Goal: Task Accomplishment & Management: Manage account settings

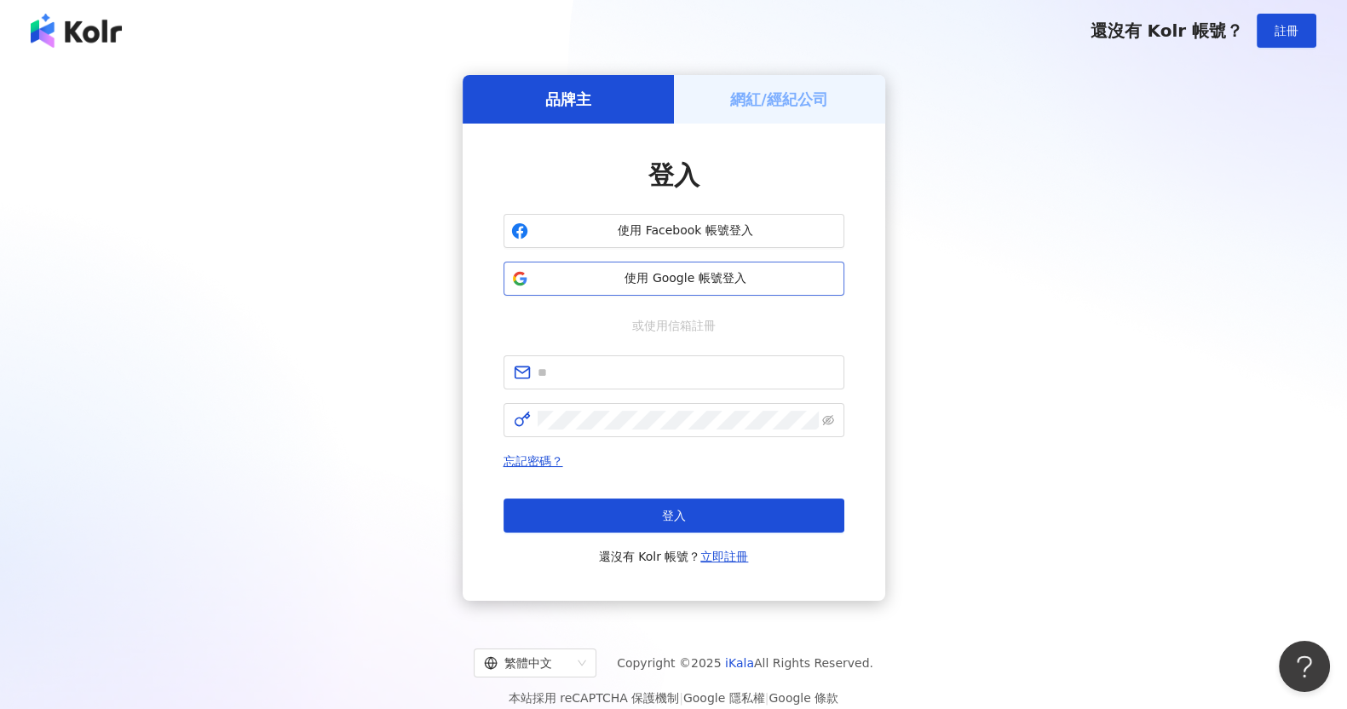
click at [633, 289] on button "使用 Google 帳號登入" at bounding box center [673, 278] width 341 height 34
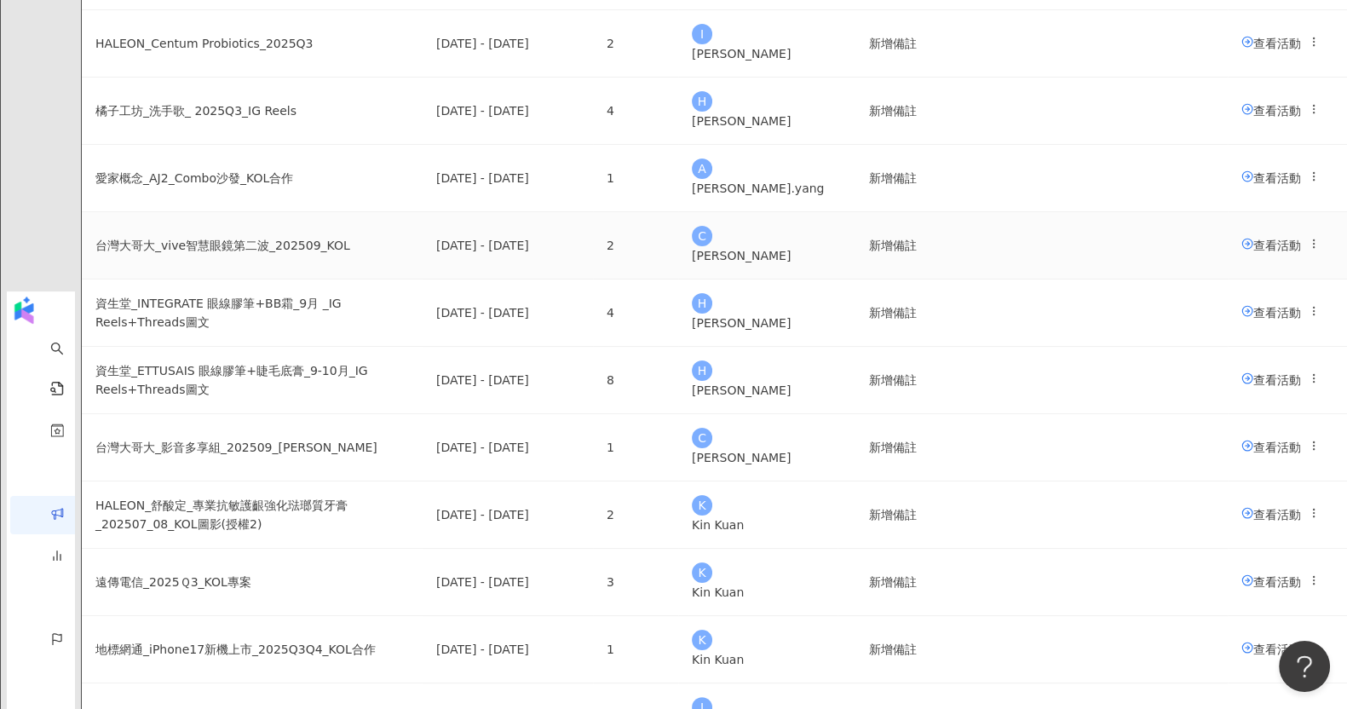
scroll to position [319, 0]
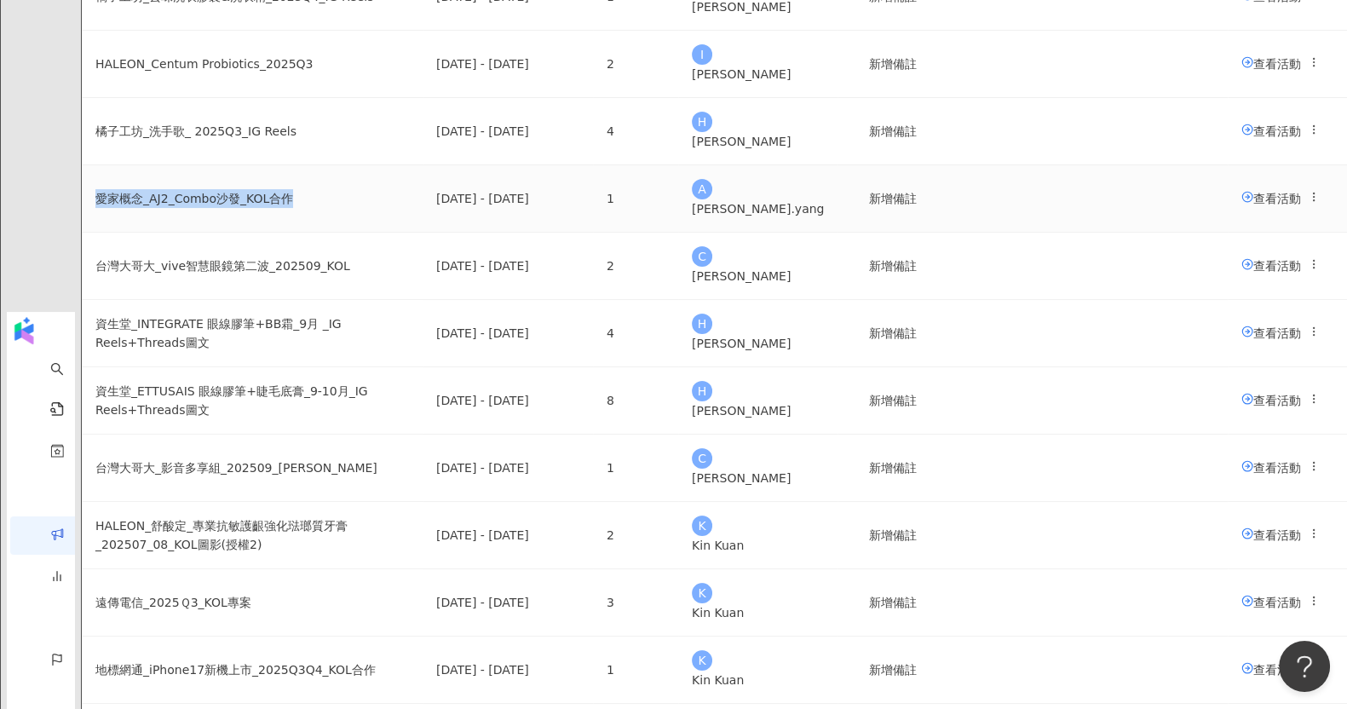
drag, startPoint x: 246, startPoint y: 279, endPoint x: 441, endPoint y: 276, distance: 195.1
click at [422, 233] on td "愛家概念_AJ2_Combo沙發_KOL合作" at bounding box center [252, 198] width 341 height 67
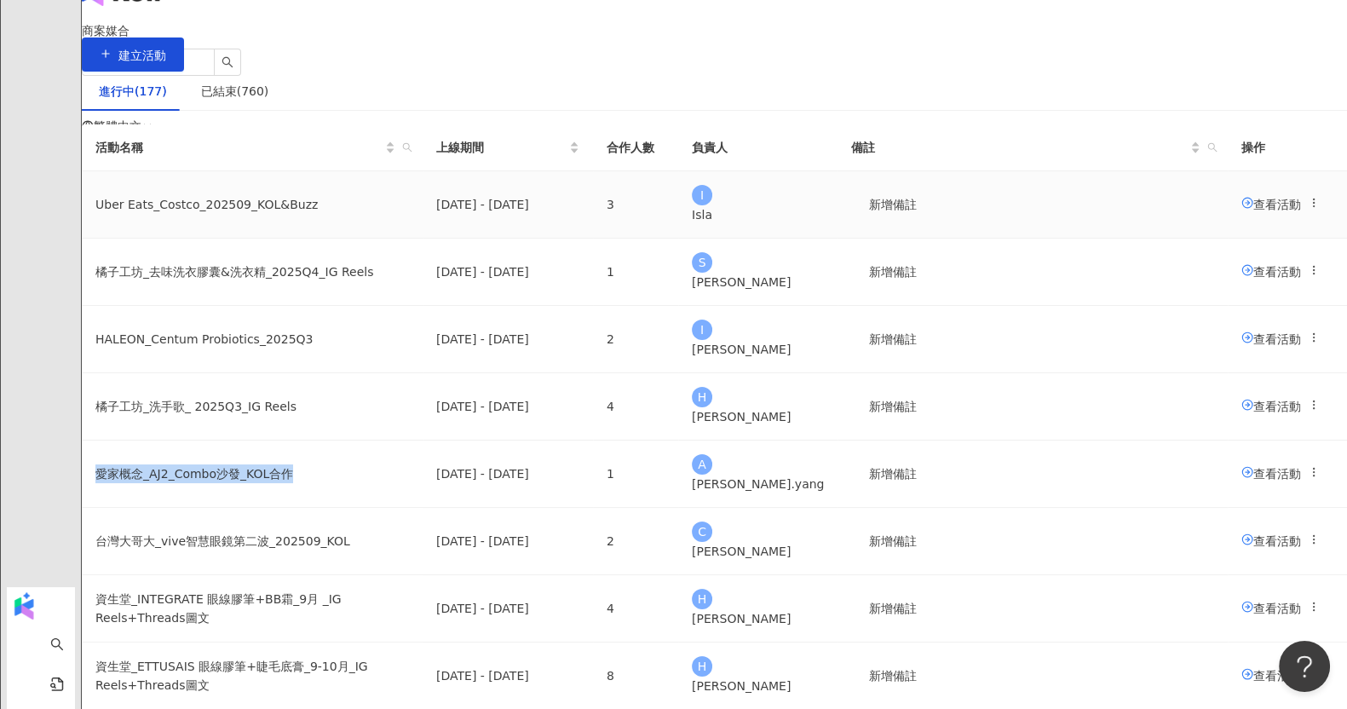
scroll to position [0, 0]
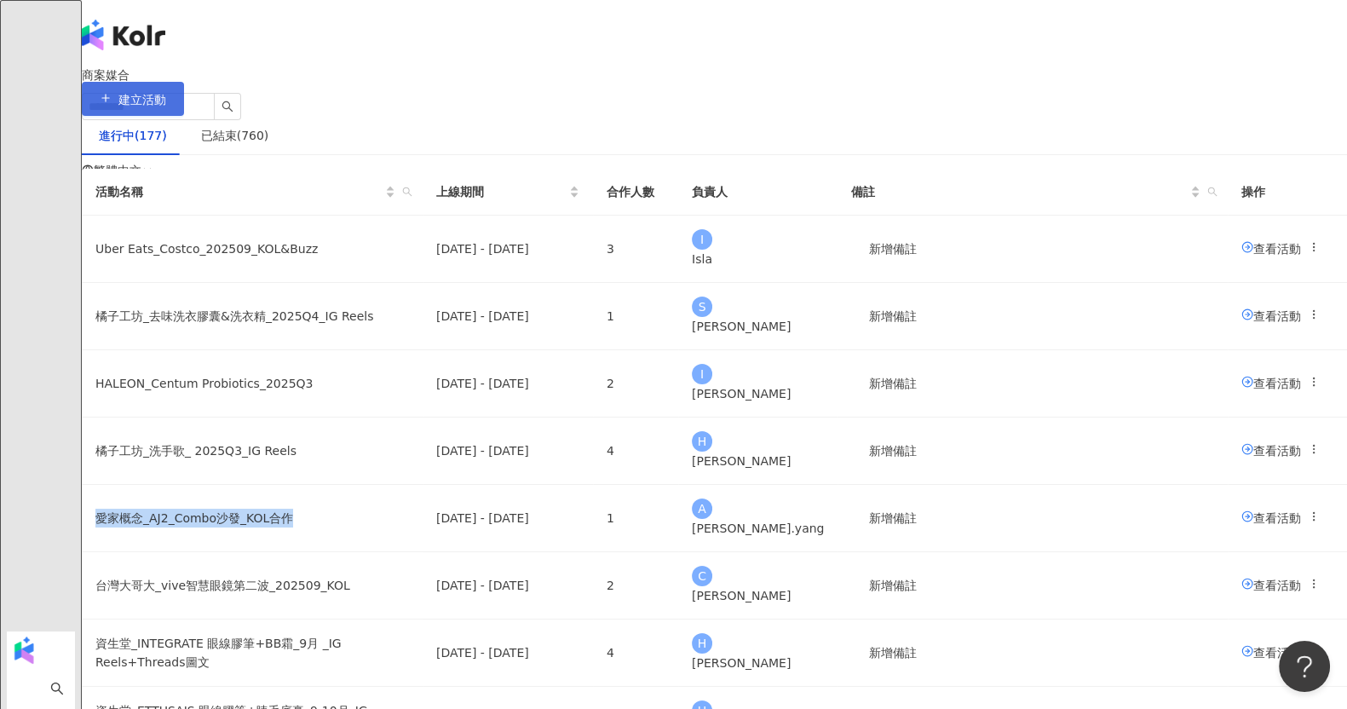
click at [166, 97] on span "建立活動" at bounding box center [142, 100] width 48 height 14
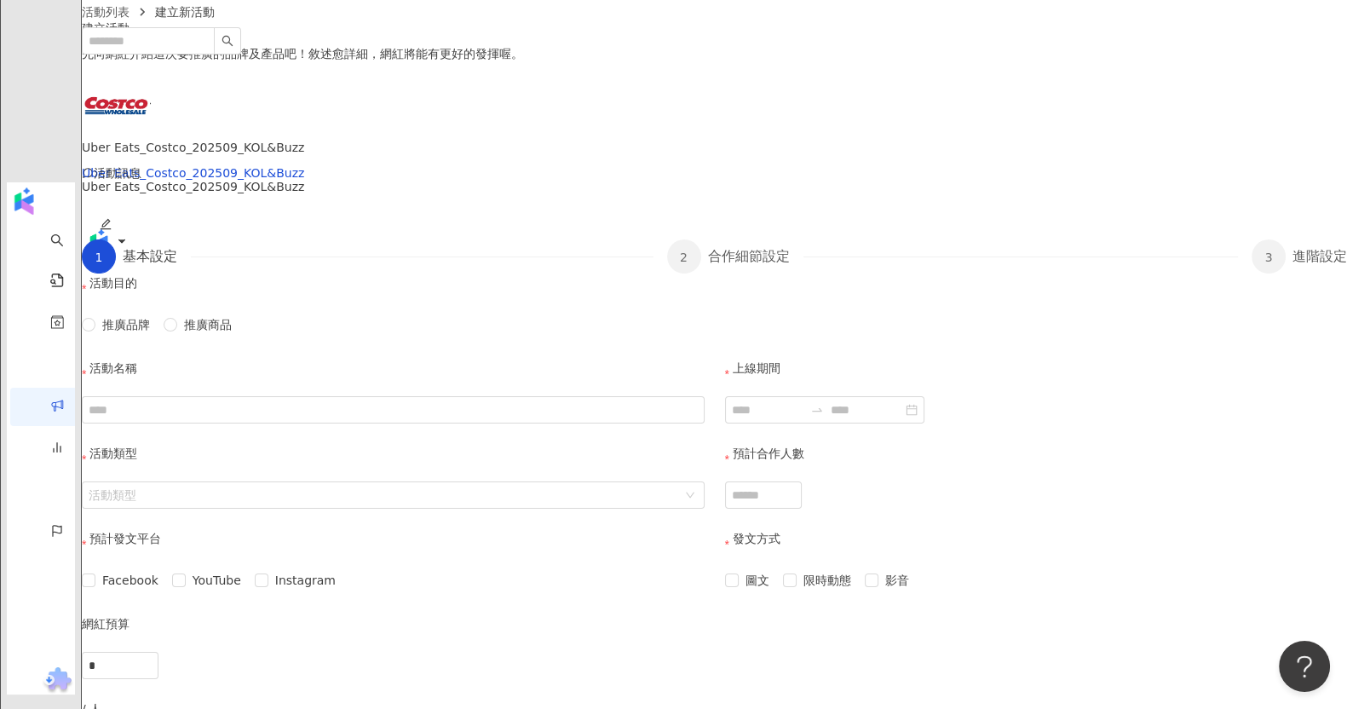
scroll to position [212, 0]
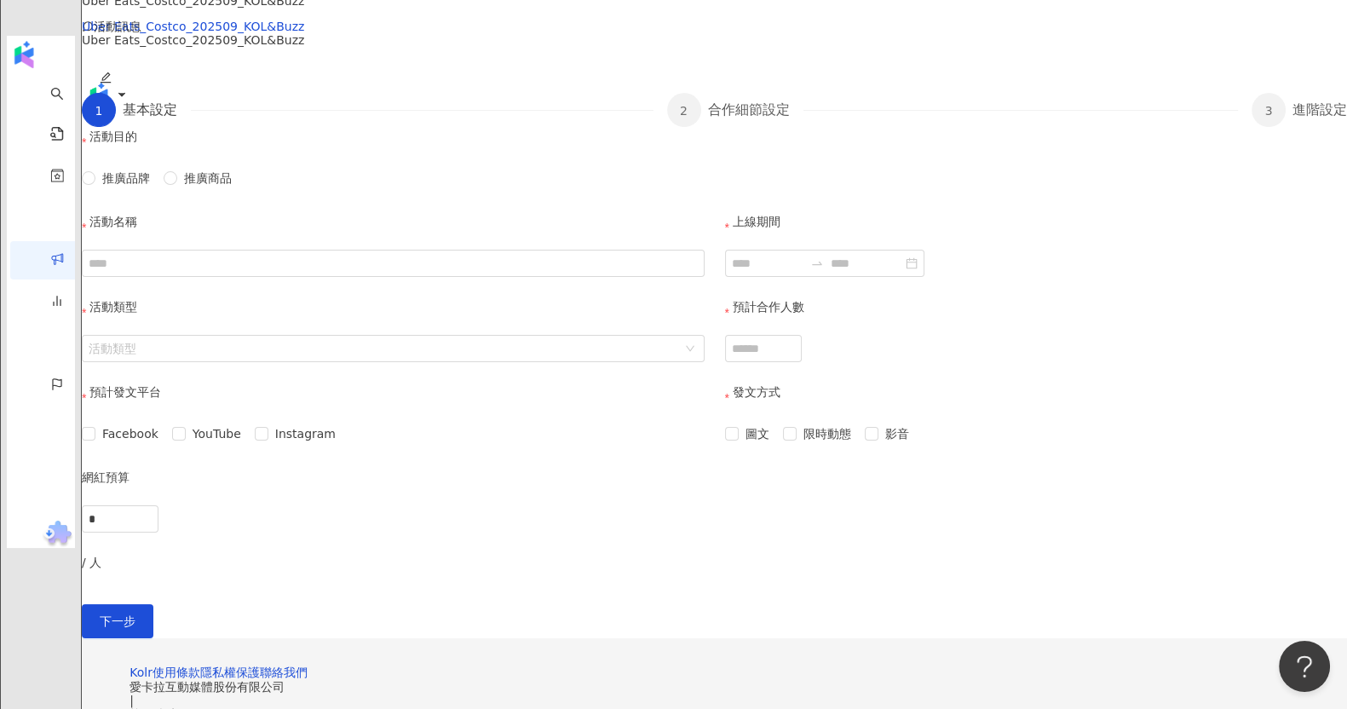
click at [448, 250] on div "活動名稱" at bounding box center [393, 230] width 623 height 37
click at [157, 187] on span "推廣品牌" at bounding box center [125, 178] width 61 height 19
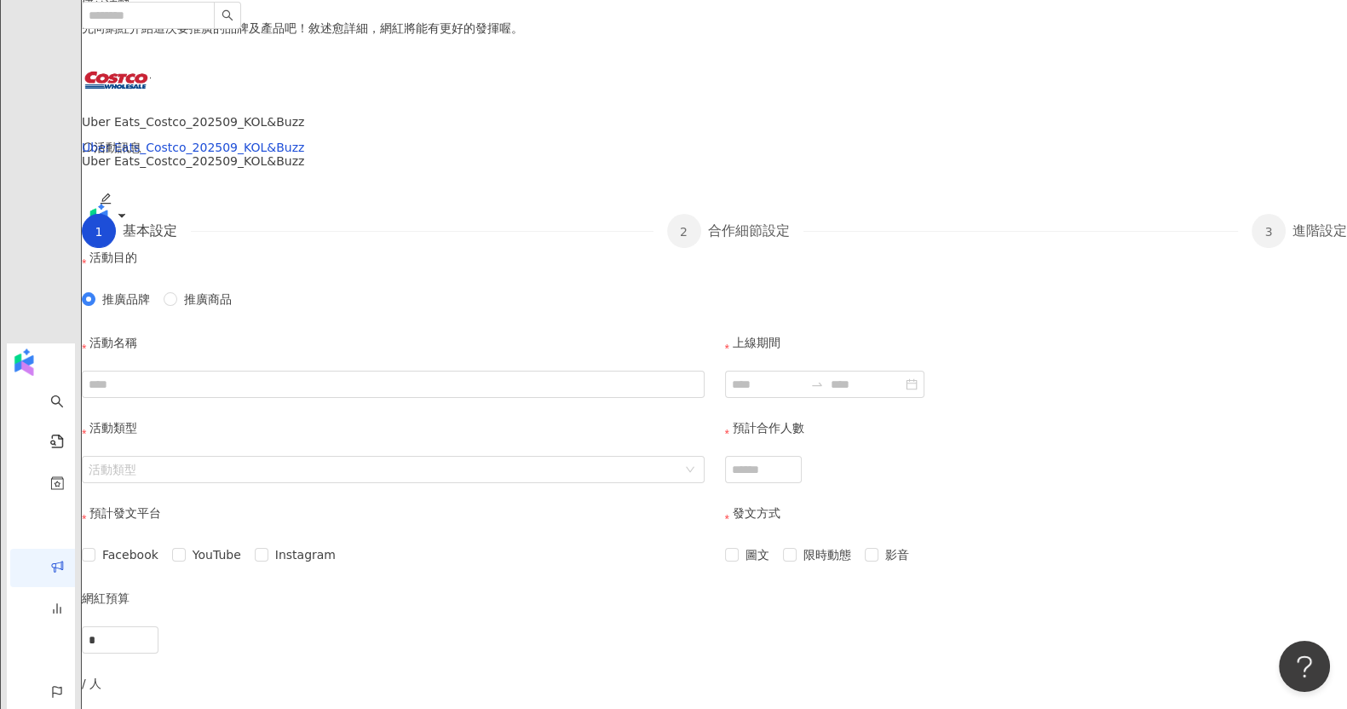
scroll to position [0, 0]
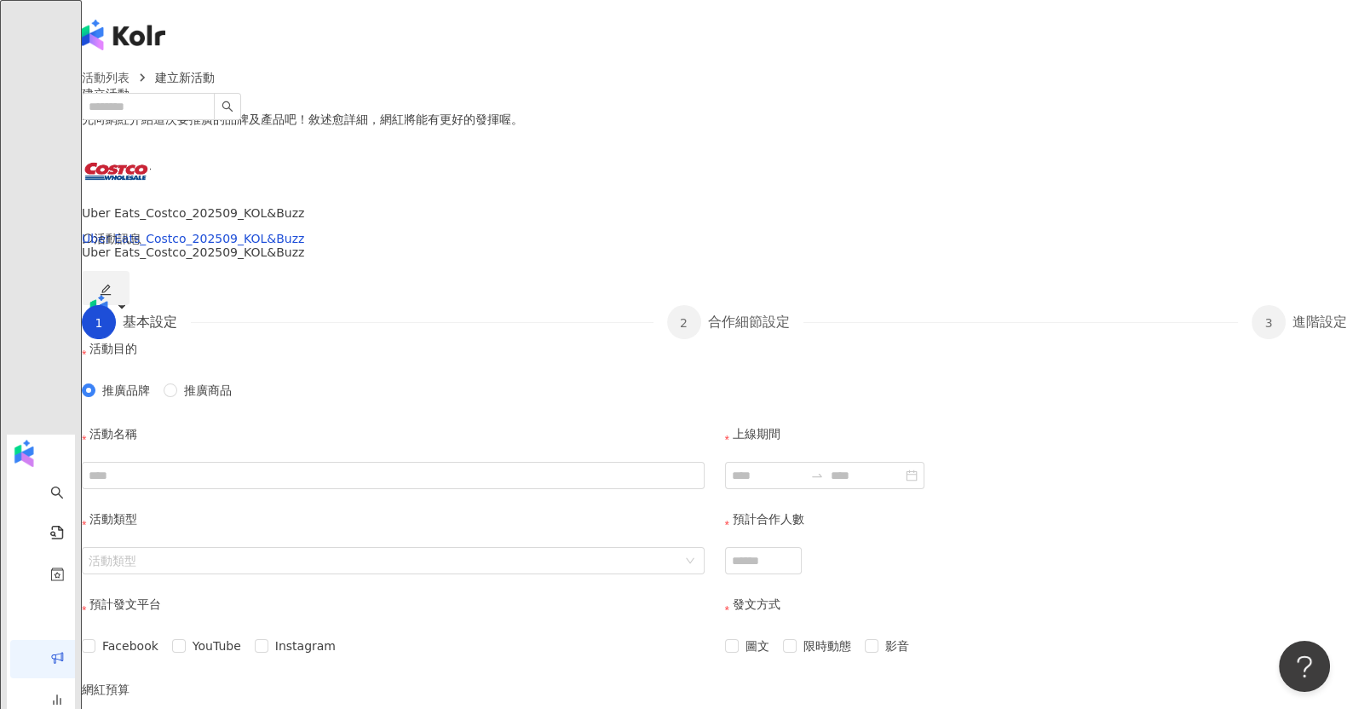
click at [129, 305] on button "button" at bounding box center [106, 288] width 48 height 34
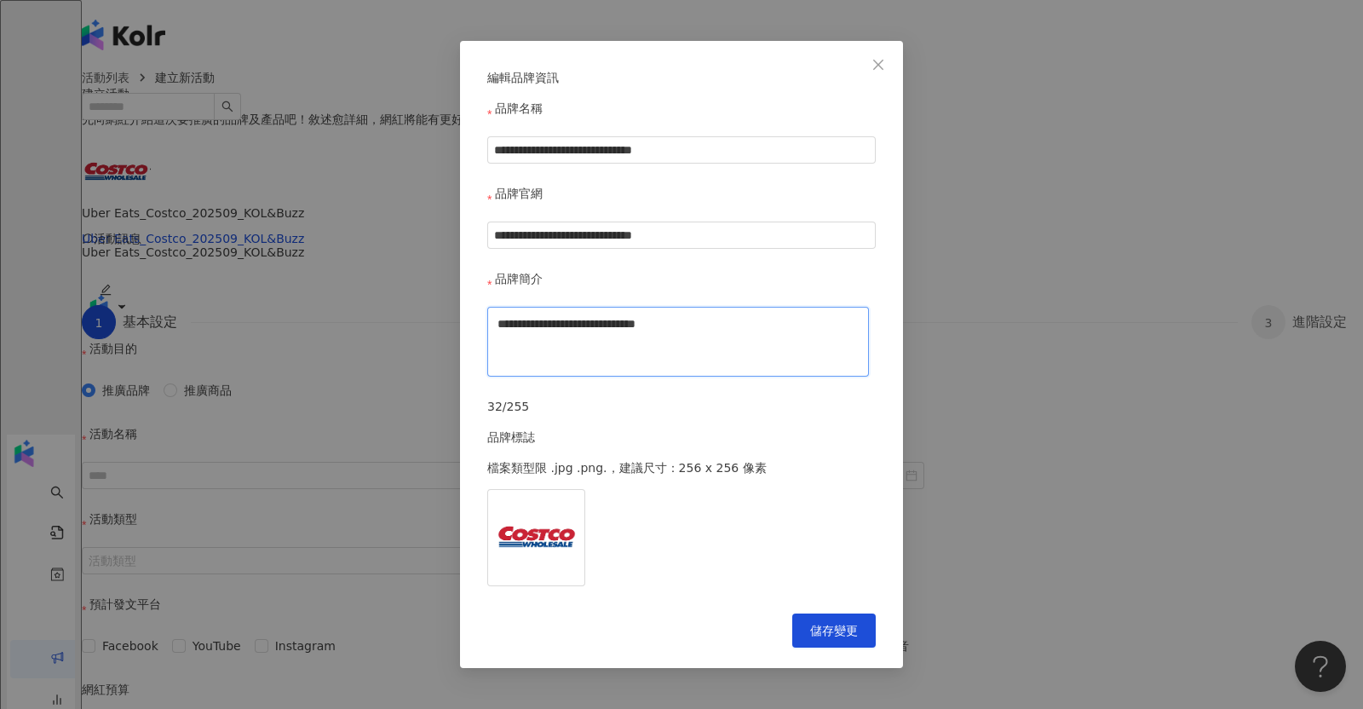
drag, startPoint x: 747, startPoint y: 330, endPoint x: 751, endPoint y: 310, distance: 20.9
click at [741, 333] on textarea "**********" at bounding box center [678, 342] width 382 height 70
click at [725, 164] on input "**********" at bounding box center [681, 149] width 388 height 27
drag, startPoint x: 736, startPoint y: 176, endPoint x: 491, endPoint y: 168, distance: 244.6
click at [491, 163] on input "**********" at bounding box center [681, 148] width 388 height 27
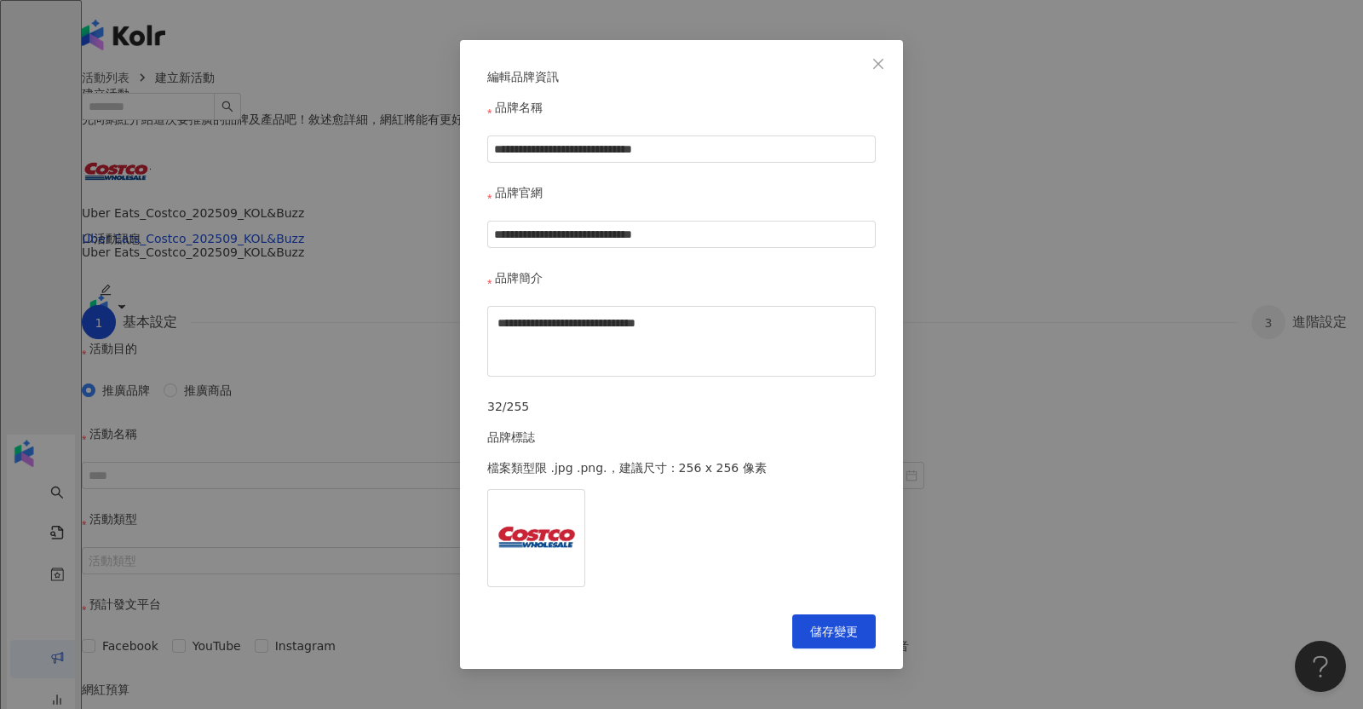
click at [870, 70] on button "Close" at bounding box center [878, 64] width 34 height 34
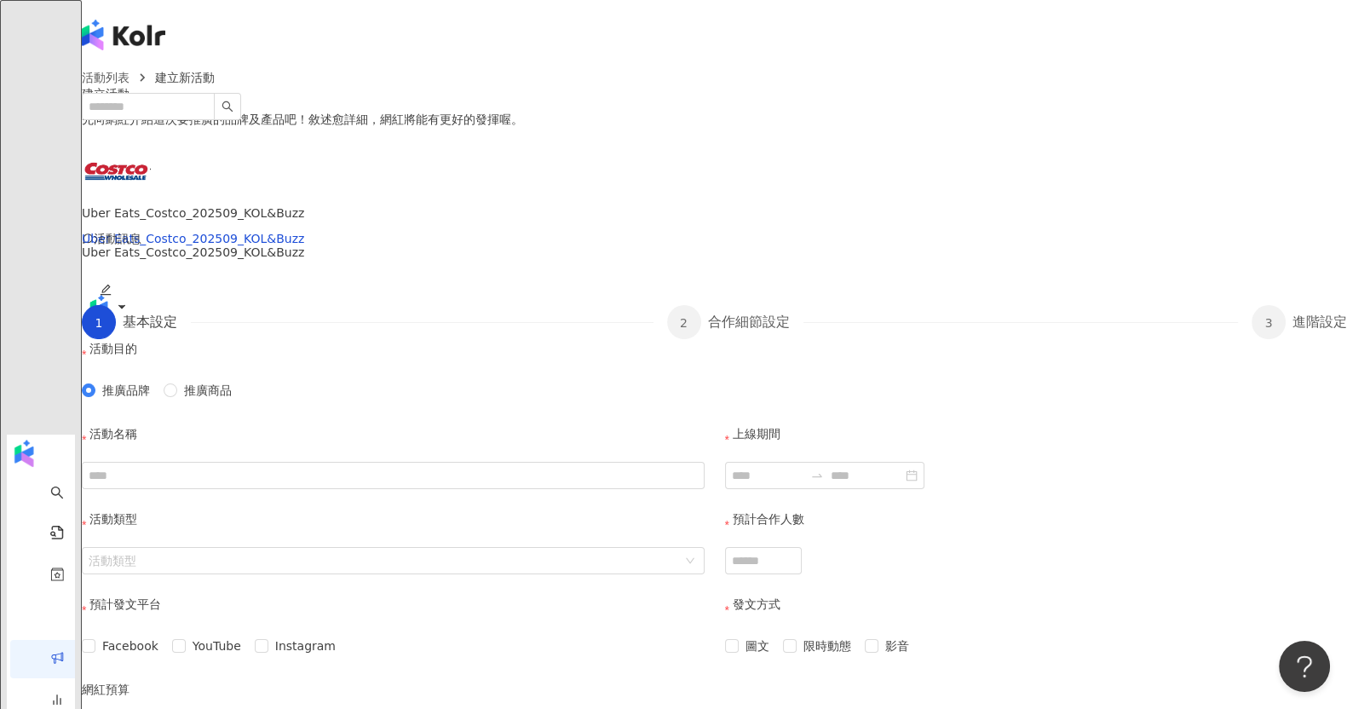
scroll to position [106, 0]
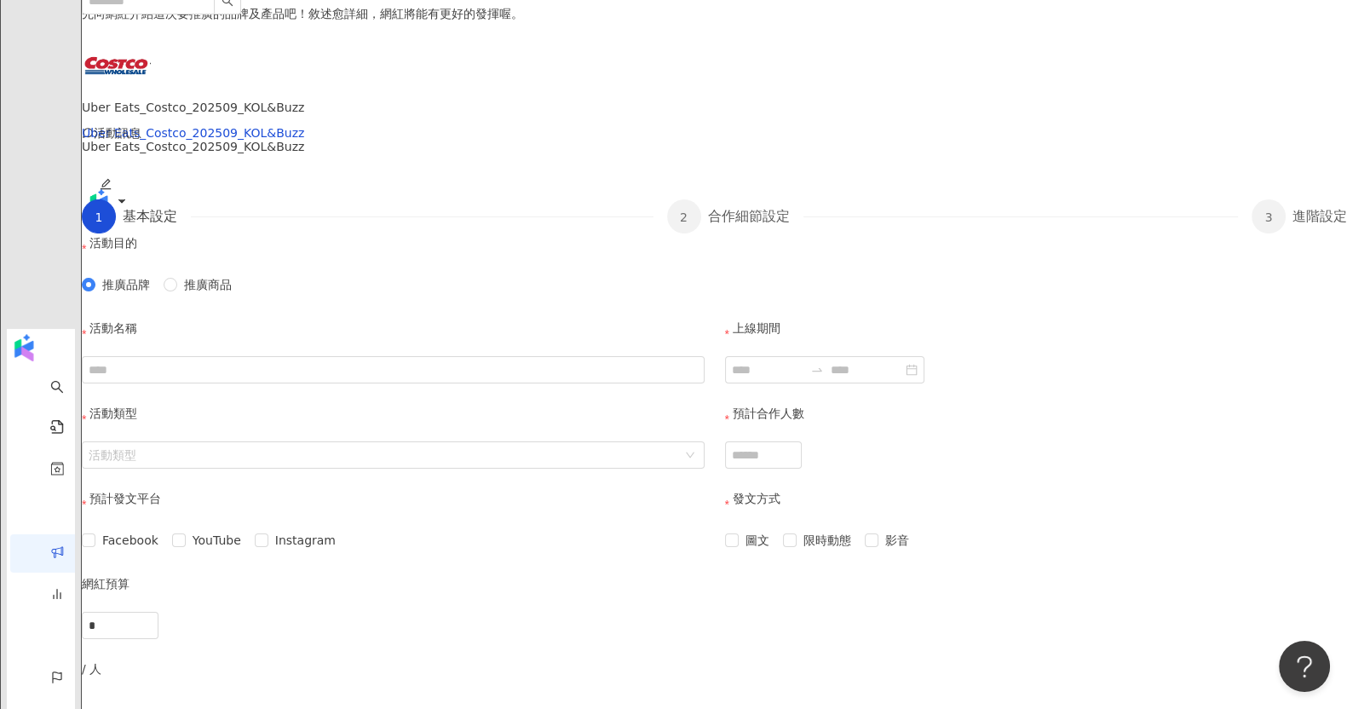
click at [464, 404] on div "活動名稱" at bounding box center [393, 361] width 643 height 85
click at [482, 383] on input "活動名稱" at bounding box center [393, 369] width 623 height 27
click at [776, 349] on label "上線期間" at bounding box center [759, 334] width 68 height 31
click at [776, 379] on input "上線期間" at bounding box center [768, 369] width 72 height 19
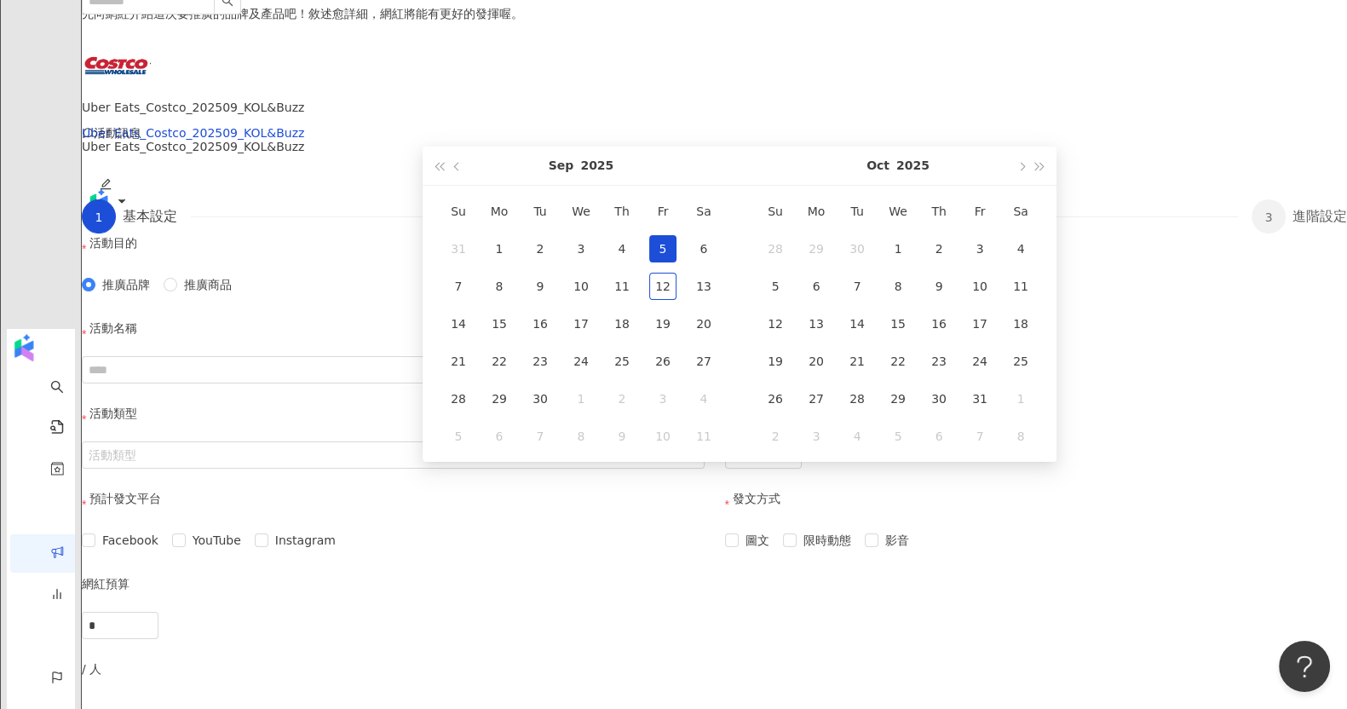
type input "**********"
click at [489, 489] on div "活動類型 活動類型" at bounding box center [393, 446] width 643 height 85
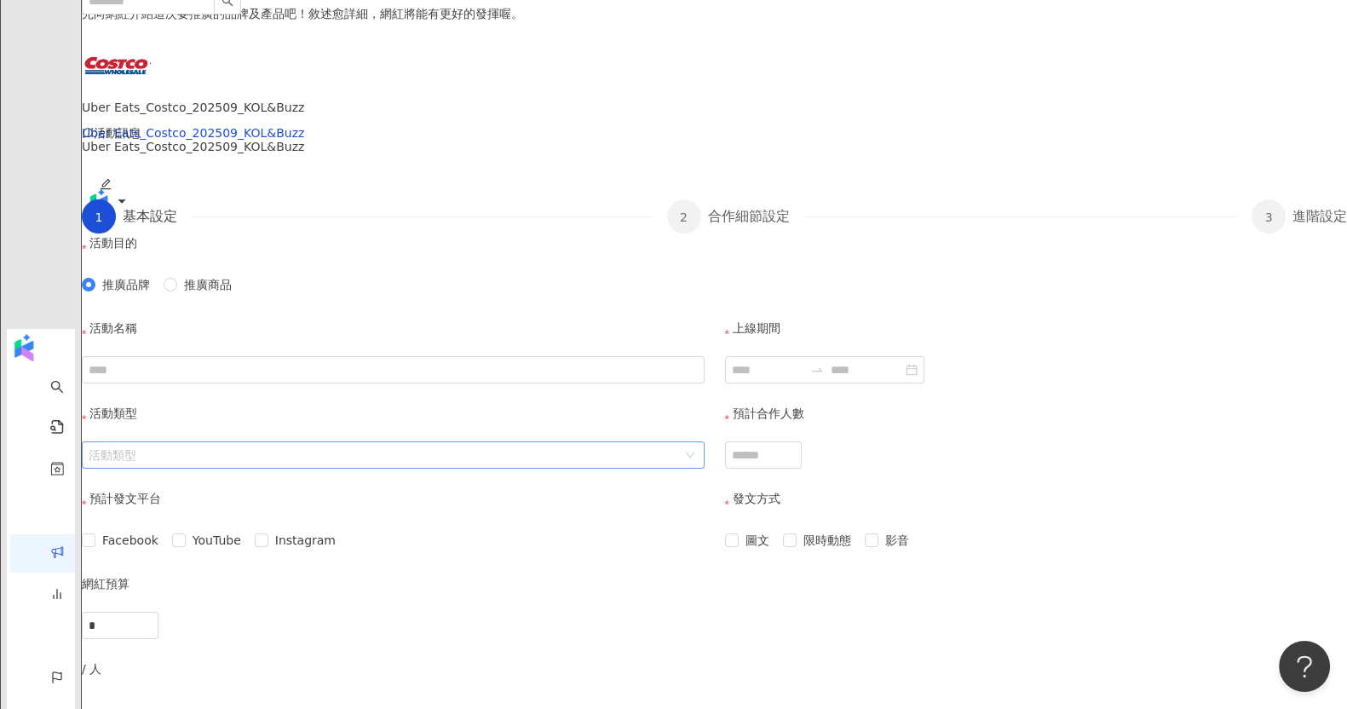
click at [502, 468] on input "活動類型" at bounding box center [384, 455] width 591 height 26
click at [799, 468] on input "預計合作人數" at bounding box center [763, 455] width 75 height 26
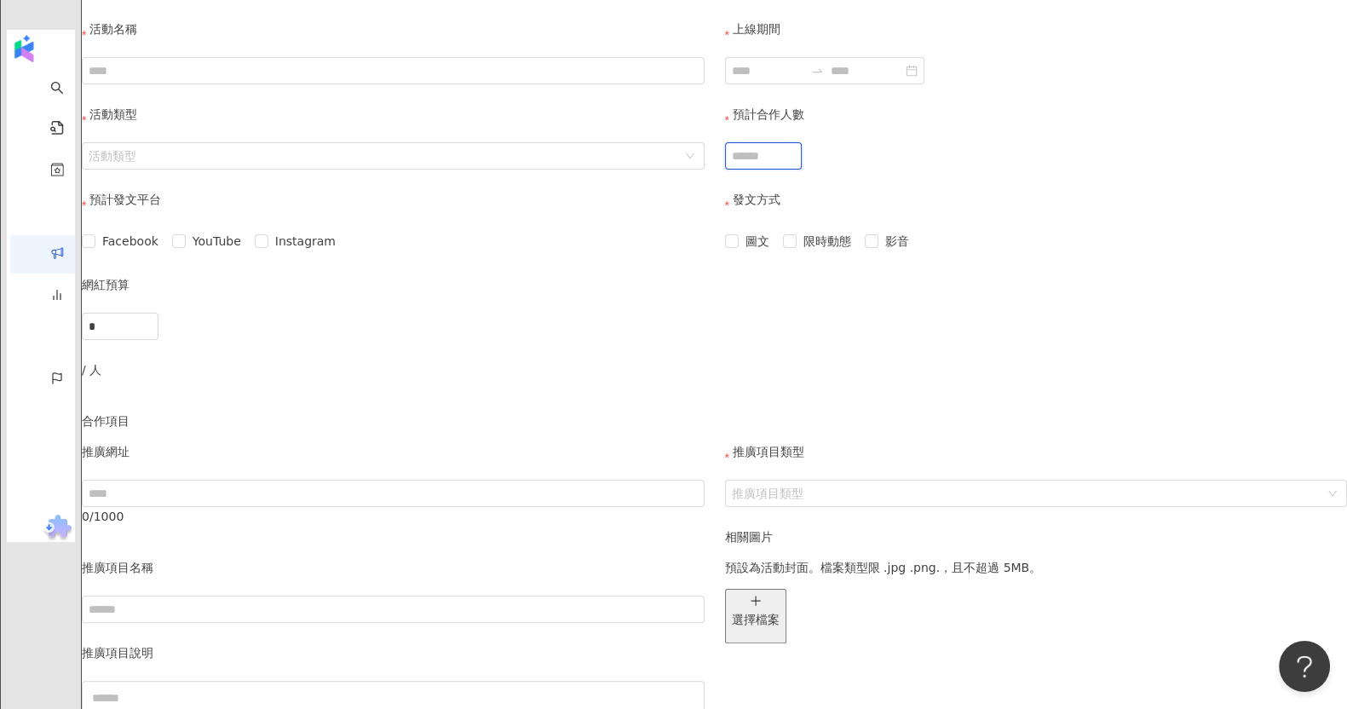
scroll to position [425, 0]
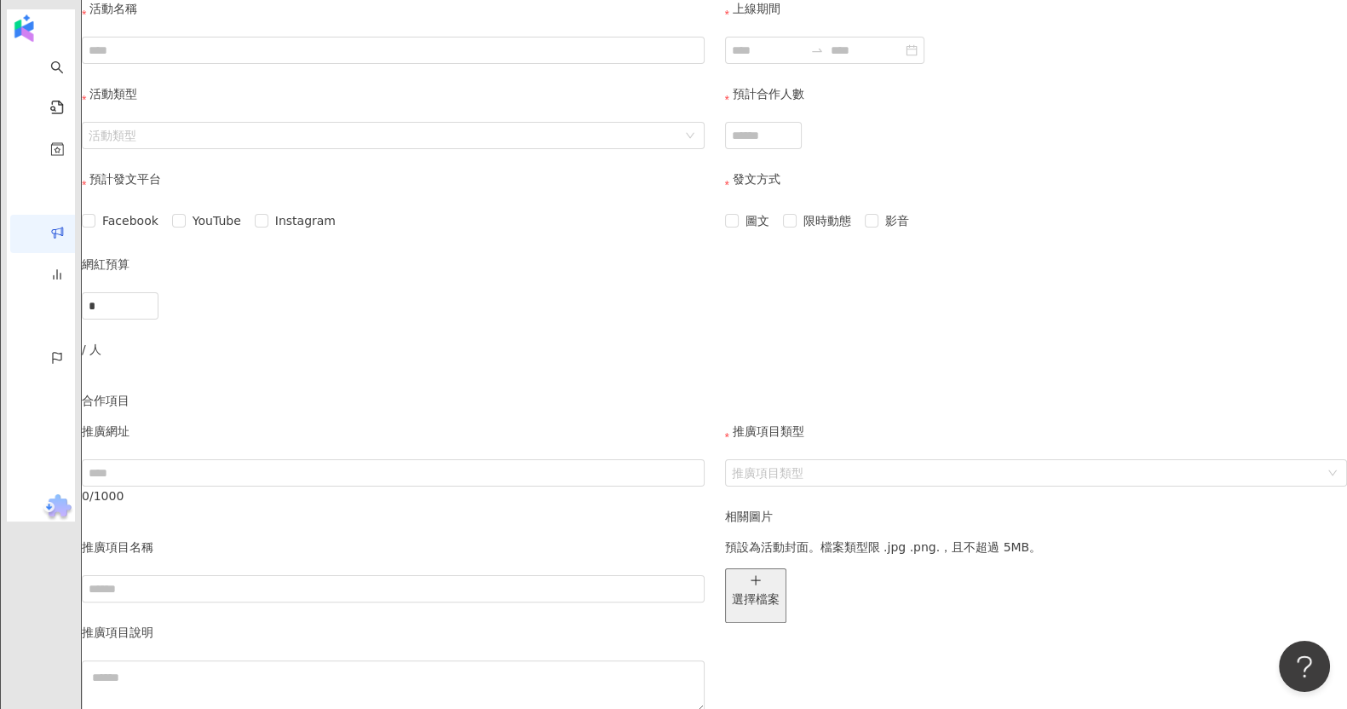
click at [735, 188] on p "發文方式" at bounding box center [757, 178] width 48 height 19
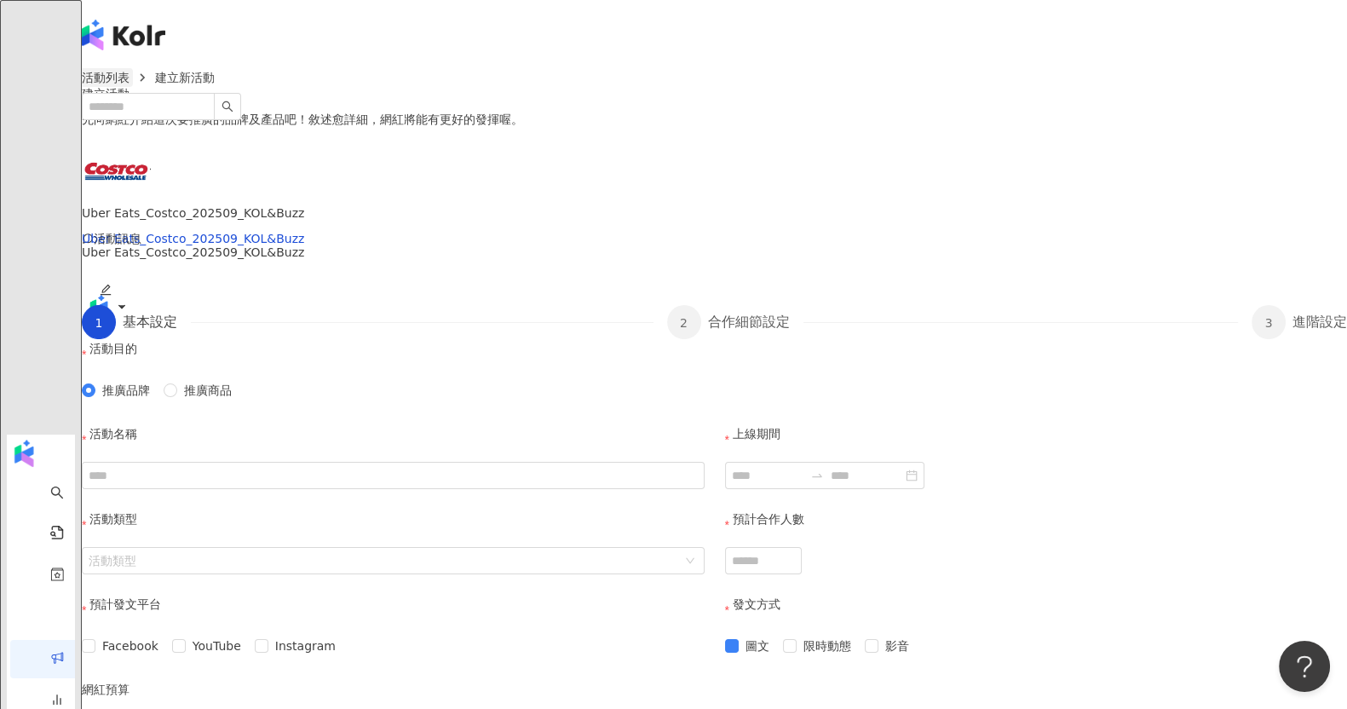
click at [133, 87] on link "活動列表" at bounding box center [105, 77] width 55 height 19
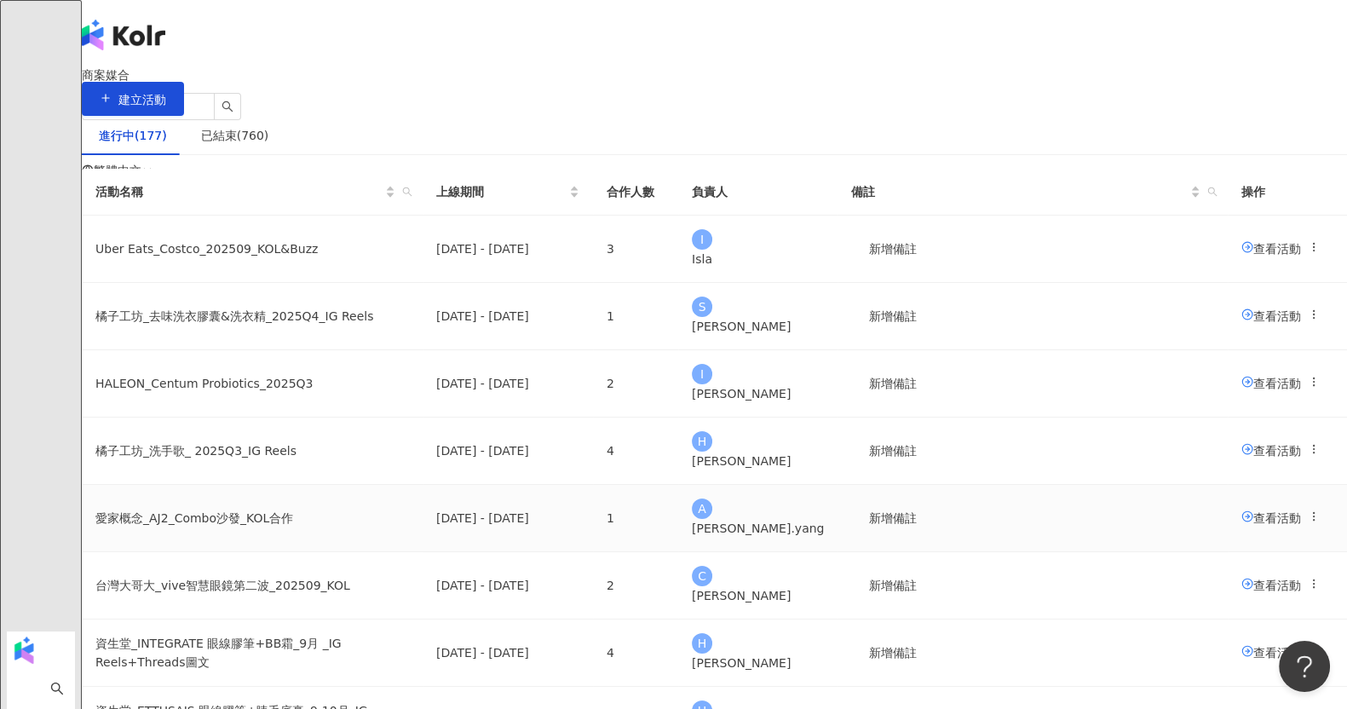
click at [1241, 524] on span "查看活動" at bounding box center [1271, 517] width 60 height 14
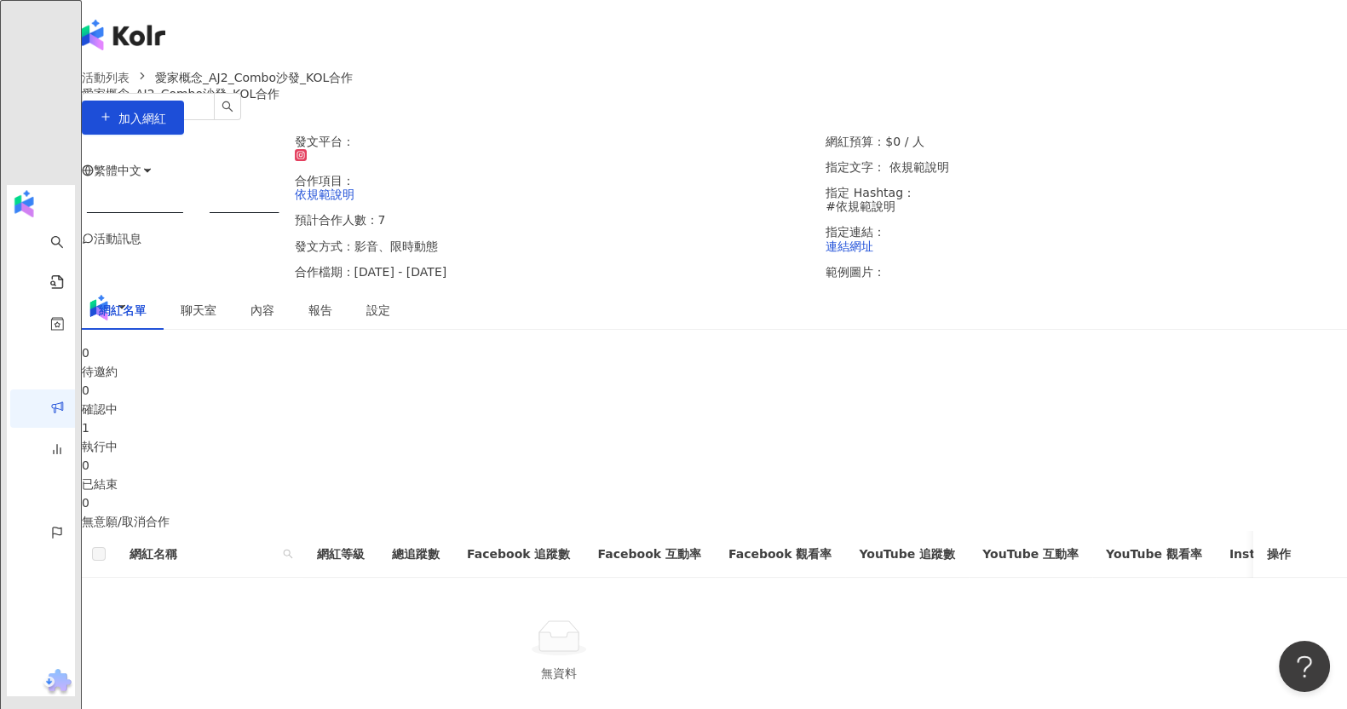
click at [755, 437] on div "1" at bounding box center [714, 427] width 1265 height 19
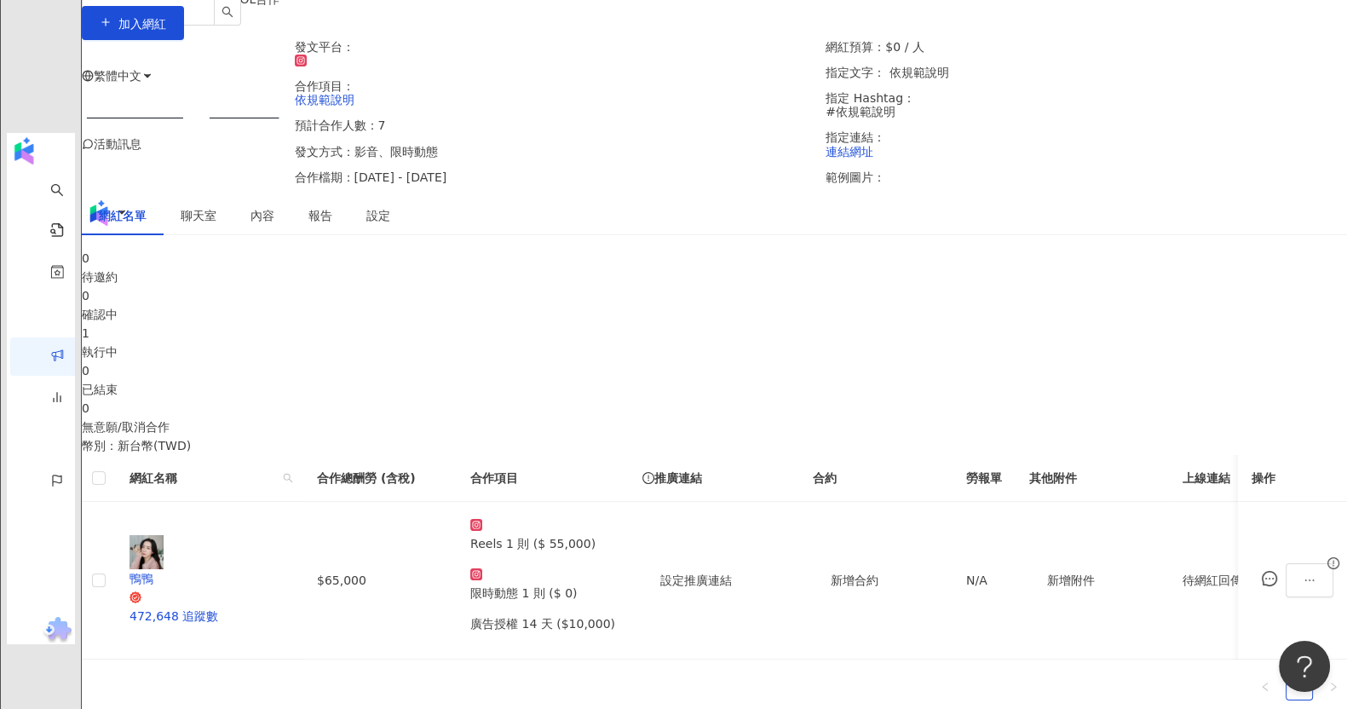
scroll to position [212, 0]
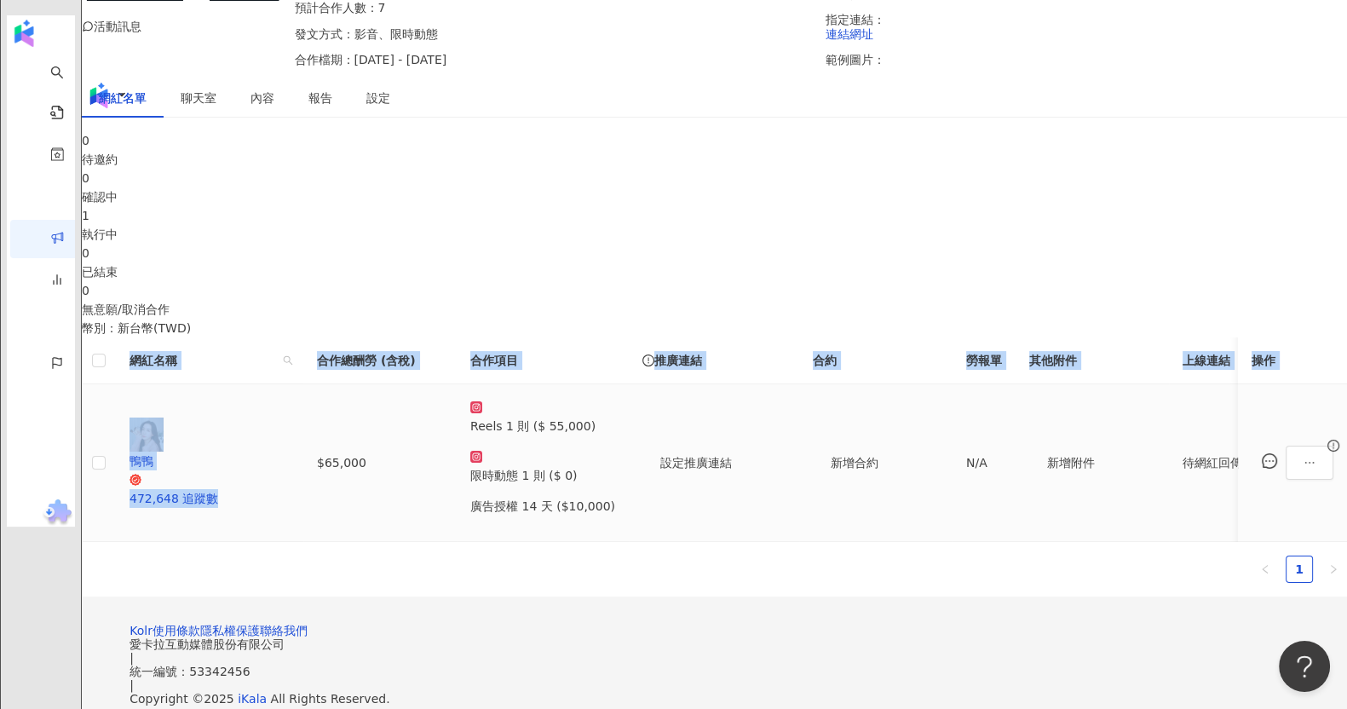
drag, startPoint x: 439, startPoint y: 500, endPoint x: 451, endPoint y: 506, distance: 14.1
click at [451, 506] on div "網紅名稱 合作總酬勞 (含稅) 合作項目 推廣連結 合約 勞報單 其他附件 上線連結 領款人身份 備註 付款狀態 操作 鴨鴨 472,648 追蹤數 $65,…" at bounding box center [714, 439] width 1265 height 204
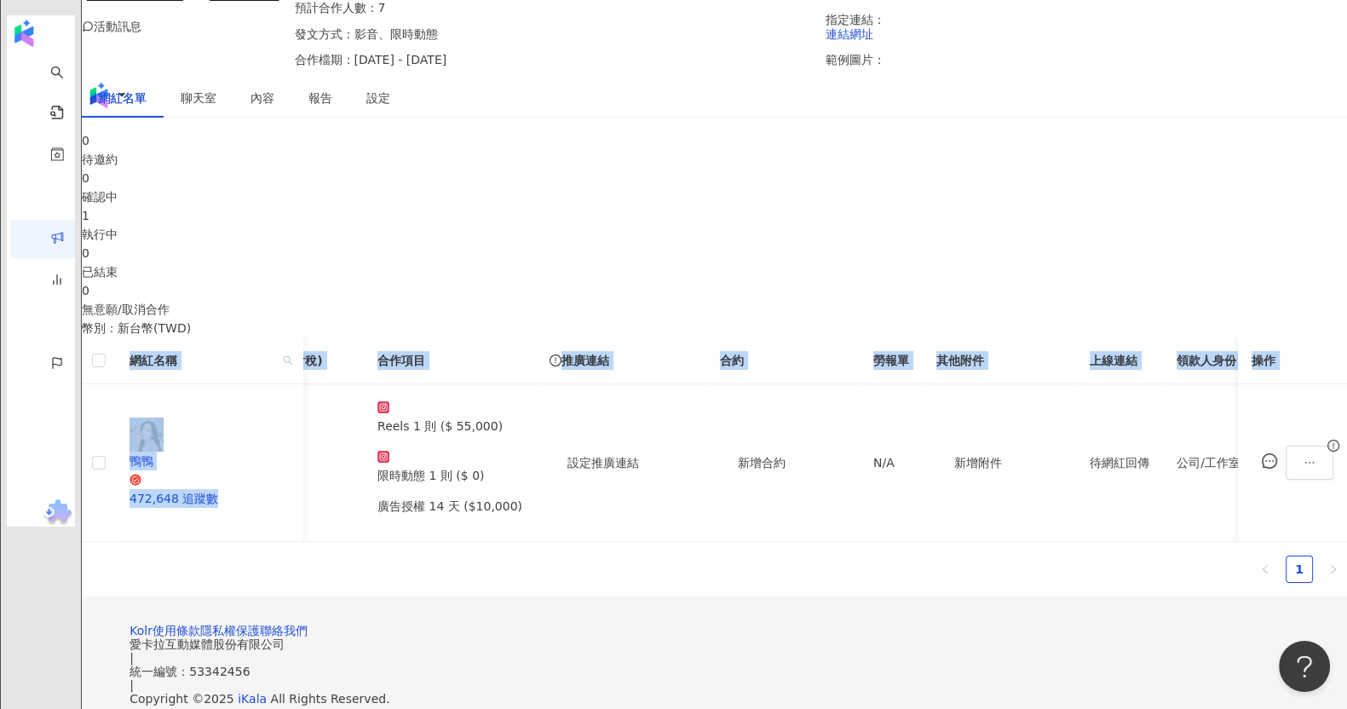
scroll to position [0, 97]
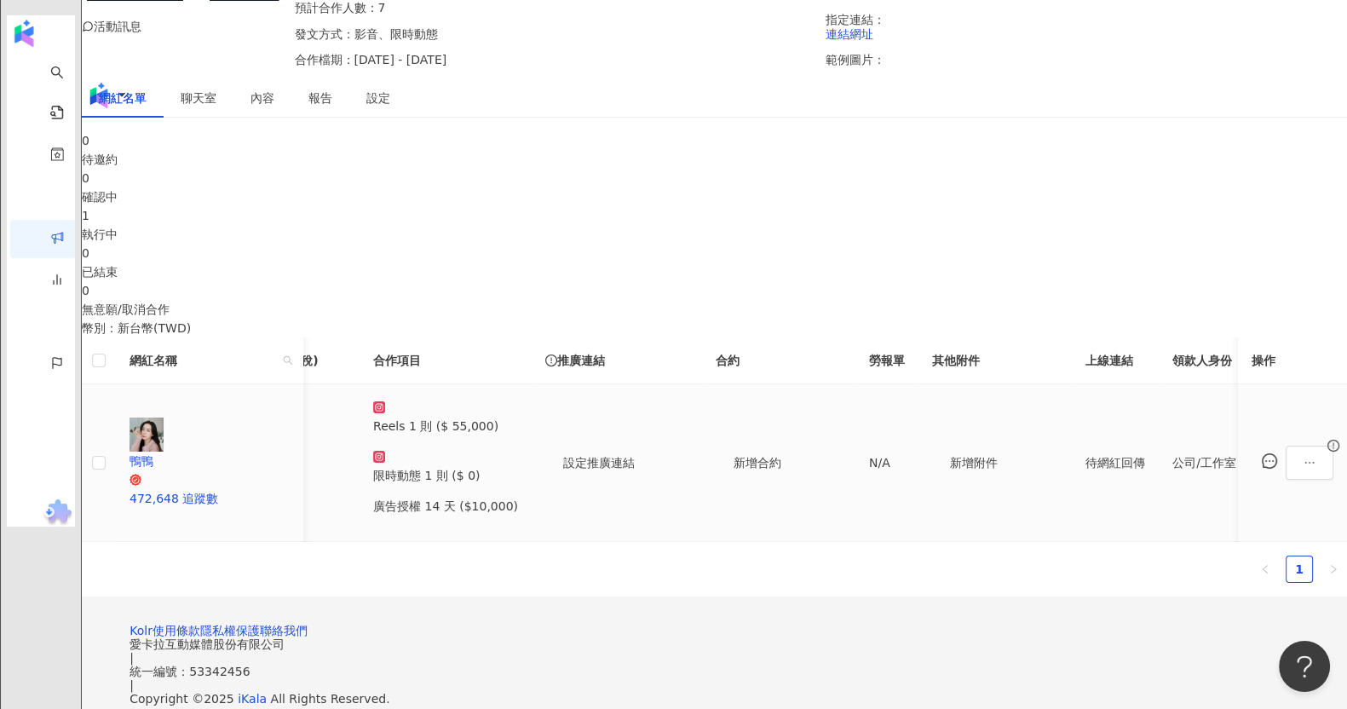
click at [531, 491] on td "Reels 1 則 ($ 55,000) 限時動態 1 則 ($ 0) 廣告授權 14 天 ($10,000)" at bounding box center [445, 463] width 172 height 158
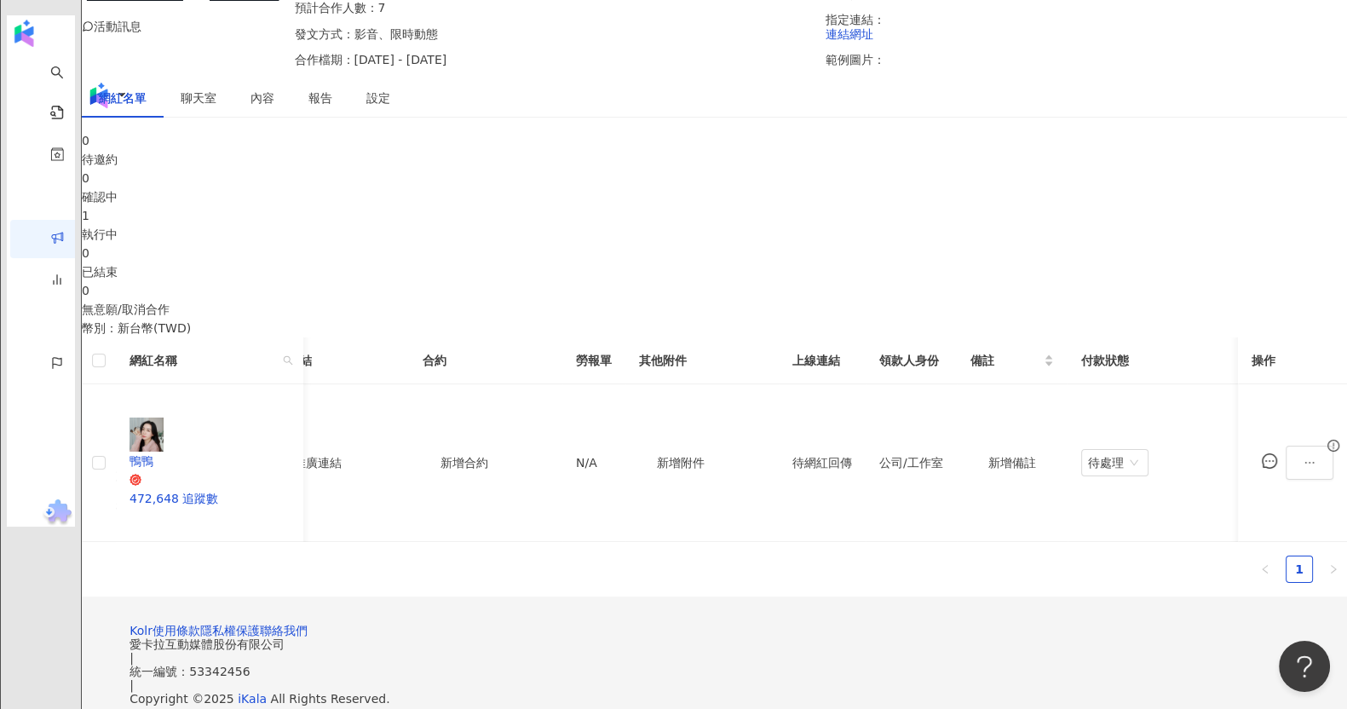
scroll to position [0, 449]
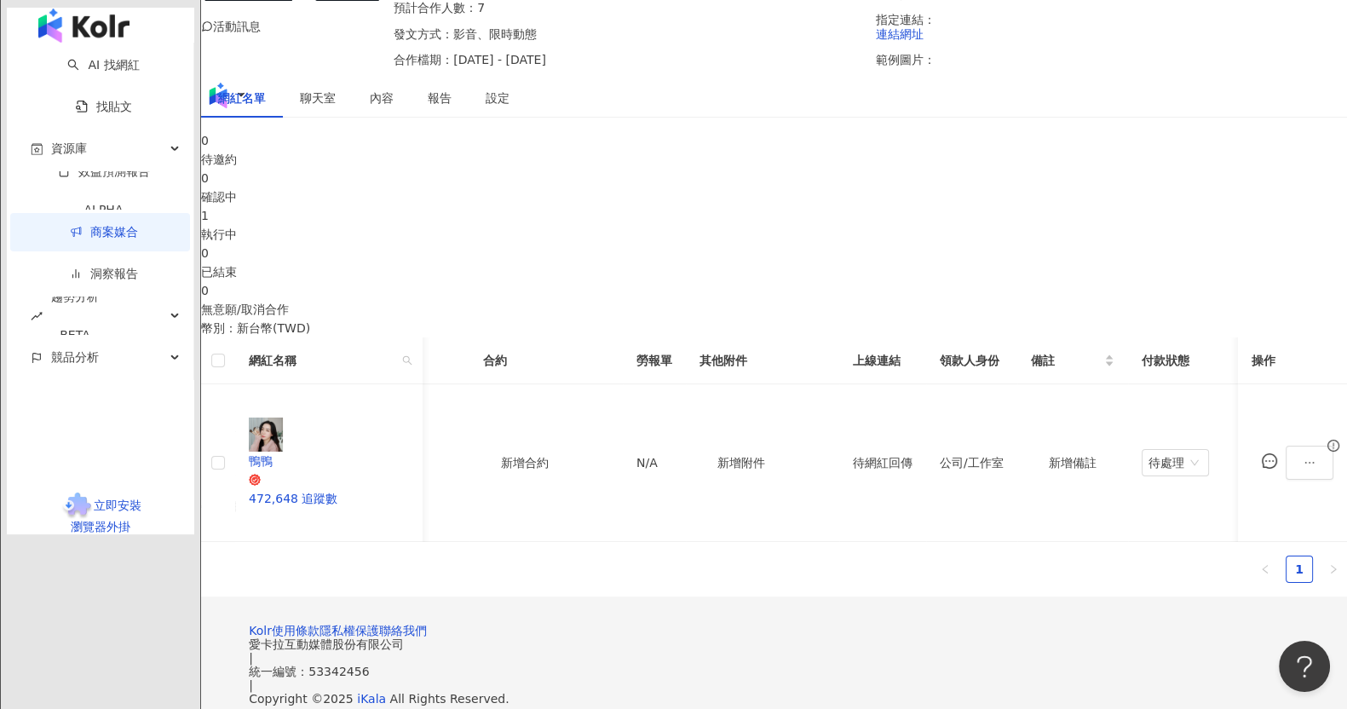
click at [70, 234] on link "商案媒合" at bounding box center [104, 232] width 68 height 14
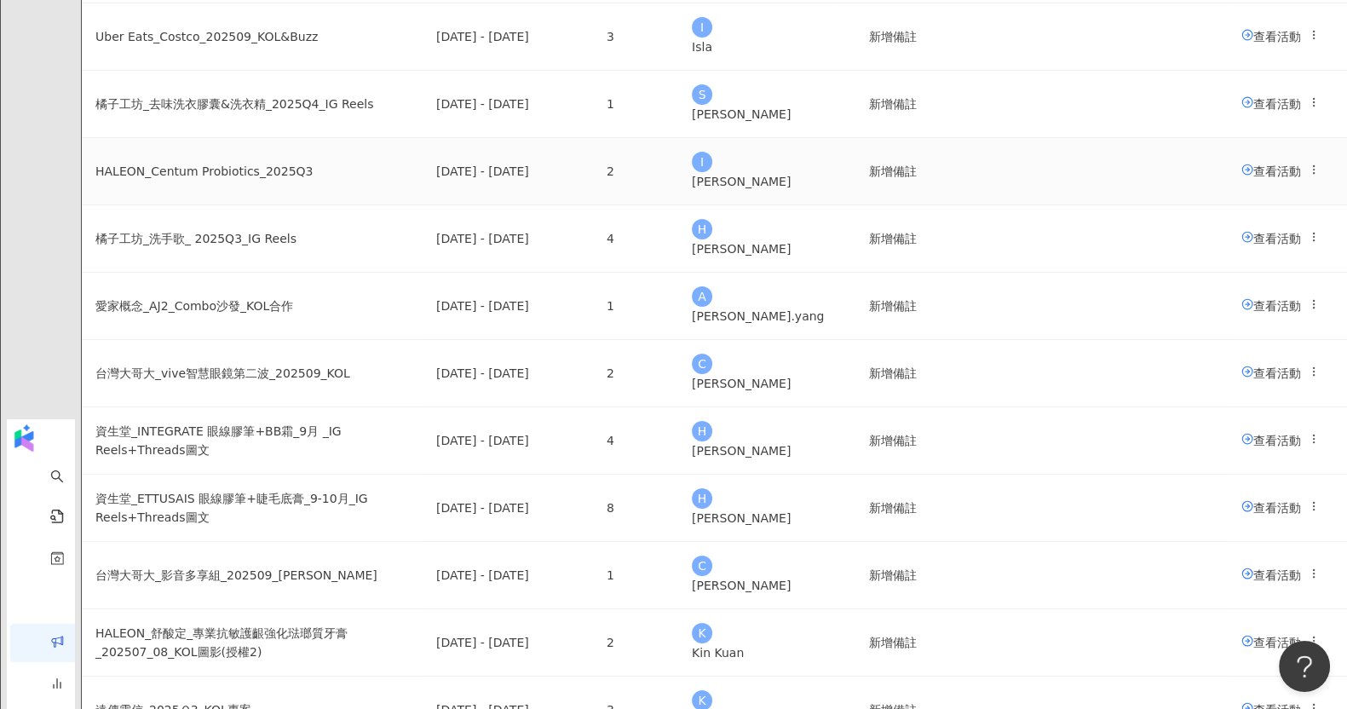
scroll to position [106, 0]
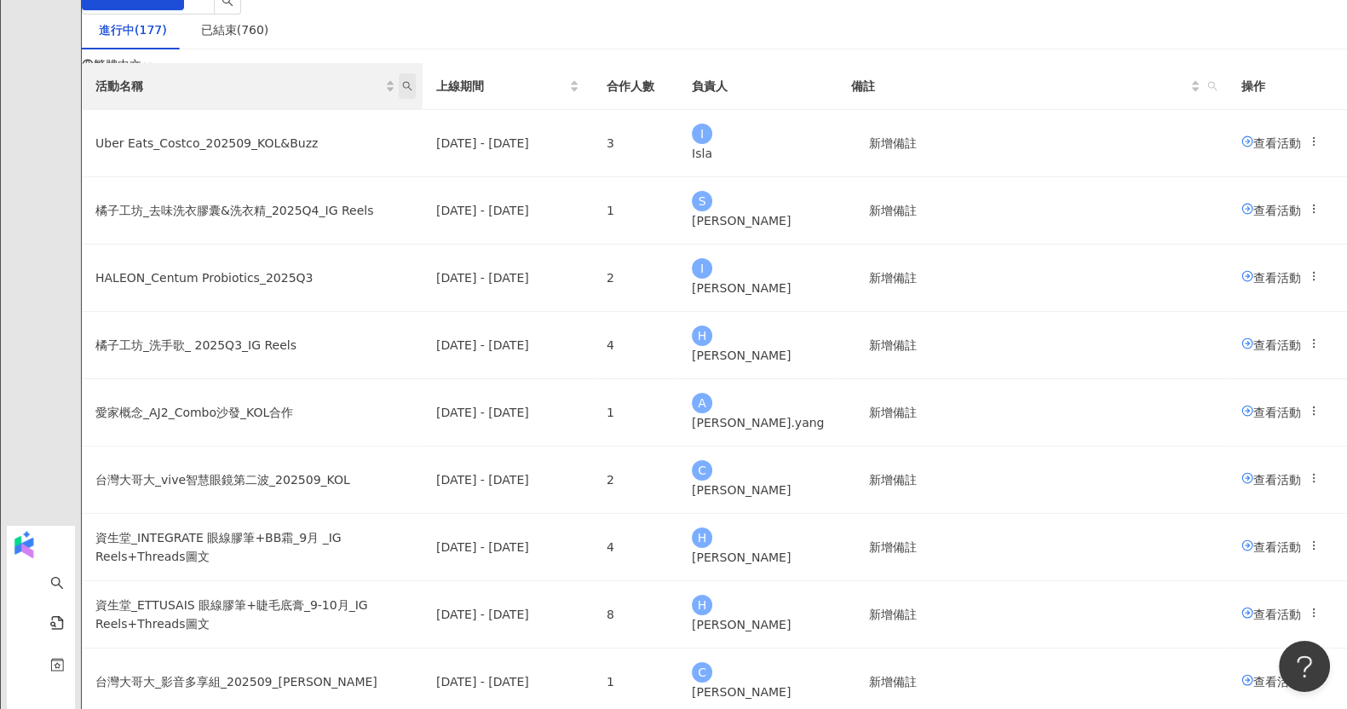
click at [412, 91] on icon "search" at bounding box center [407, 86] width 10 height 10
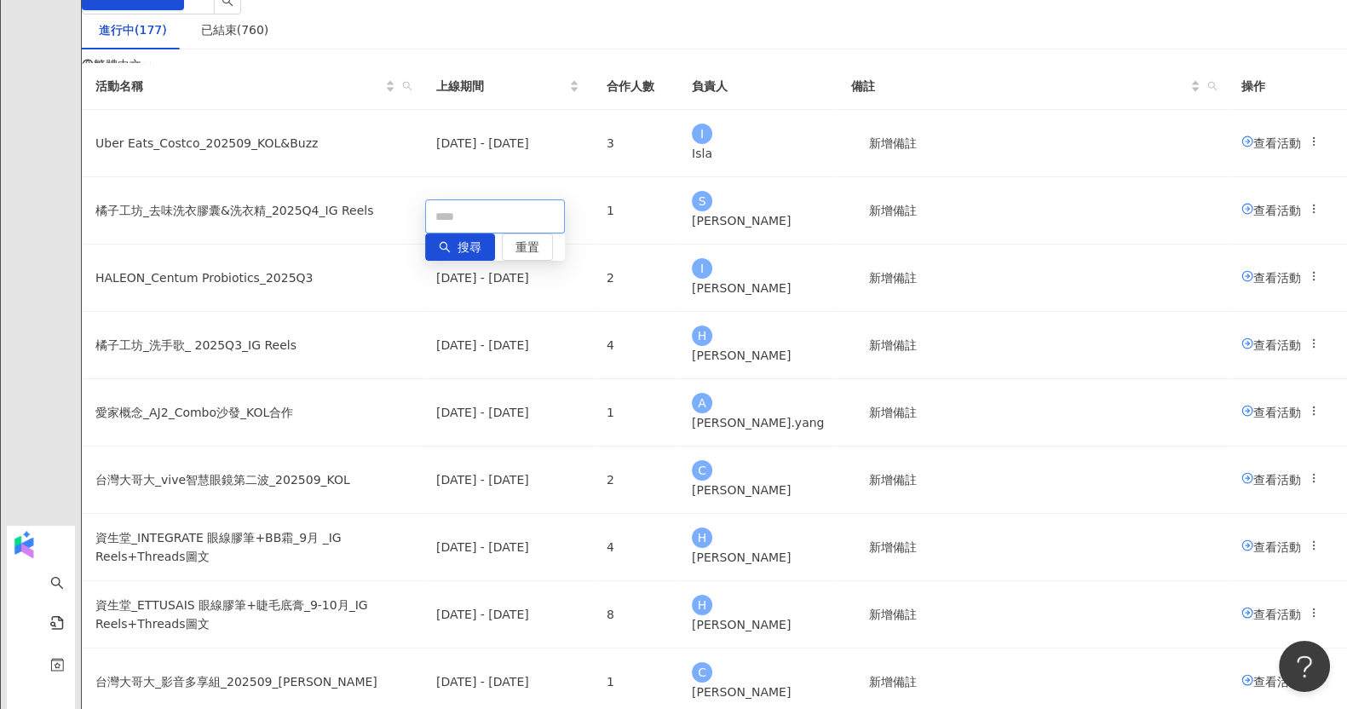
click at [487, 210] on input "text" at bounding box center [495, 216] width 140 height 34
type input "**********"
click at [457, 260] on span "搜尋" at bounding box center [469, 247] width 24 height 27
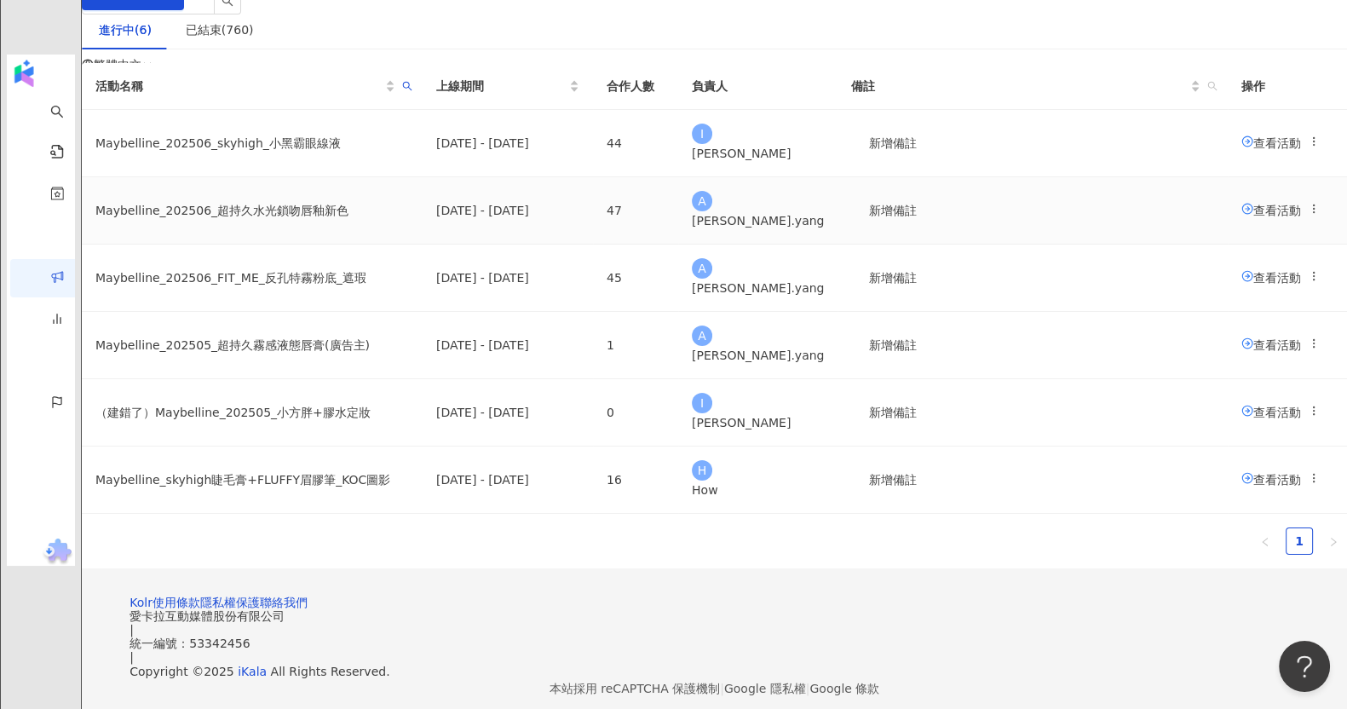
click at [1241, 216] on span "查看活動" at bounding box center [1271, 210] width 60 height 14
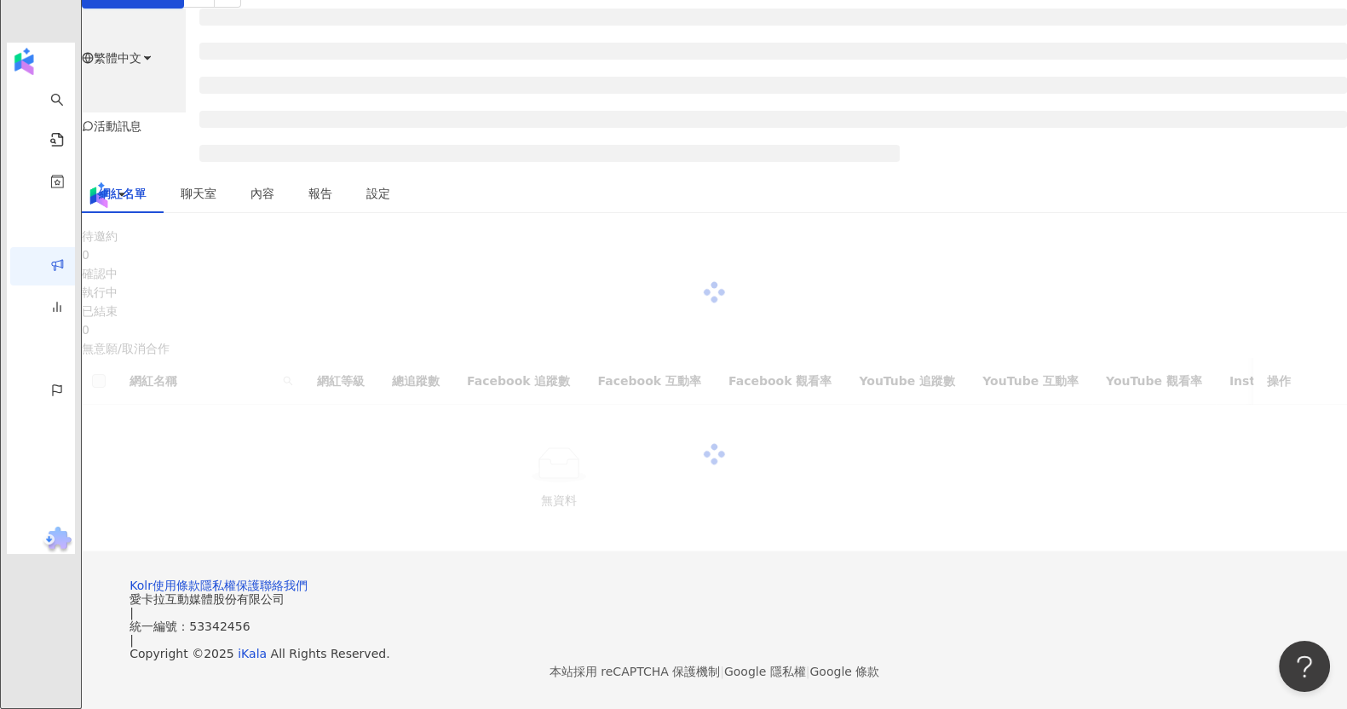
scroll to position [212, 0]
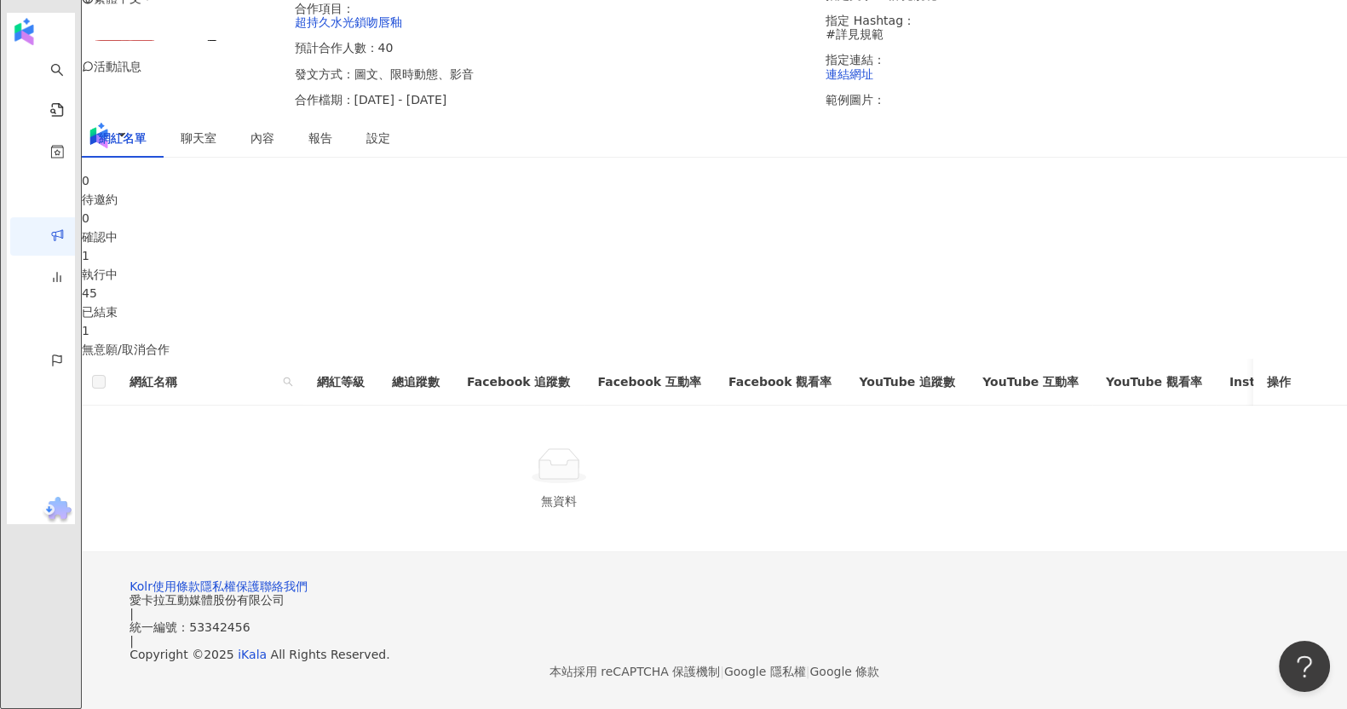
click at [750, 246] on div "1" at bounding box center [714, 255] width 1265 height 19
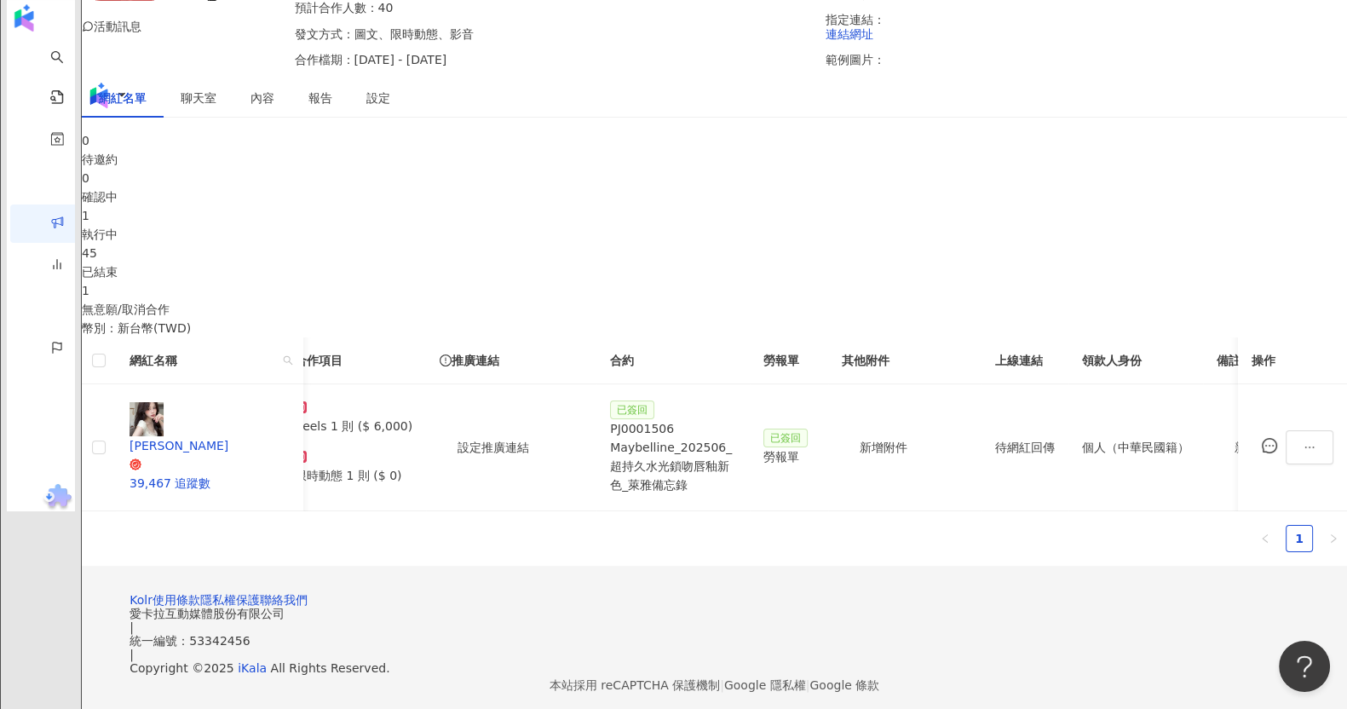
scroll to position [0, 245]
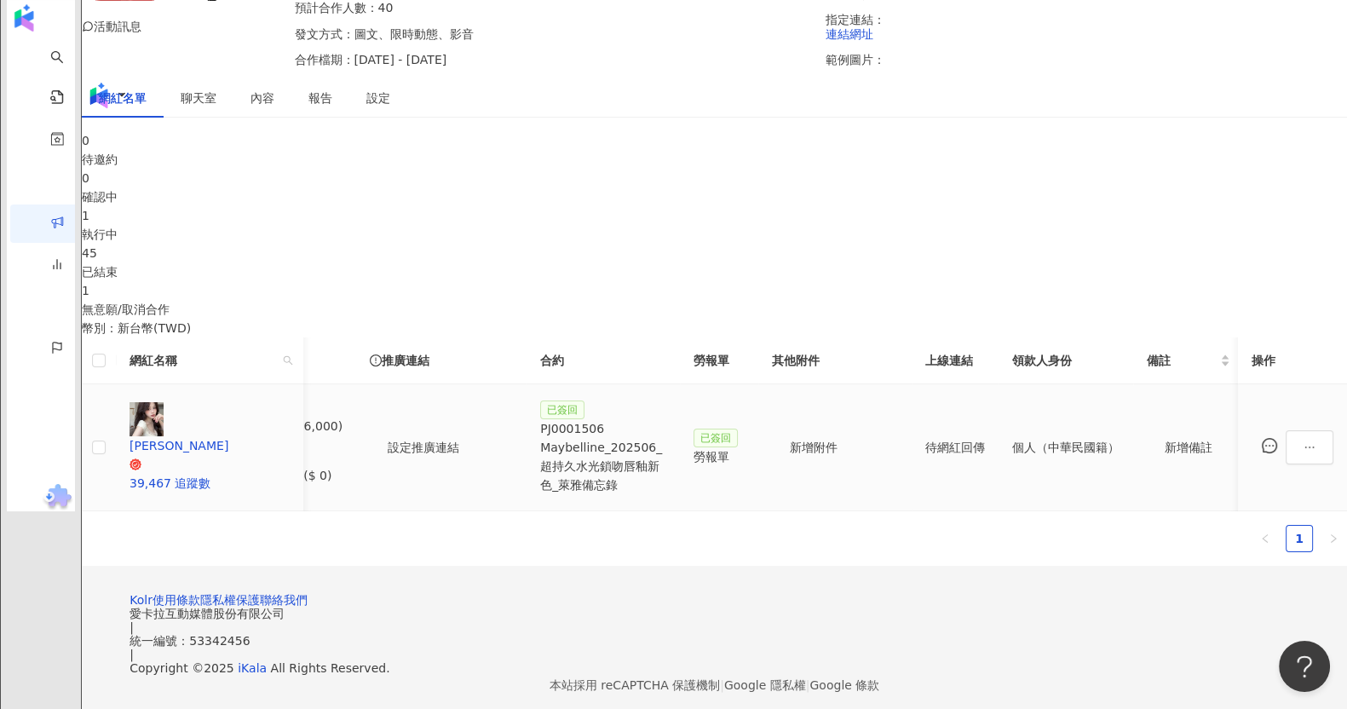
click at [666, 456] on div "PJ0001506 Maybelline_202506_超持久水光鎖吻唇釉新色_萊雅備忘錄" at bounding box center [603, 456] width 126 height 75
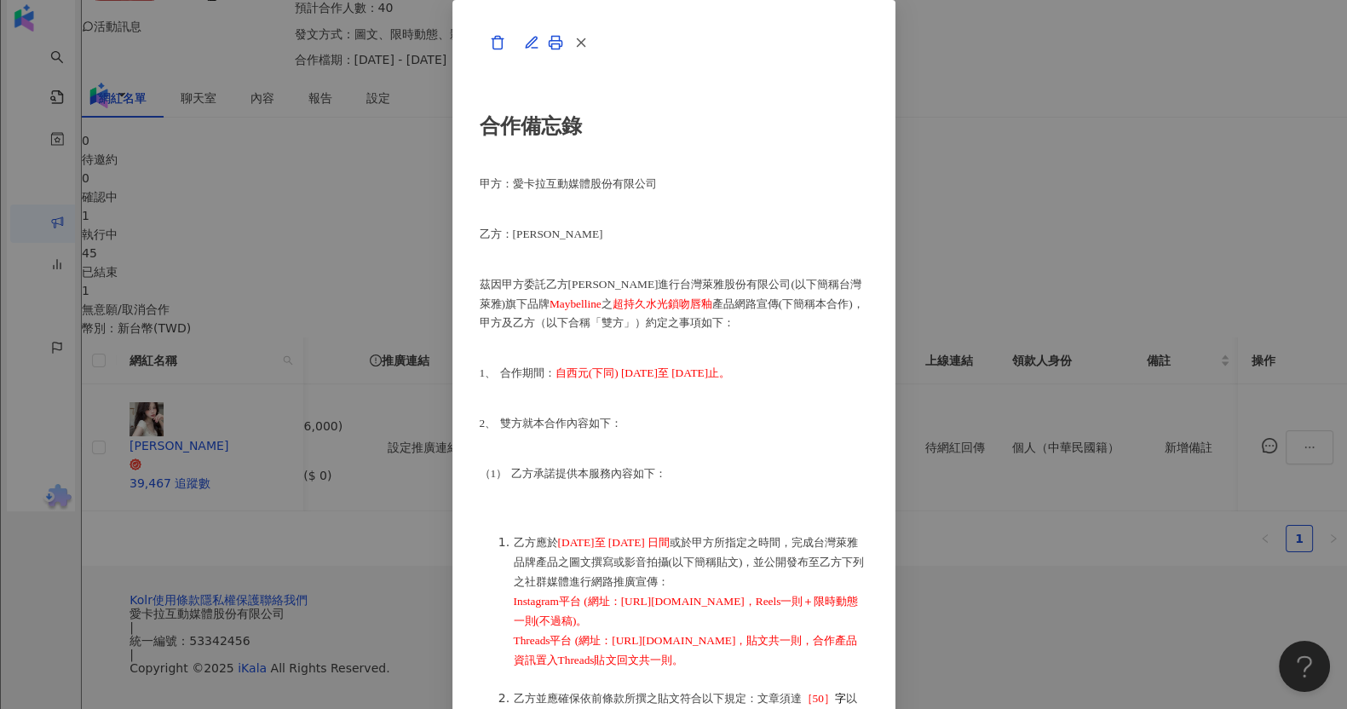
scroll to position [639, 0]
click at [597, 61] on button "button" at bounding box center [580, 44] width 34 height 34
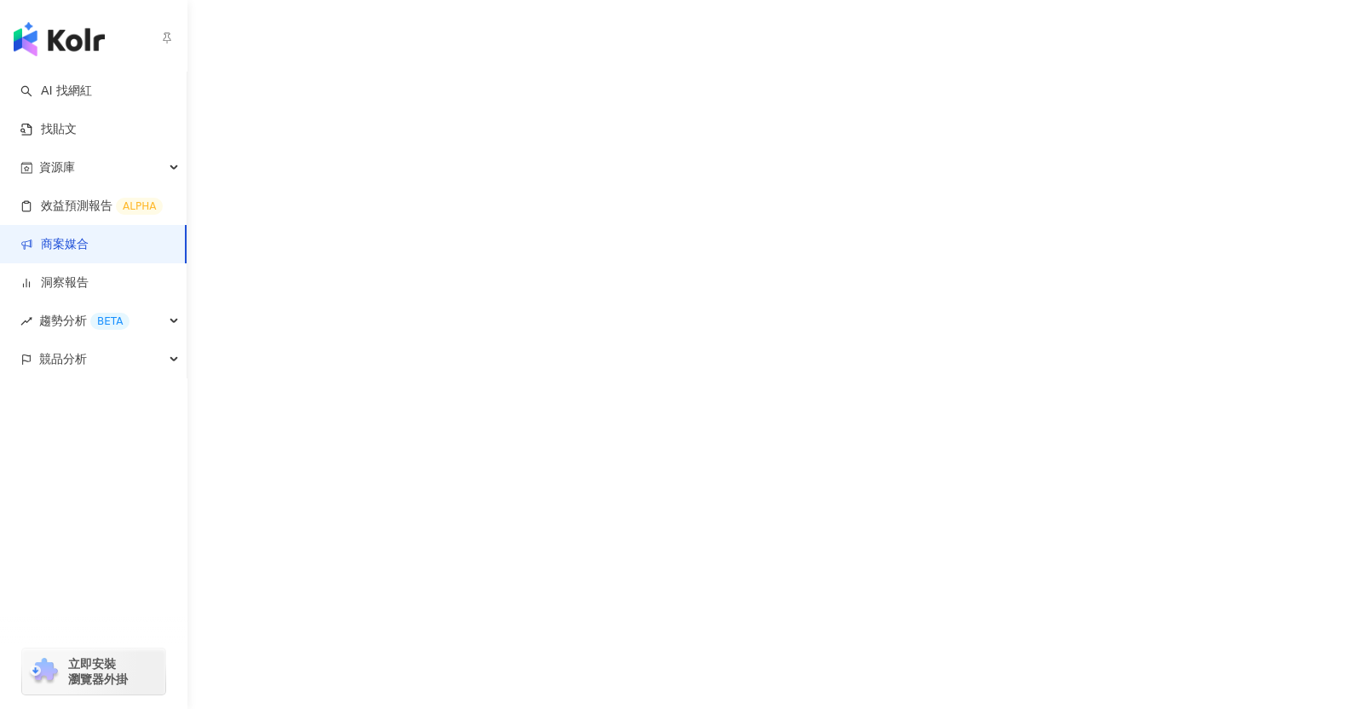
drag, startPoint x: 0, startPoint y: 0, endPoint x: 79, endPoint y: 242, distance: 254.5
click at [79, 242] on link "商案媒合" at bounding box center [54, 244] width 68 height 17
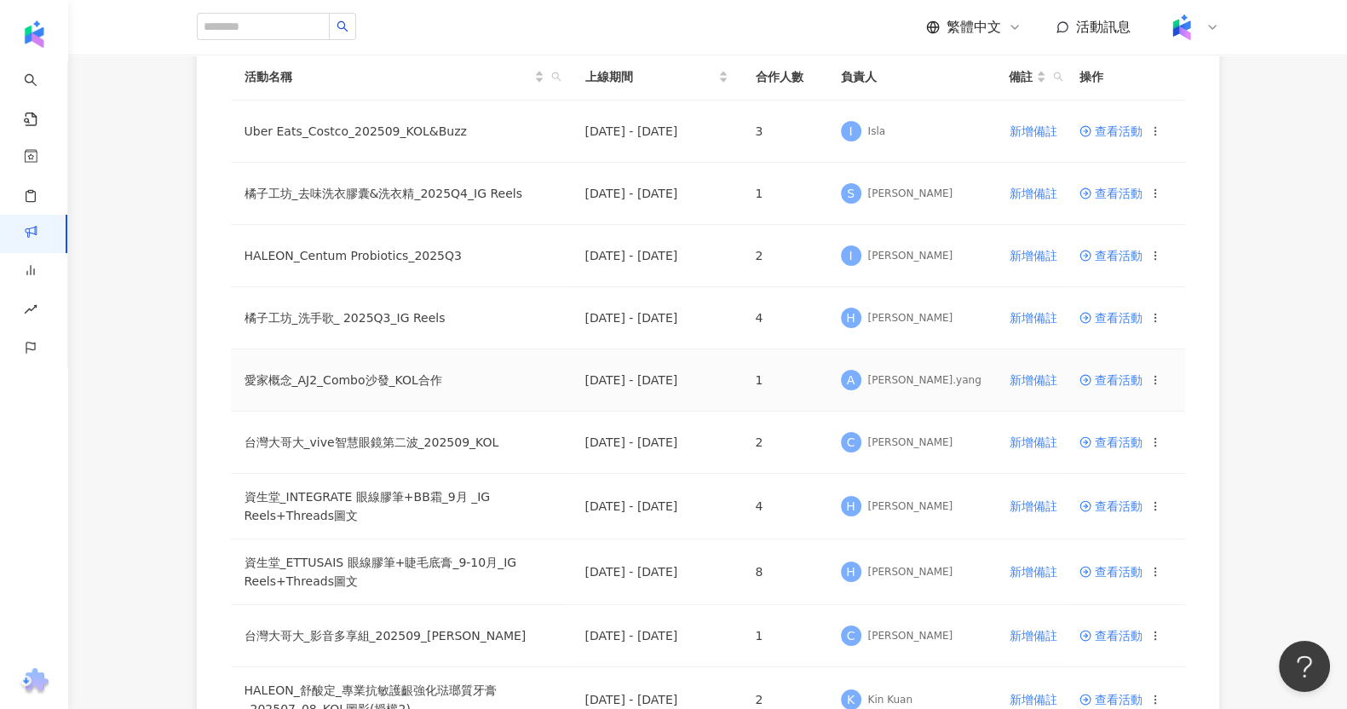
click at [1107, 381] on span "查看活動" at bounding box center [1110, 380] width 63 height 12
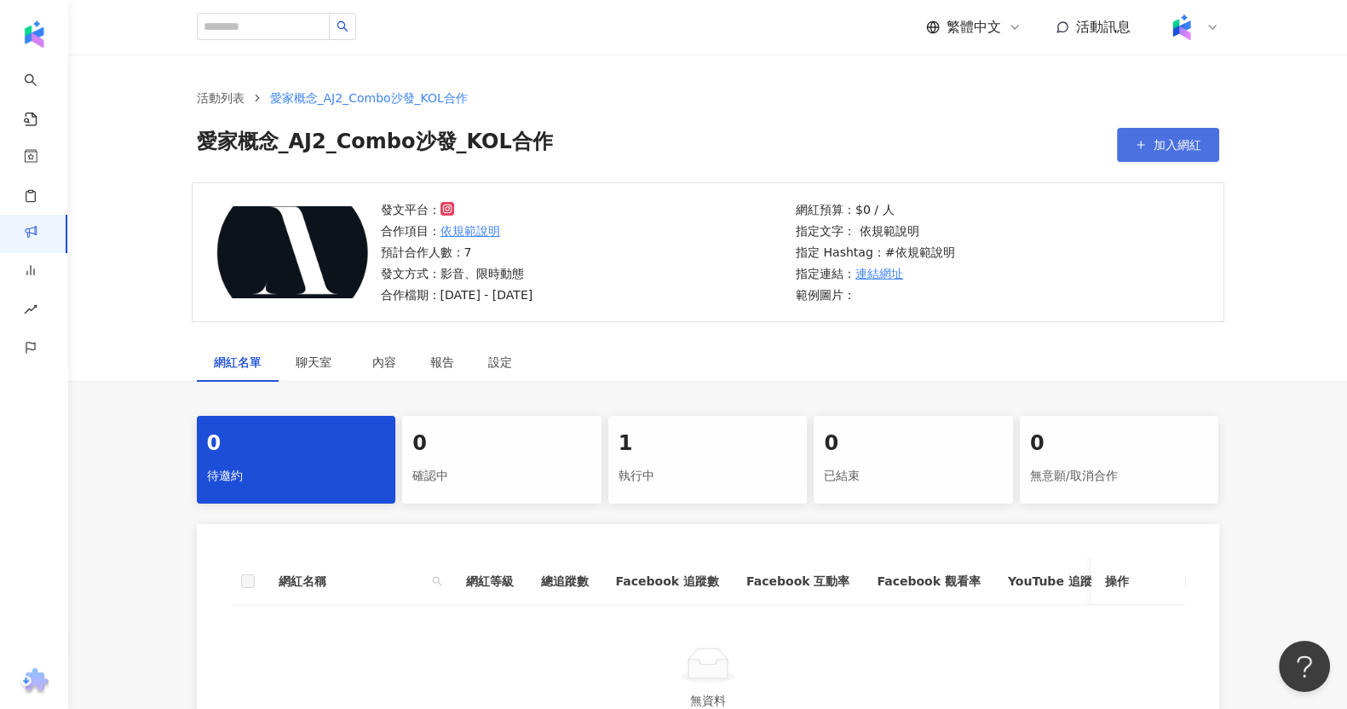
click at [1145, 151] on button "加入網紅" at bounding box center [1168, 145] width 102 height 34
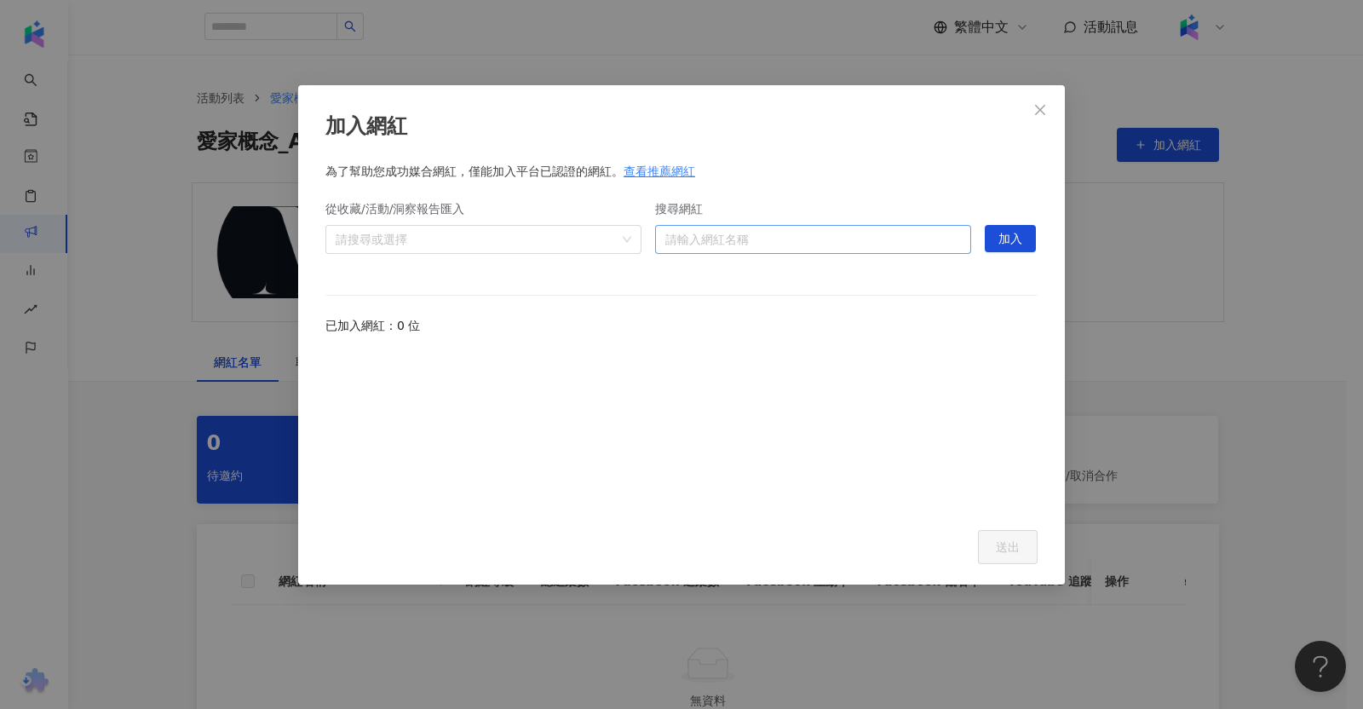
click at [859, 250] on input "搜尋網紅" at bounding box center [813, 239] width 296 height 27
paste input "********"
type input "********"
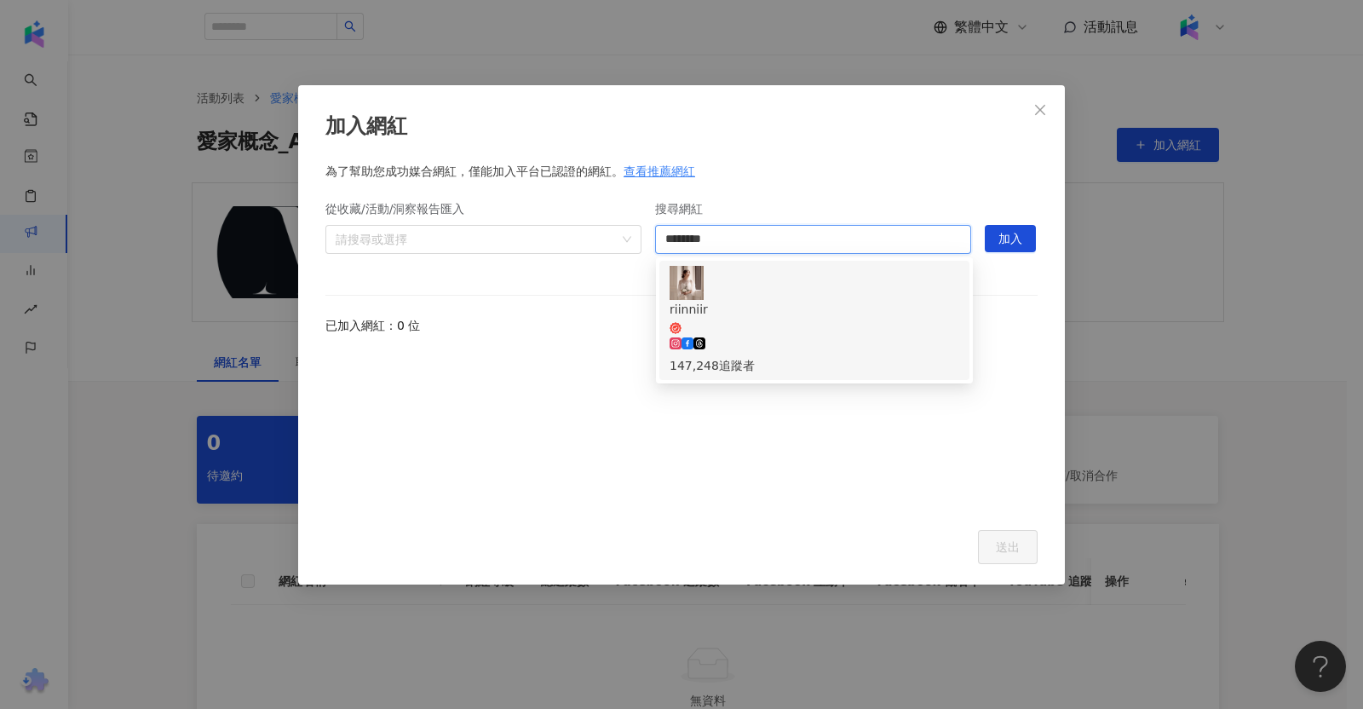
click at [809, 356] on div "147,248 追蹤者" at bounding box center [814, 365] width 290 height 19
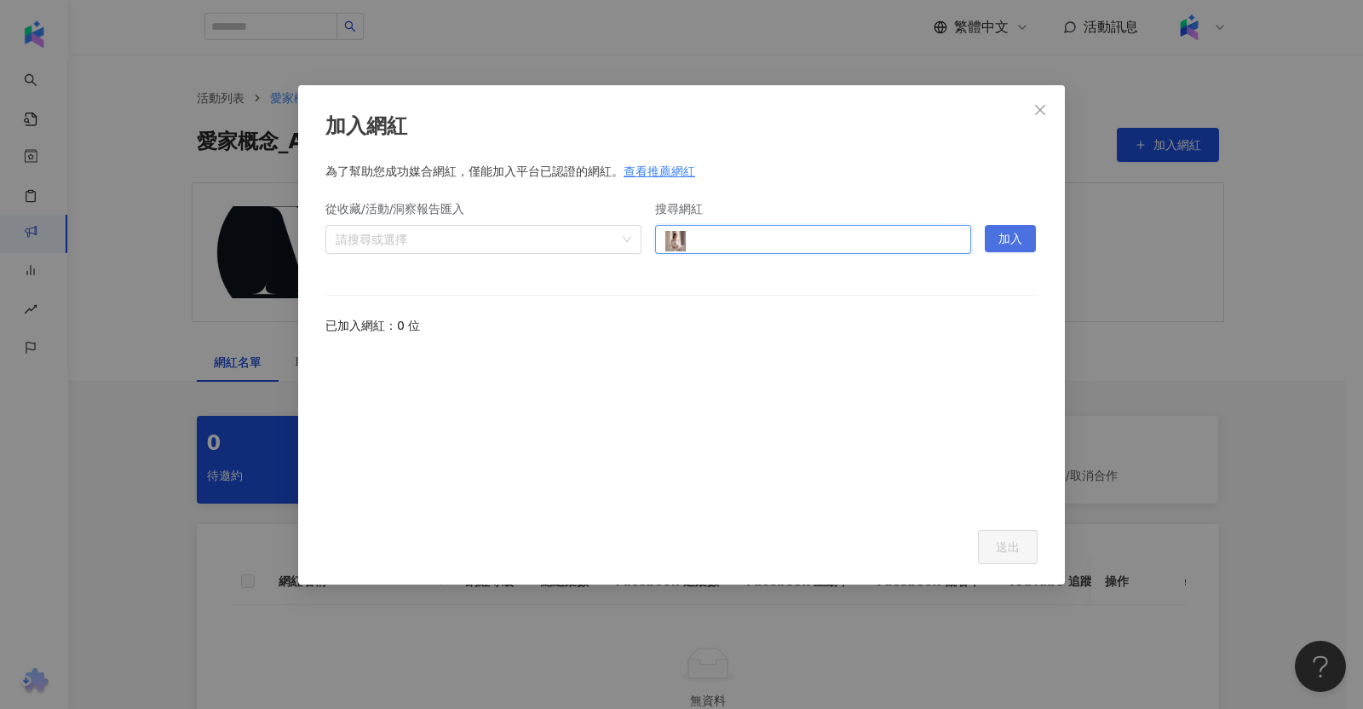
click at [1024, 231] on button "加入" at bounding box center [1010, 238] width 51 height 27
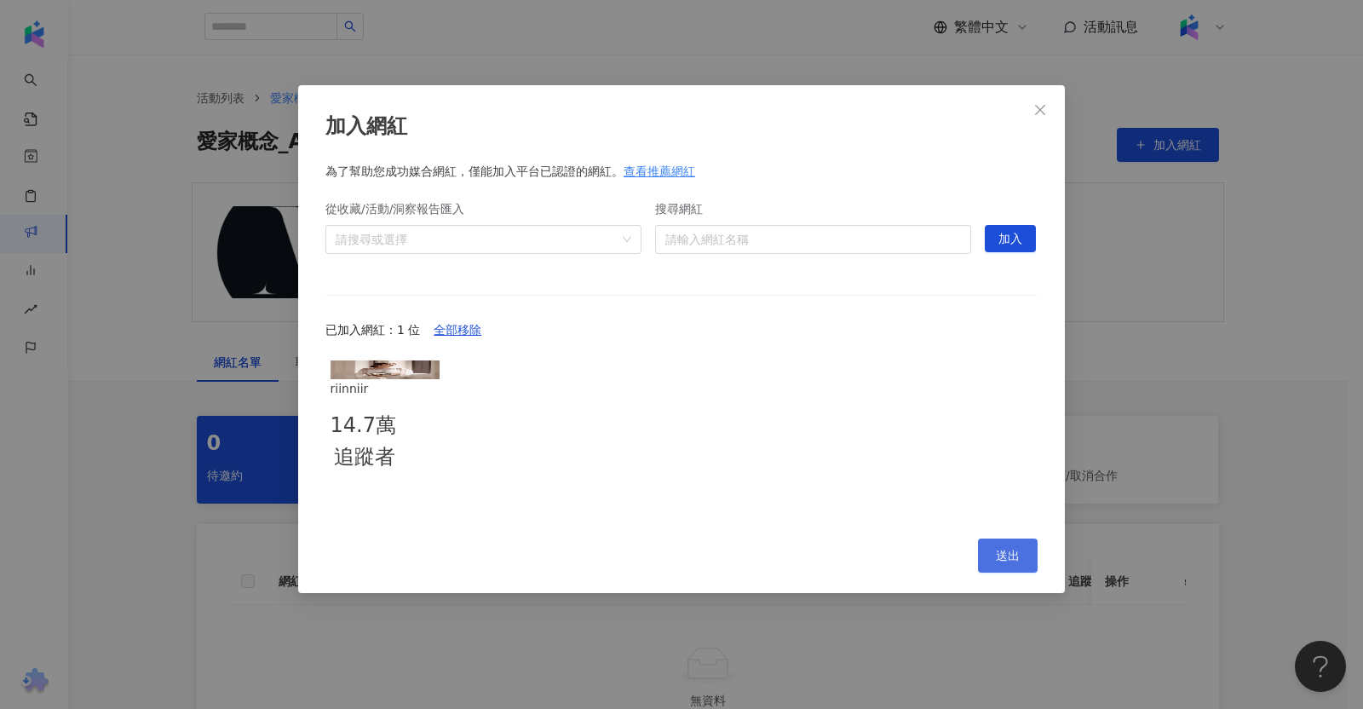
click at [980, 549] on button "送出" at bounding box center [1008, 555] width 60 height 34
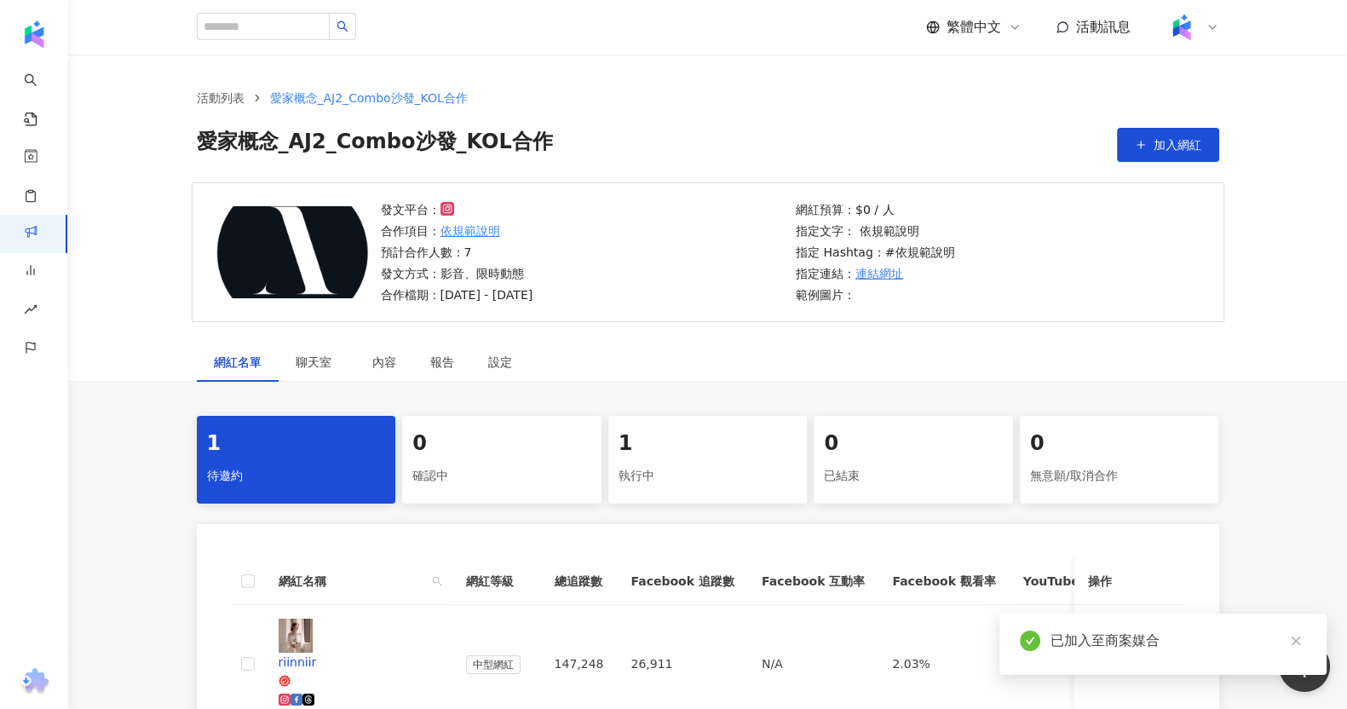
click at [684, 465] on div "執行中" at bounding box center [707, 476] width 179 height 29
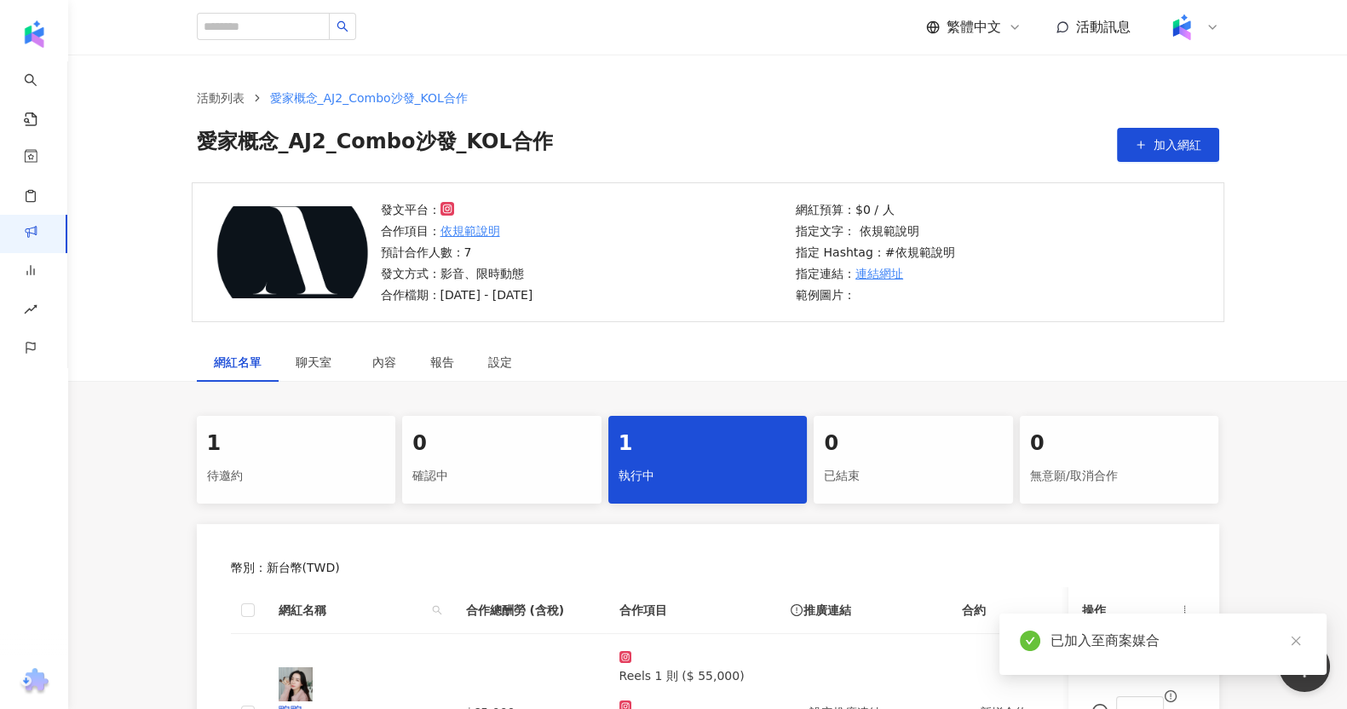
click at [161, 463] on div "1 待邀約 0 確認中 1 執行中 0 已結束 0 無意願/取消合作 幣別 ： 新台幣 ( TWD ) 網紅名稱 合作總酬勞 (含稅) 合作項目 推廣連結 合…" at bounding box center [707, 641] width 1278 height 451
click at [225, 463] on div "待邀約" at bounding box center [296, 476] width 179 height 29
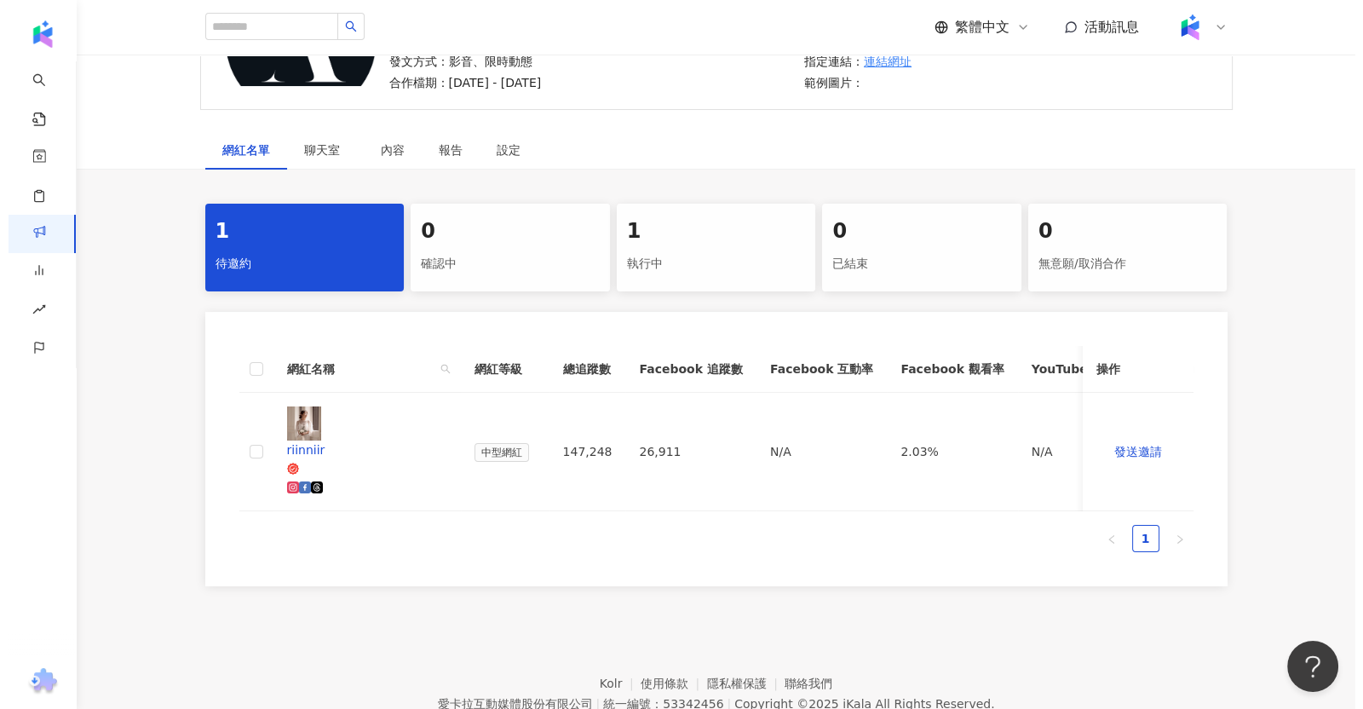
scroll to position [0, 148]
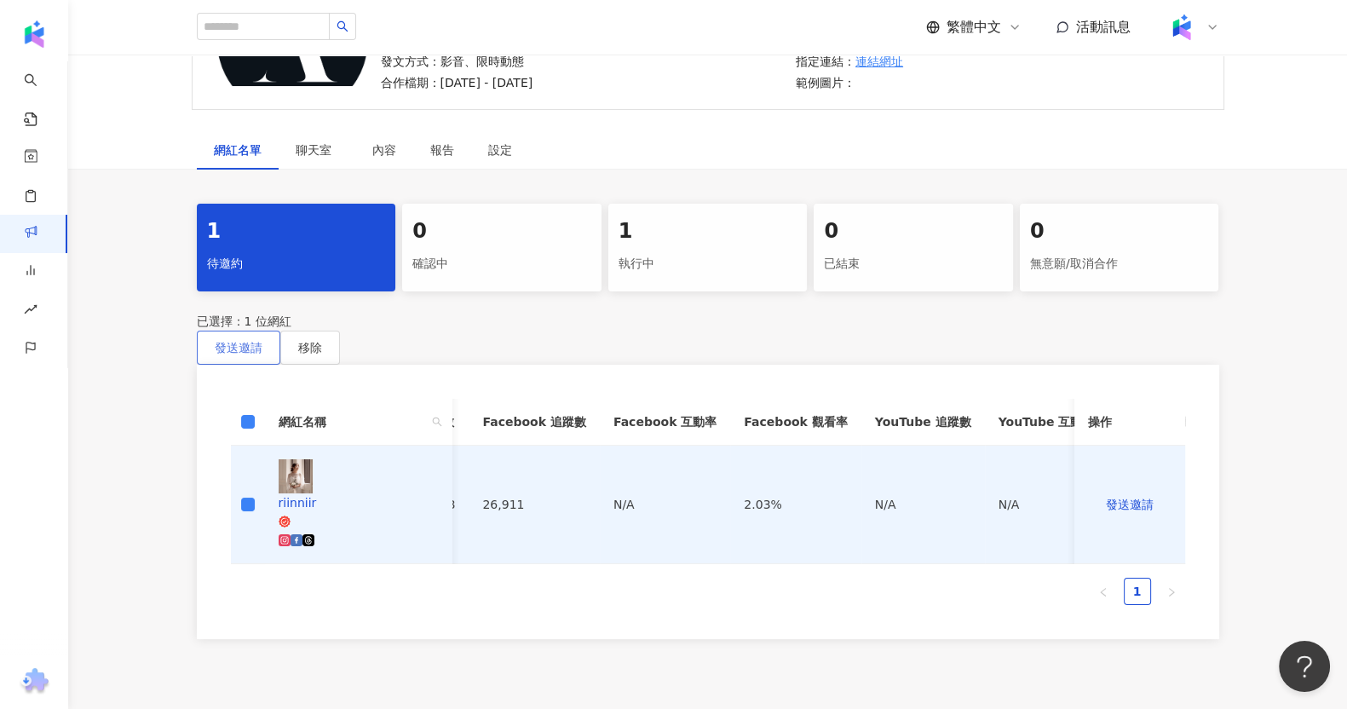
click at [262, 341] on span "發送邀請" at bounding box center [239, 348] width 48 height 14
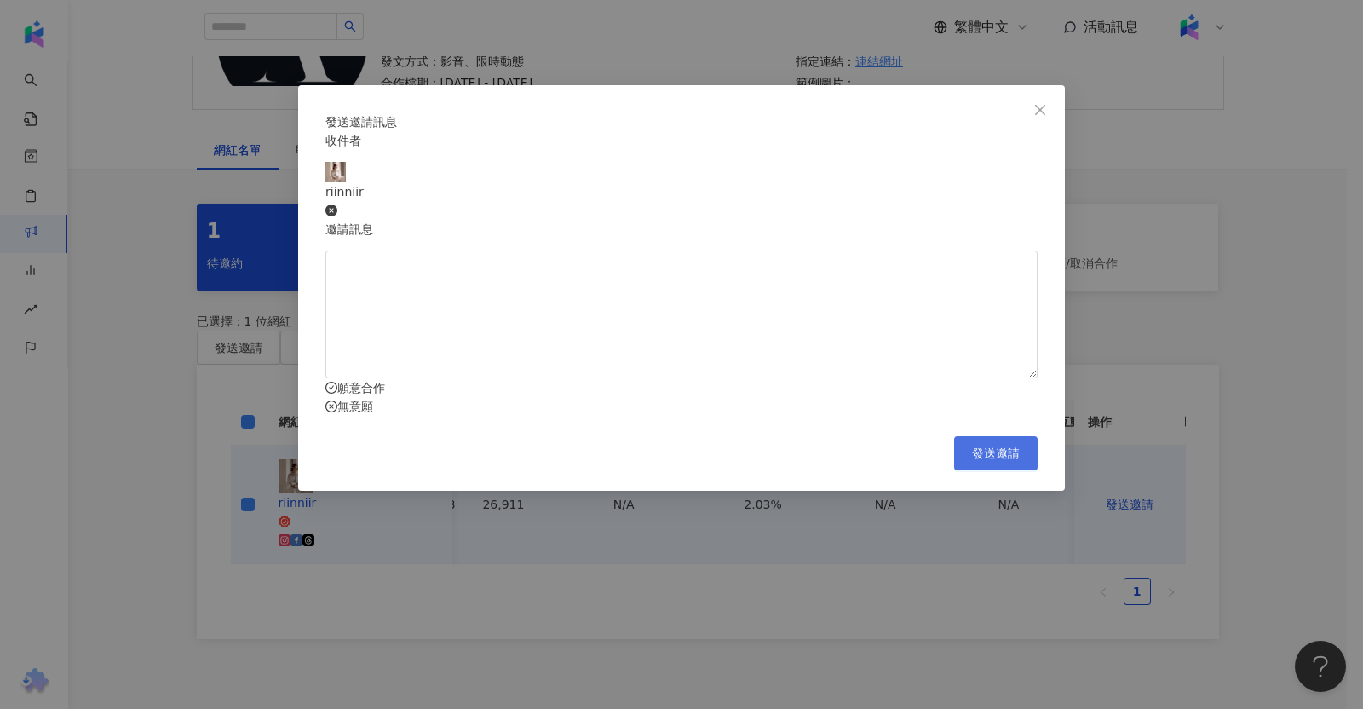
click at [1016, 460] on span "發送邀請" at bounding box center [996, 453] width 48 height 14
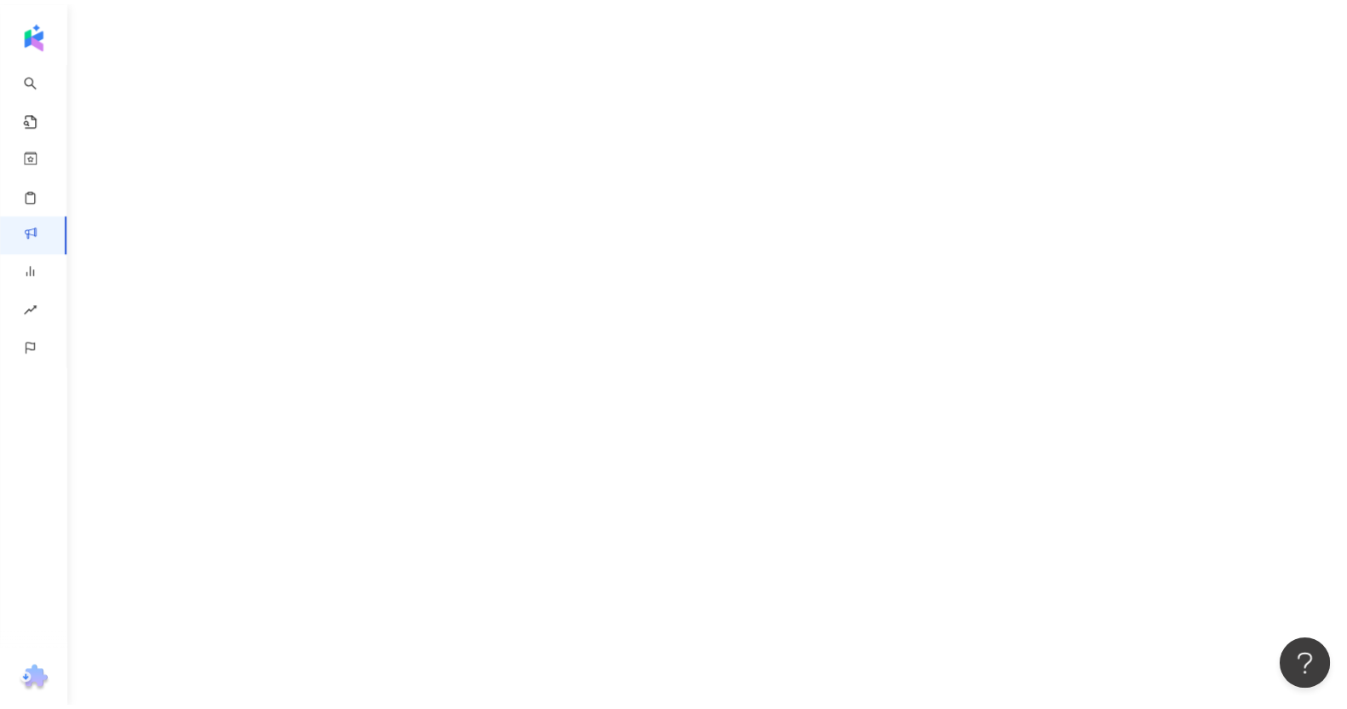
scroll to position [78, 0]
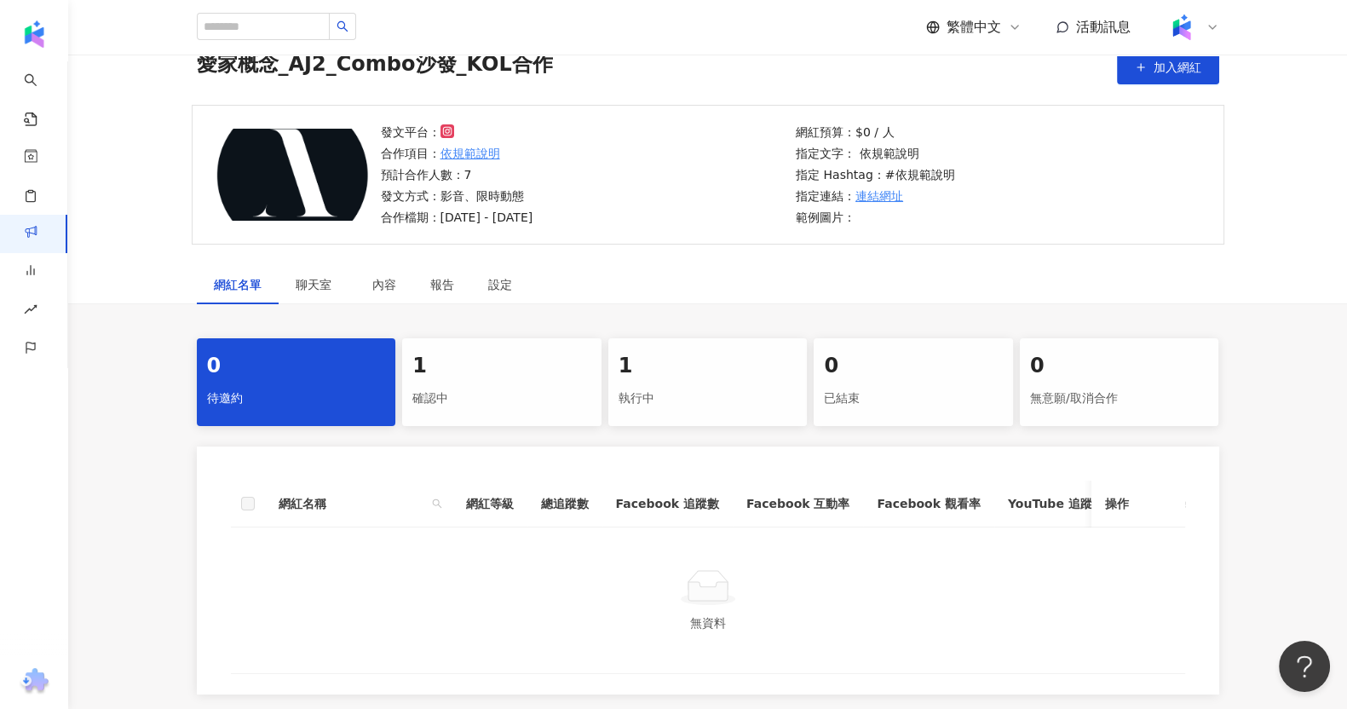
click at [451, 413] on div "1 確認中" at bounding box center [501, 382] width 199 height 88
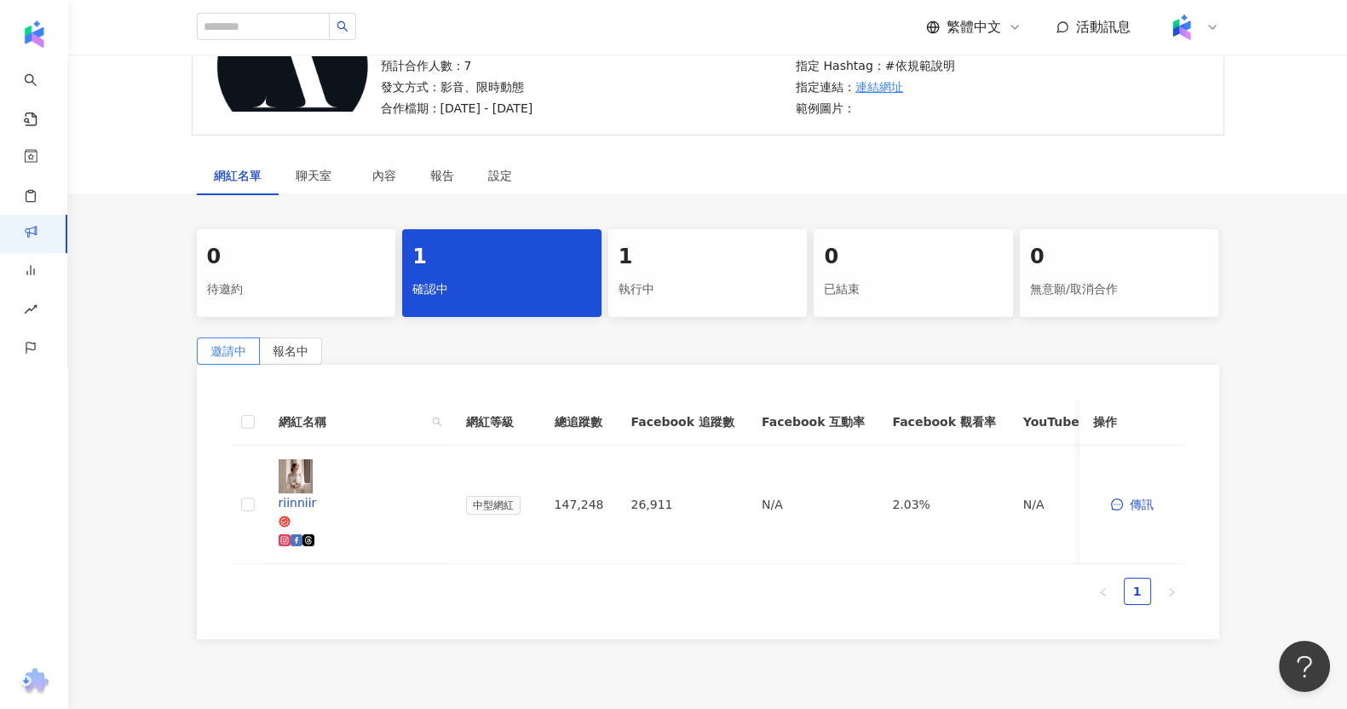
scroll to position [290, 0]
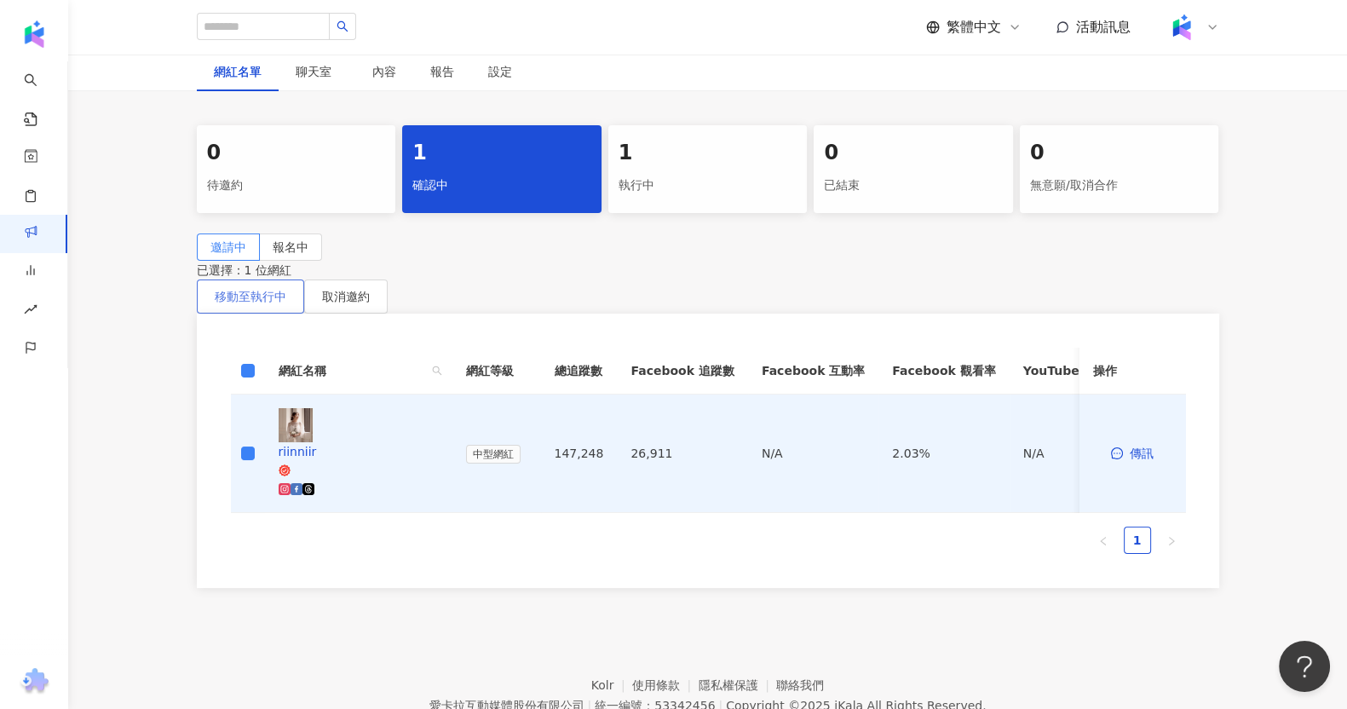
click at [304, 309] on button "移動至執行中" at bounding box center [250, 296] width 107 height 34
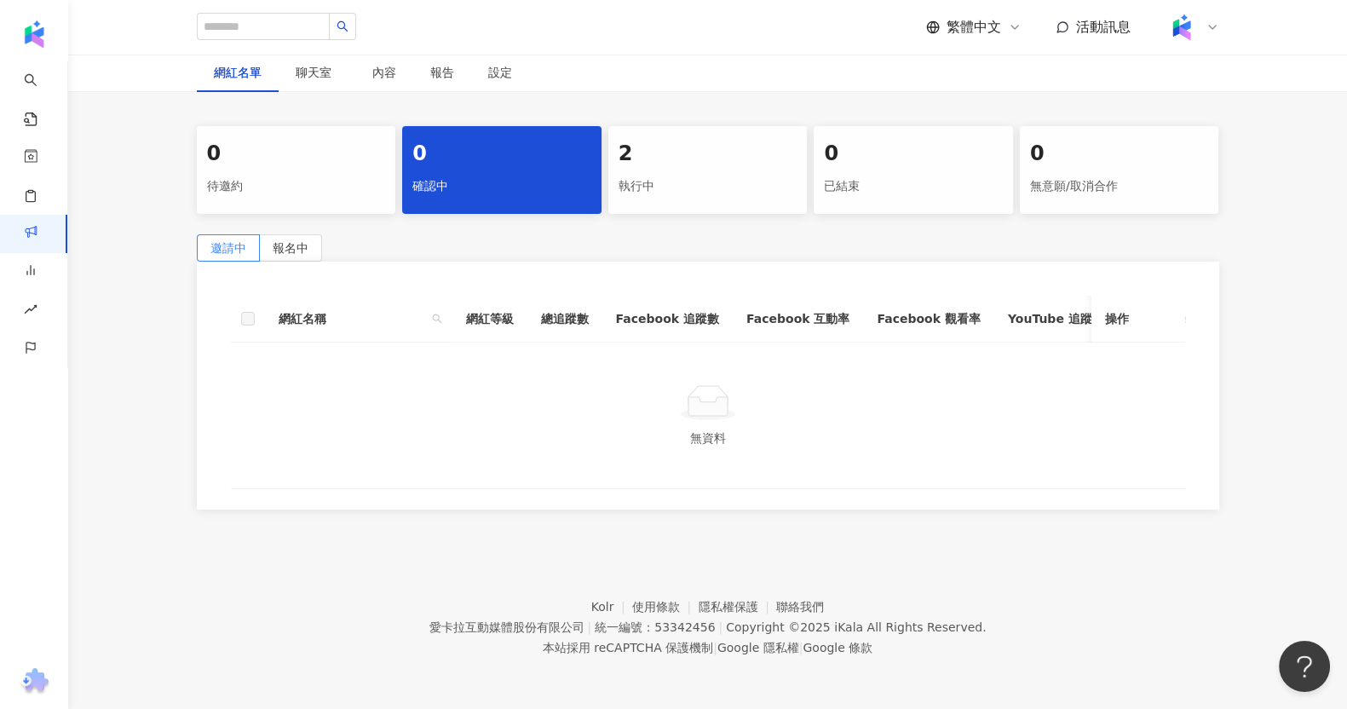
click at [725, 155] on div "2" at bounding box center [707, 154] width 179 height 29
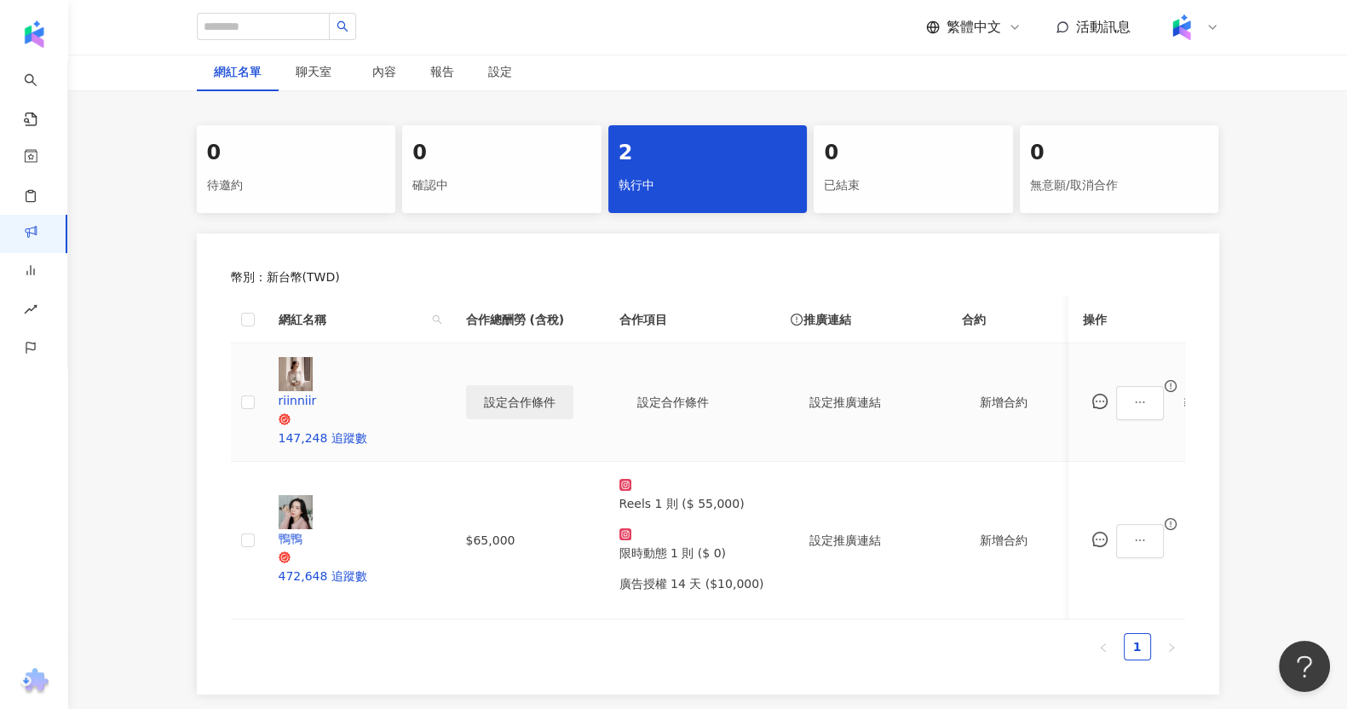
click at [515, 395] on span "設定合作條件" at bounding box center [520, 402] width 72 height 14
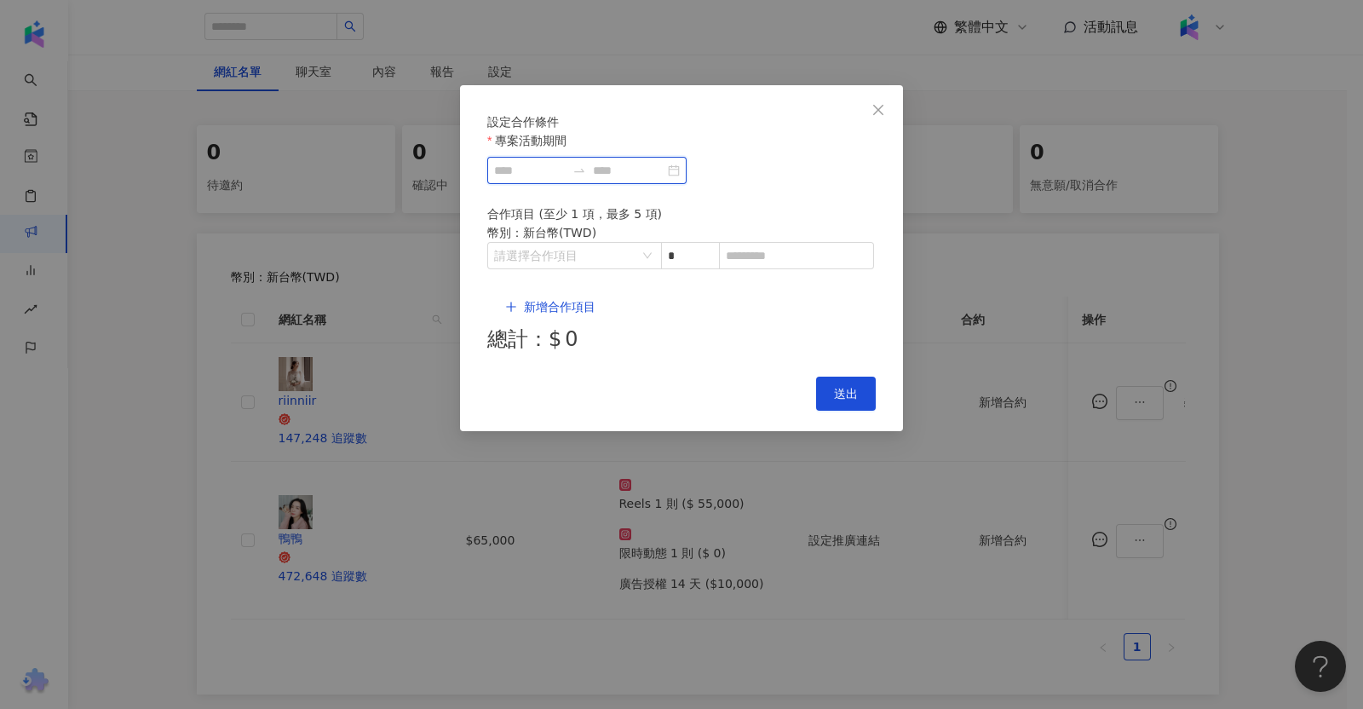
click at [566, 180] on input "專案活動期間" at bounding box center [530, 170] width 72 height 19
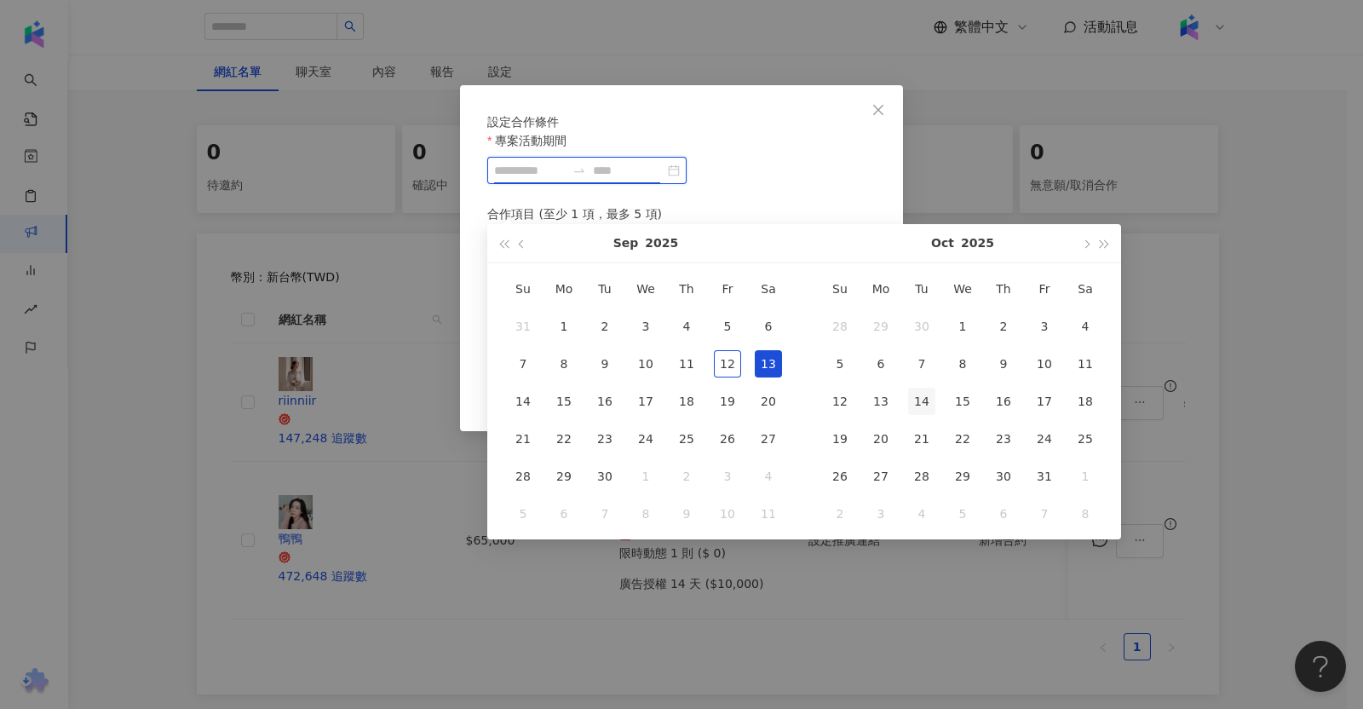
type input "**********"
click at [633, 119] on div "設定合作條件" at bounding box center [681, 121] width 388 height 19
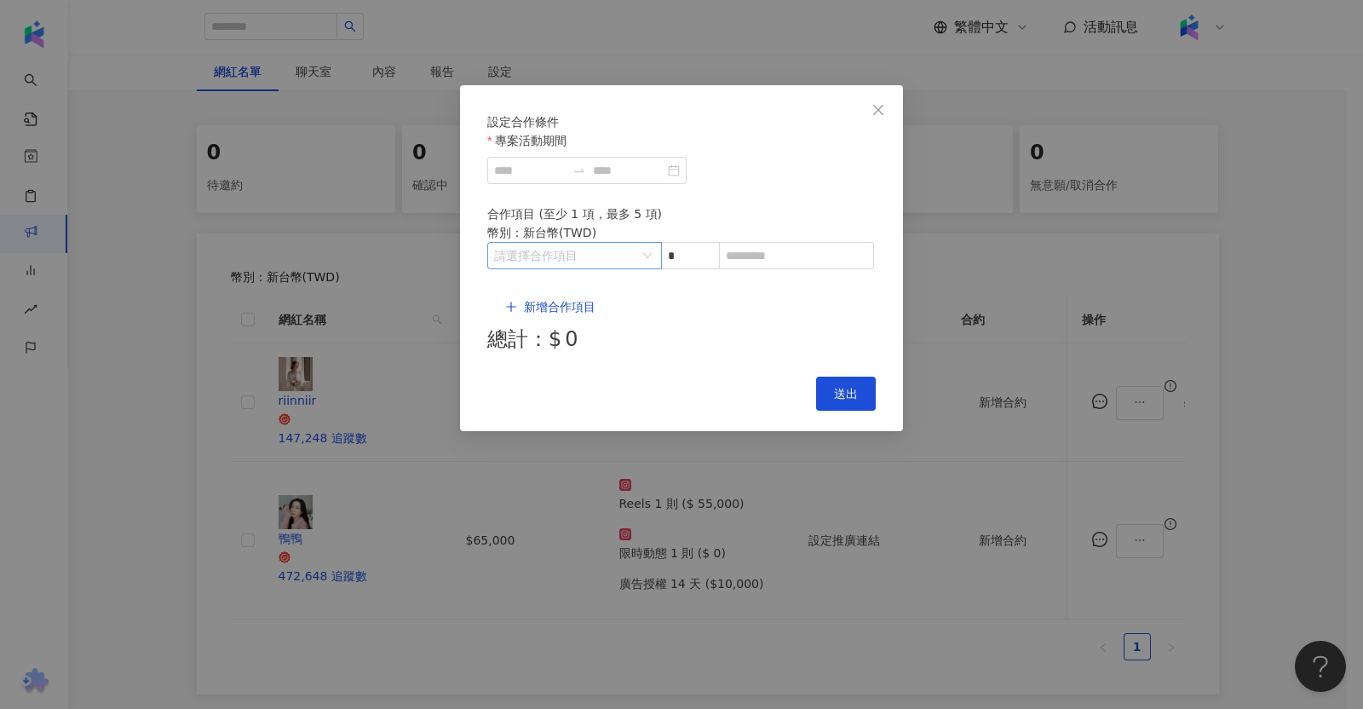
click at [545, 268] on input "search" at bounding box center [565, 256] width 143 height 26
click at [557, 357] on li "Instagram" at bounding box center [538, 348] width 95 height 34
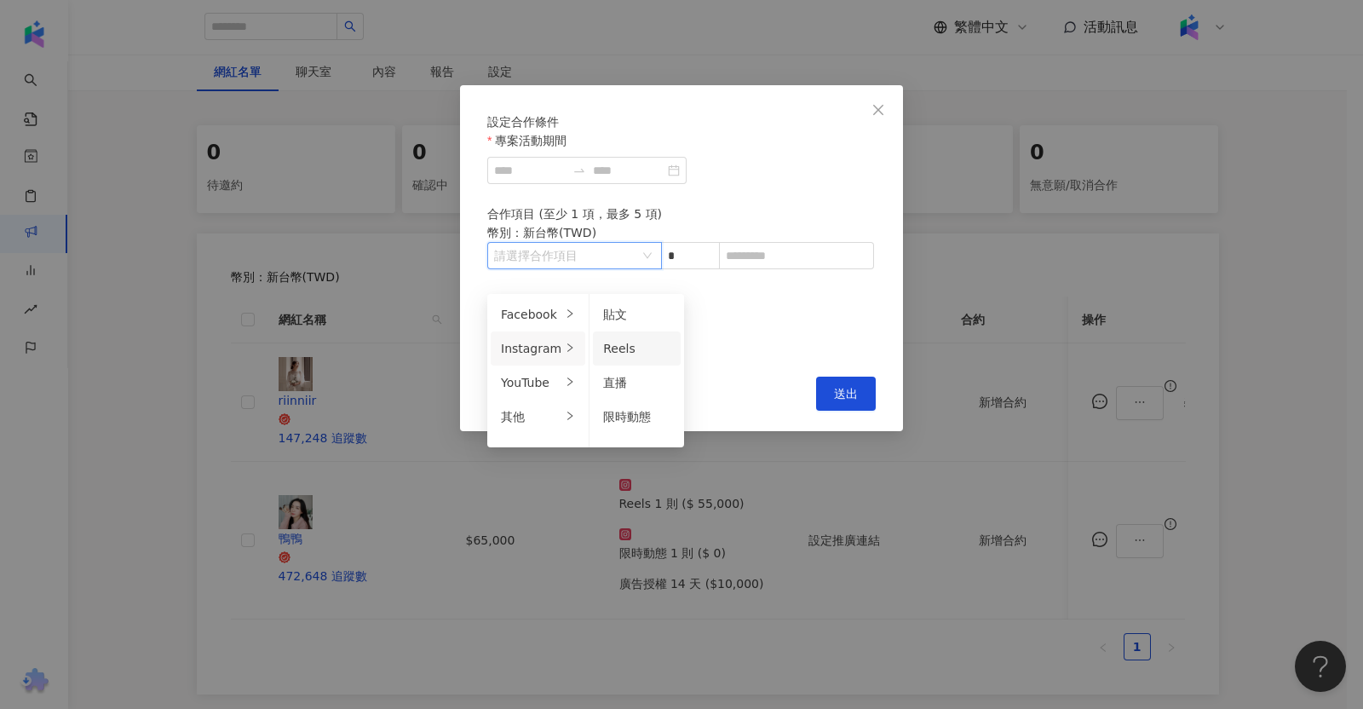
click at [605, 350] on span "Reels" at bounding box center [619, 349] width 32 height 14
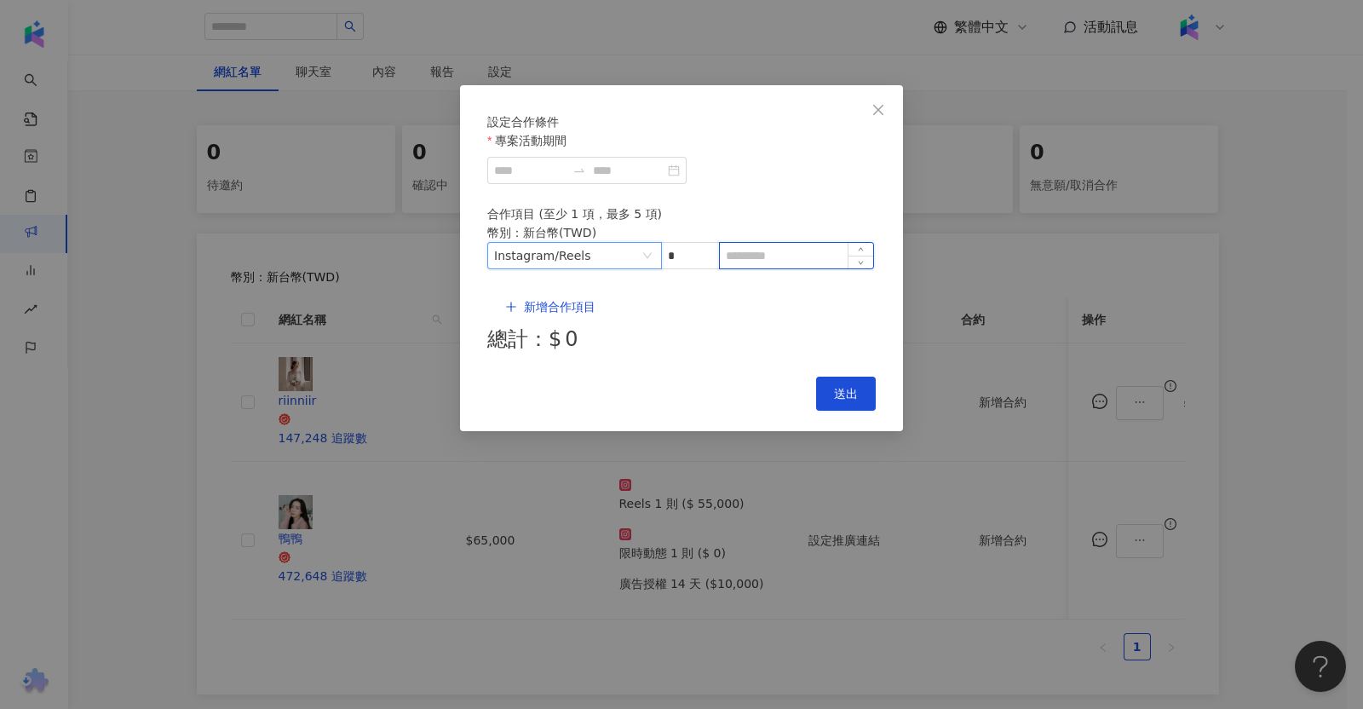
click at [767, 266] on input at bounding box center [796, 256] width 153 height 26
type input "*"
type input "*****"
click at [543, 300] on span "新增合作項目" at bounding box center [560, 307] width 72 height 14
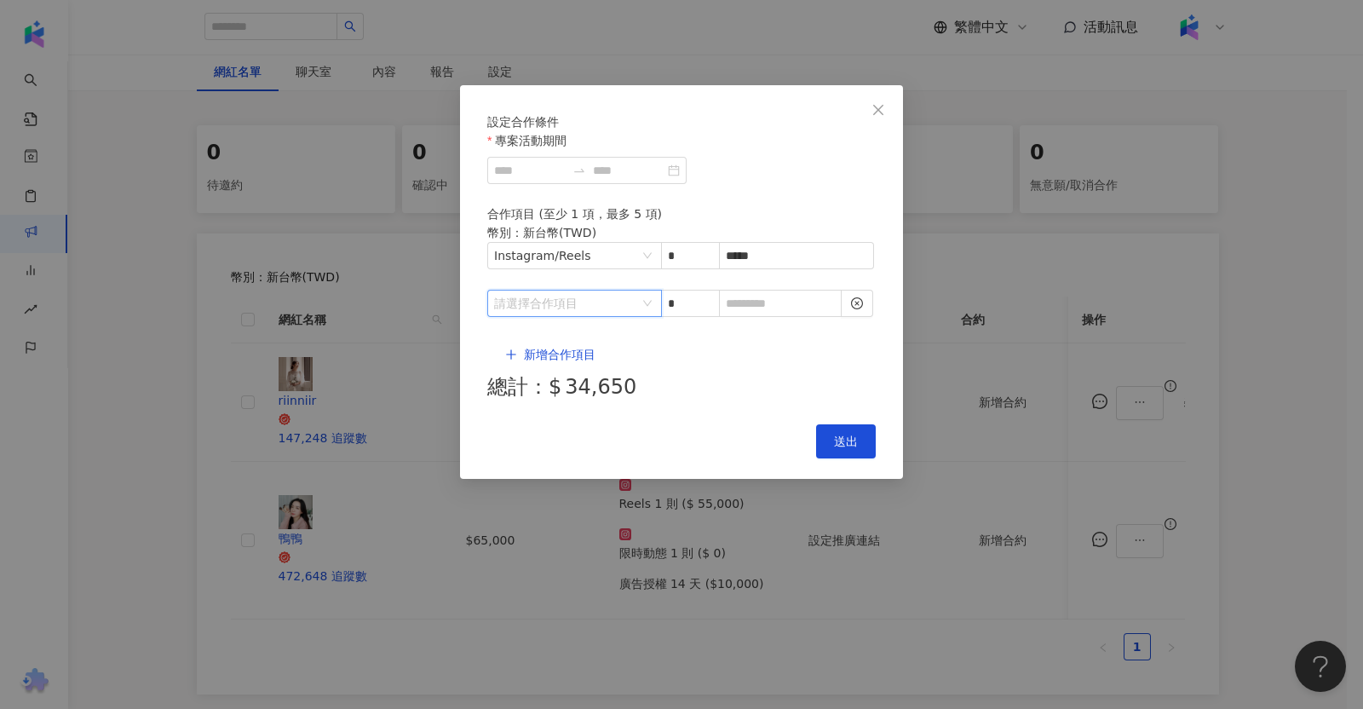
click at [543, 307] on input "search" at bounding box center [565, 303] width 143 height 26
click at [558, 387] on li "Instagram" at bounding box center [538, 379] width 95 height 34
click at [630, 441] on span "限時動態" at bounding box center [627, 447] width 48 height 14
click at [758, 313] on input at bounding box center [780, 303] width 121 height 26
type input "*"
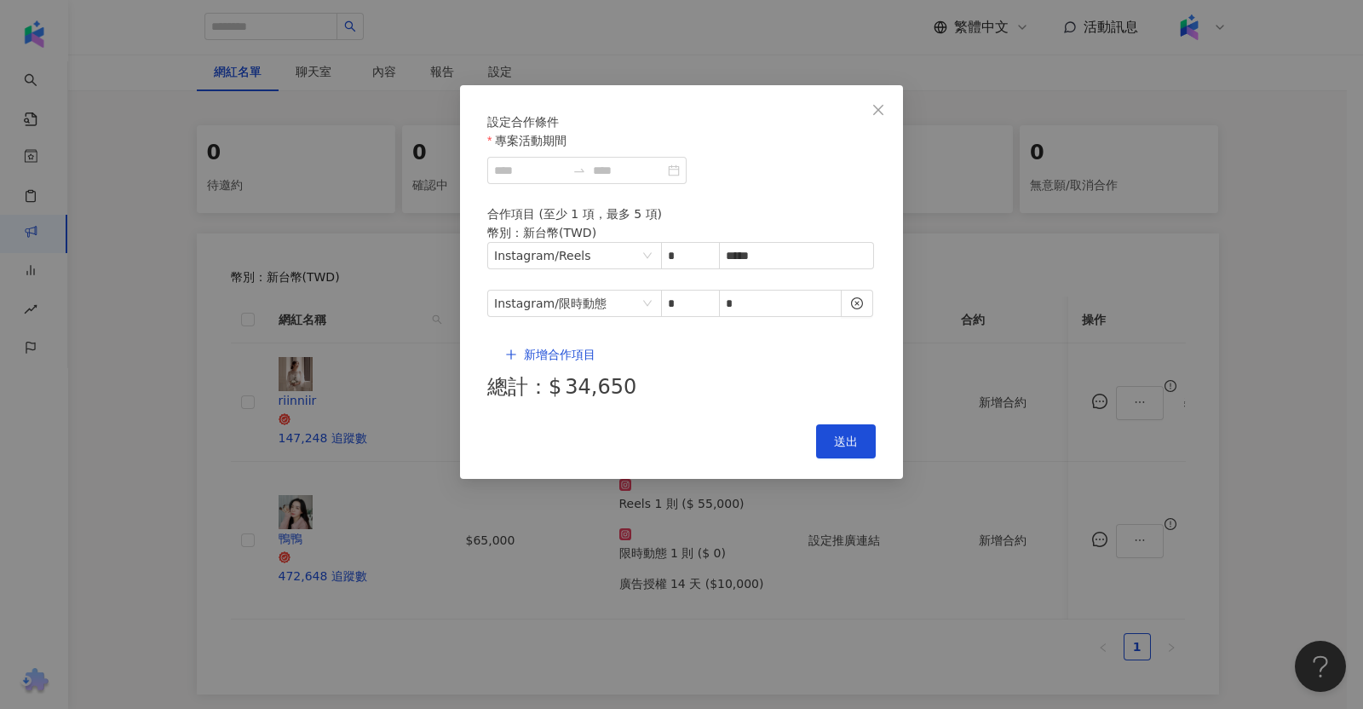
click at [726, 353] on div "設定合作條件 專案活動期間 合作項目 (至少 1 項，最多 5 項) 幣別 ： 新台幣 ( TWD ) Instagram / Reels * ***** I…" at bounding box center [681, 282] width 443 height 394
click at [524, 348] on span "新增合作項目" at bounding box center [560, 355] width 72 height 14
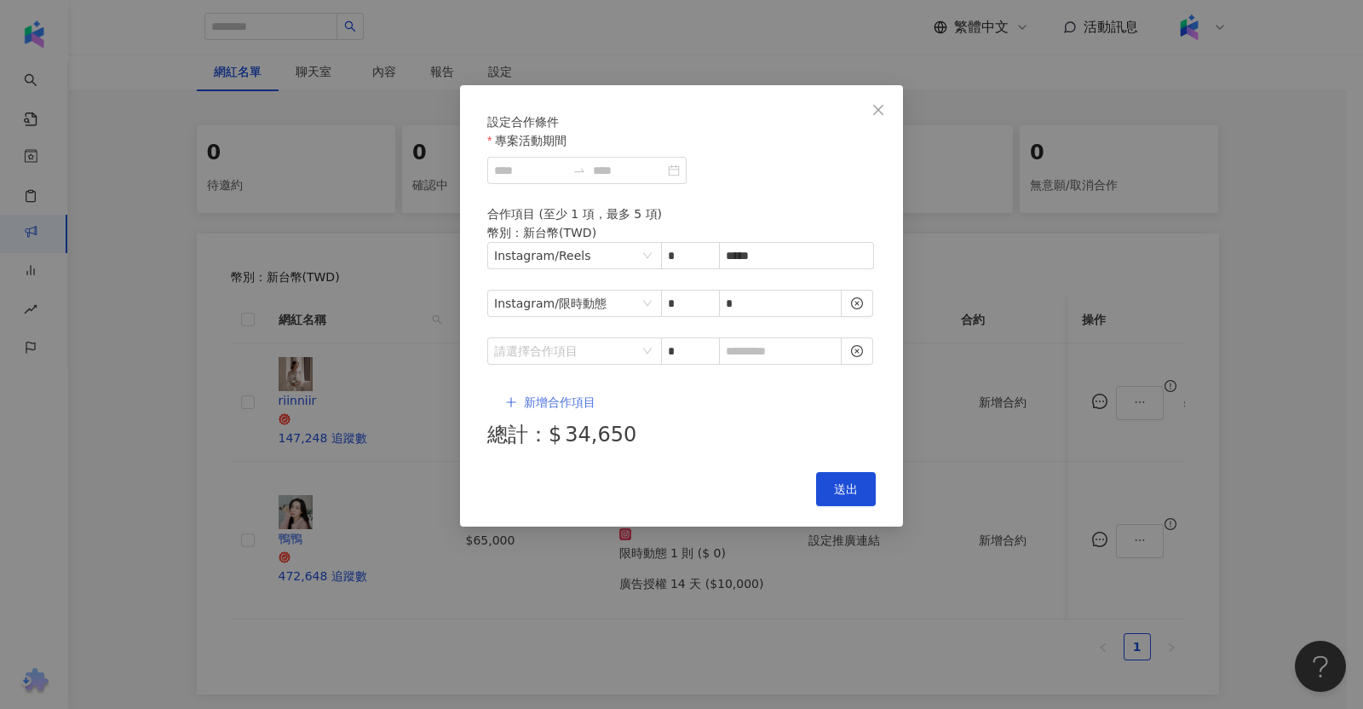
click at [578, 385] on button "新增合作項目" at bounding box center [550, 402] width 126 height 34
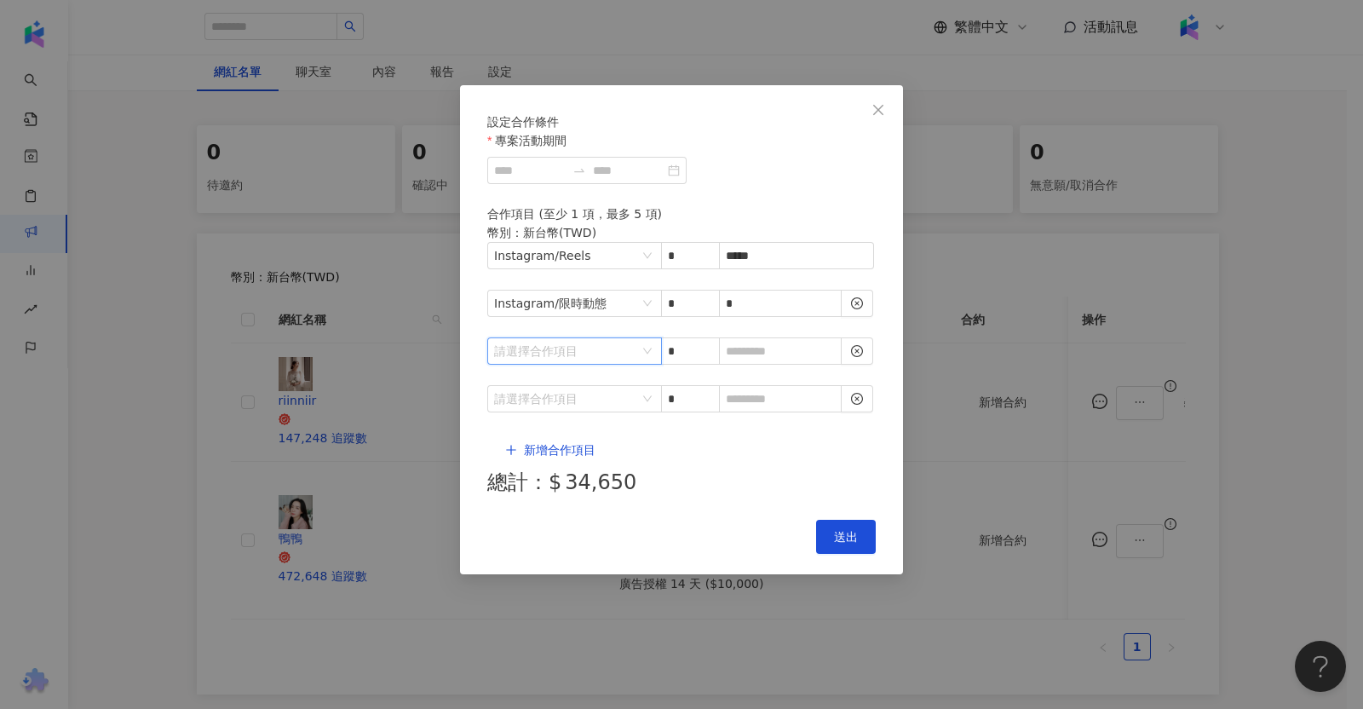
click at [590, 340] on input "search" at bounding box center [565, 351] width 143 height 26
click at [532, 484] on div "其他" at bounding box center [531, 477] width 60 height 19
click at [640, 359] on li "廣告授權" at bounding box center [637, 376] width 88 height 34
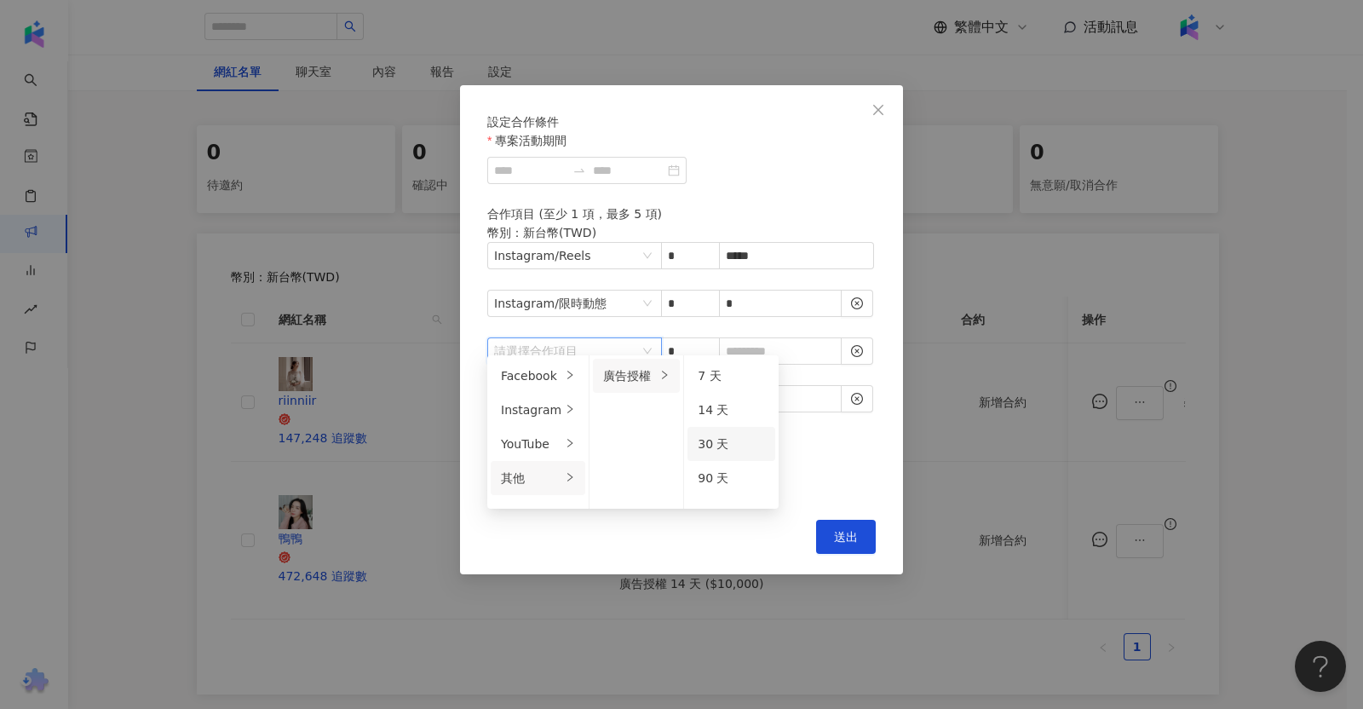
click at [707, 449] on span "30 天" at bounding box center [713, 444] width 31 height 14
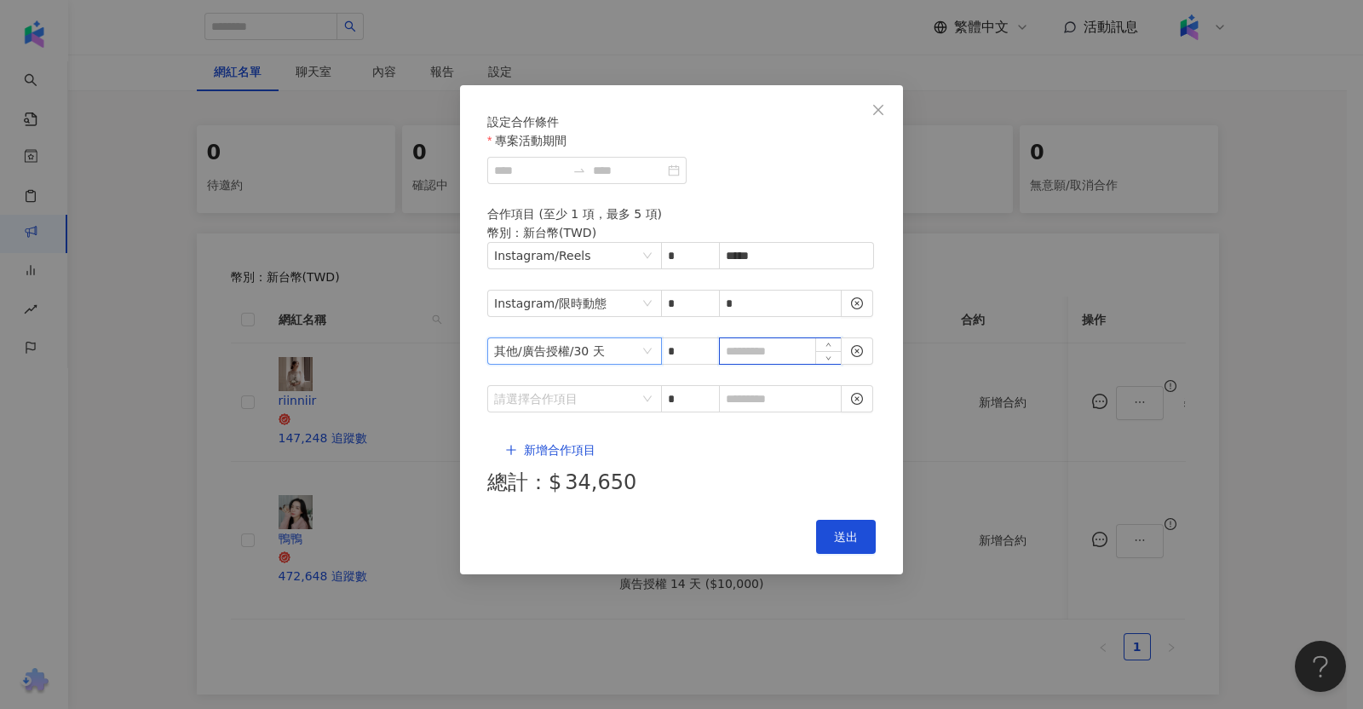
click at [757, 338] on input at bounding box center [780, 351] width 121 height 26
click at [862, 393] on icon "close-circle" at bounding box center [857, 399] width 12 height 12
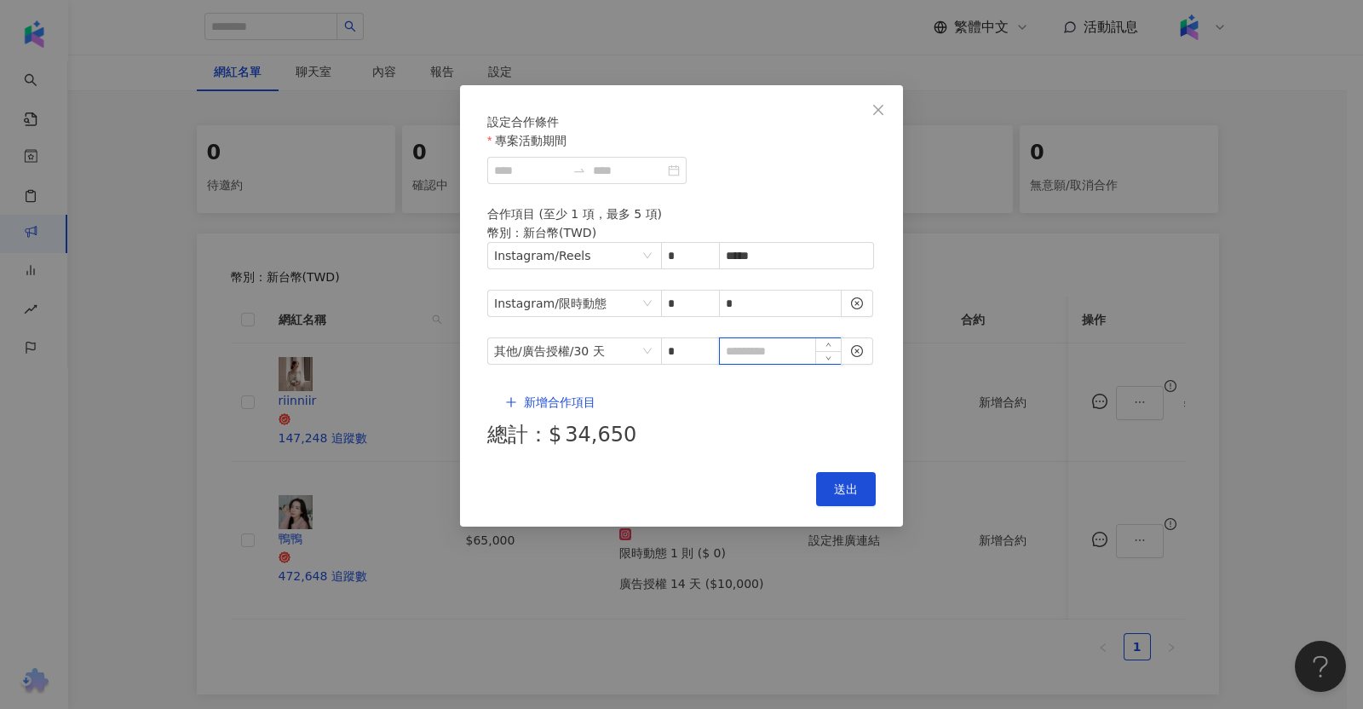
click at [799, 338] on input at bounding box center [780, 351] width 121 height 26
type input "****"
click at [882, 118] on button "Close" at bounding box center [878, 110] width 34 height 34
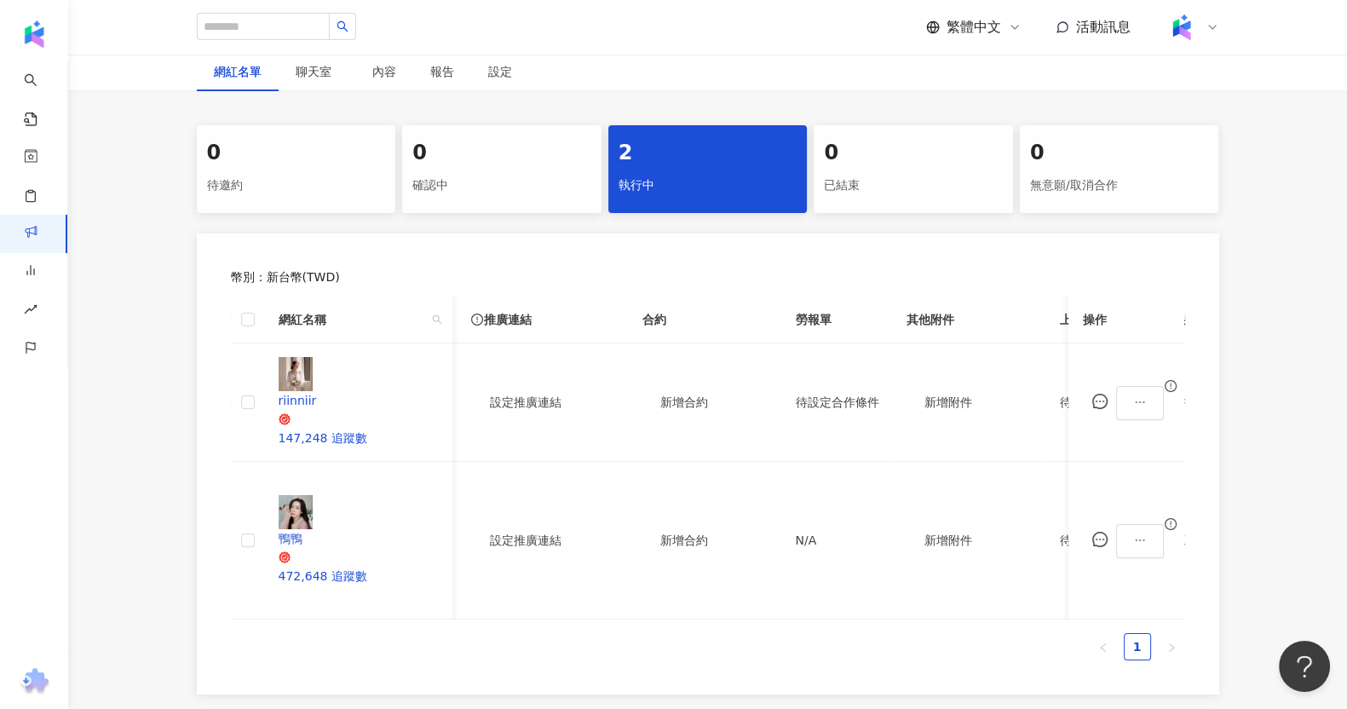
scroll to position [0, 174]
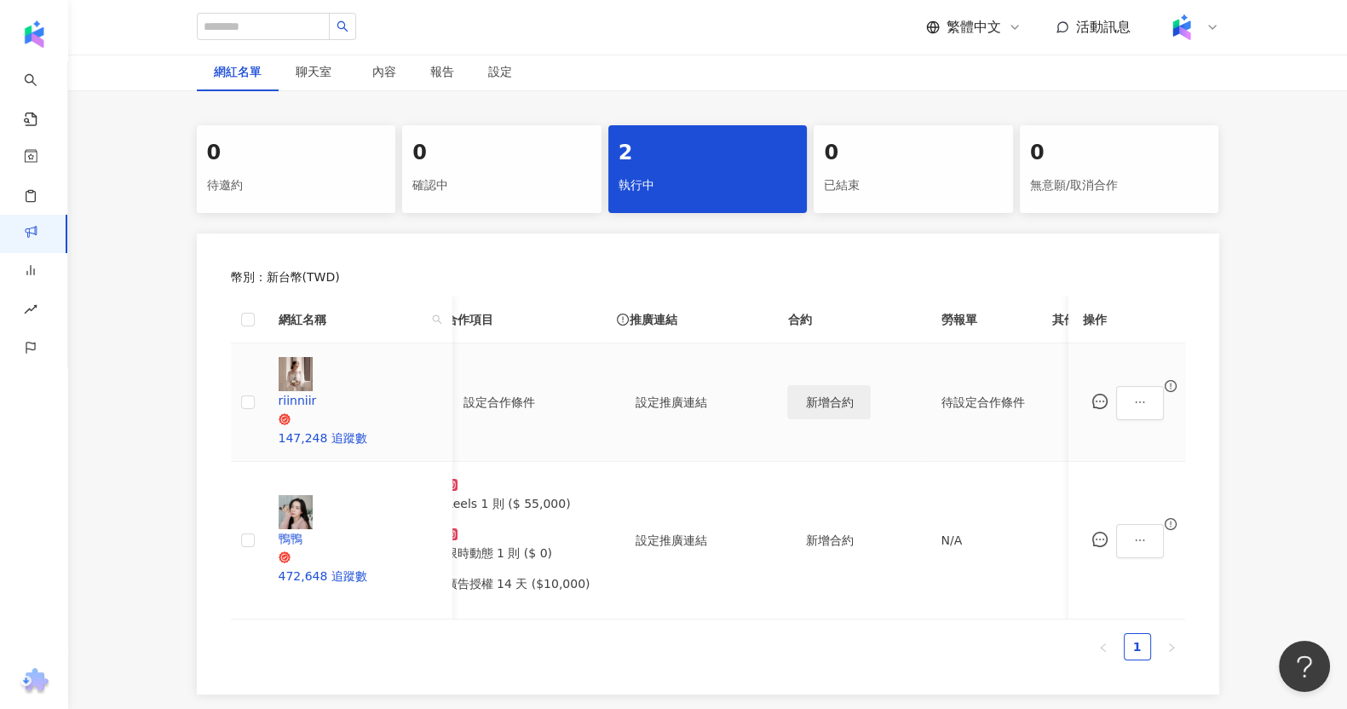
click at [809, 395] on span "新增合約" at bounding box center [829, 402] width 48 height 14
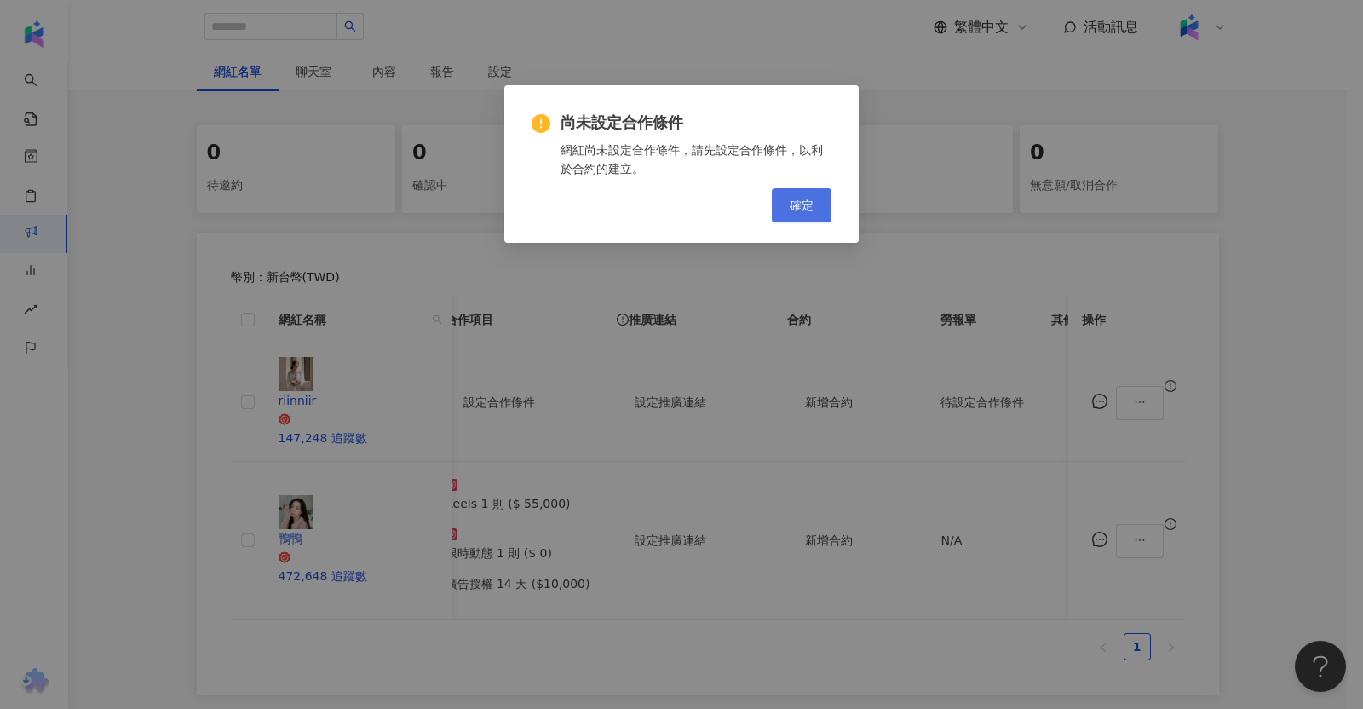
click at [804, 189] on button "確定" at bounding box center [802, 205] width 60 height 34
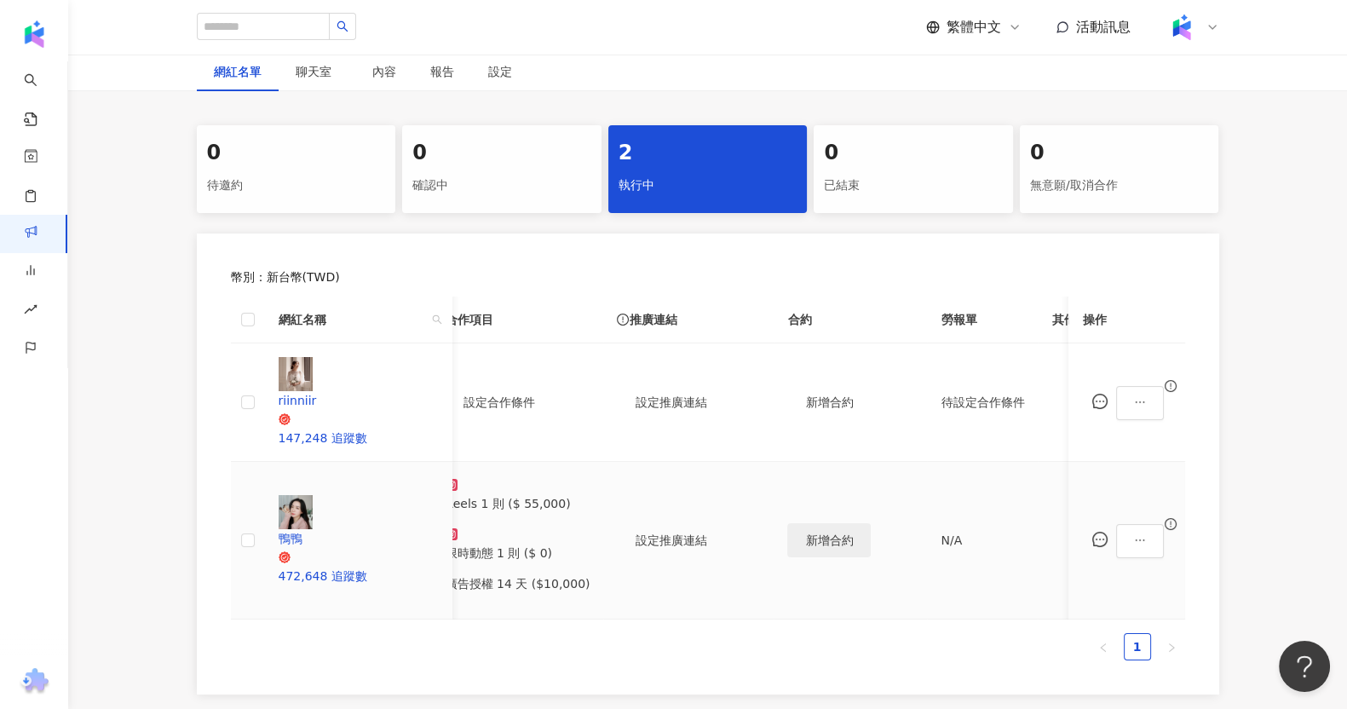
click at [805, 533] on span "新增合約" at bounding box center [829, 540] width 48 height 14
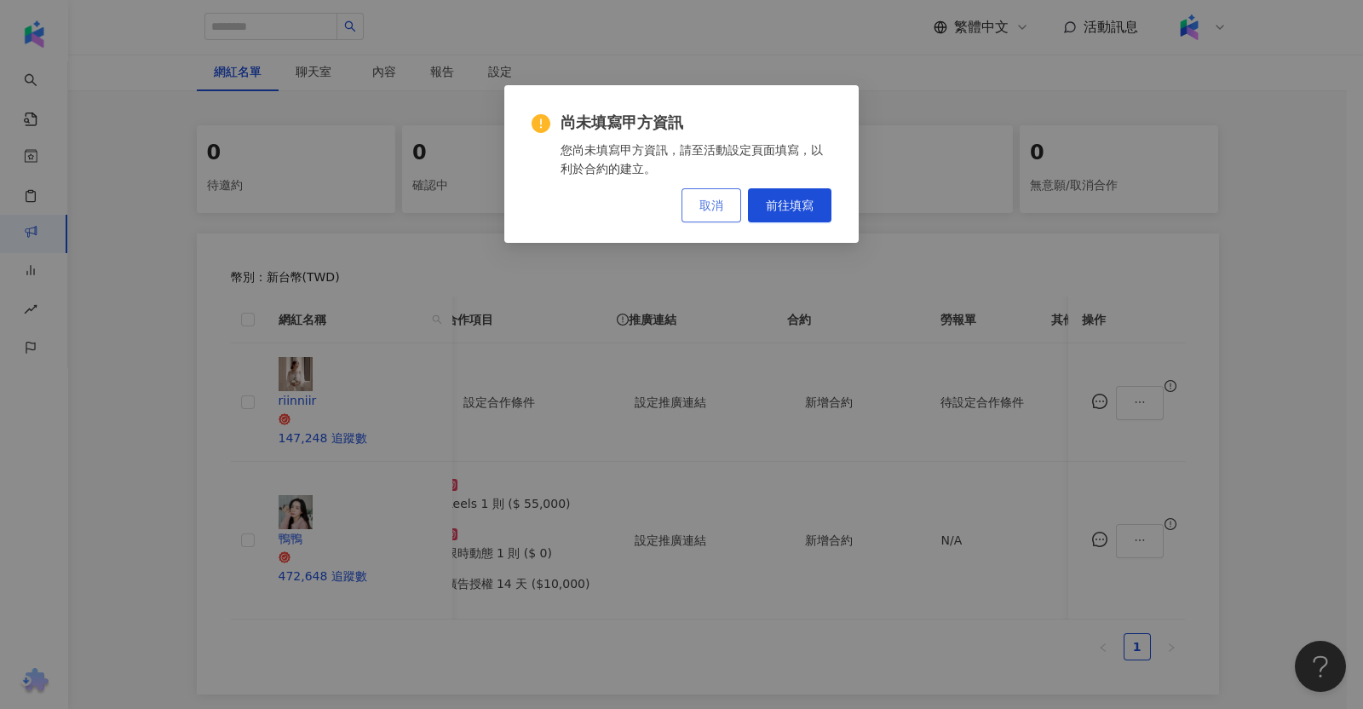
click at [713, 203] on span "取消" at bounding box center [711, 205] width 24 height 14
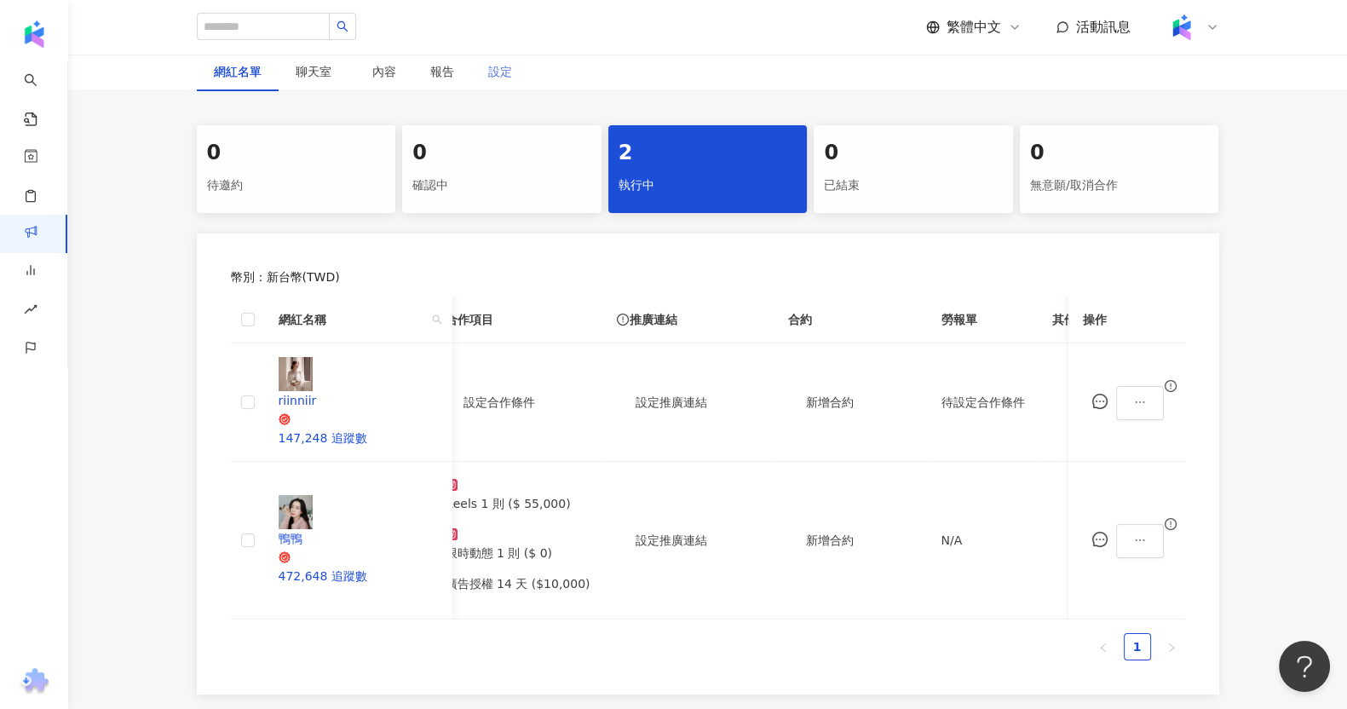
click at [485, 66] on div "設定" at bounding box center [500, 71] width 58 height 39
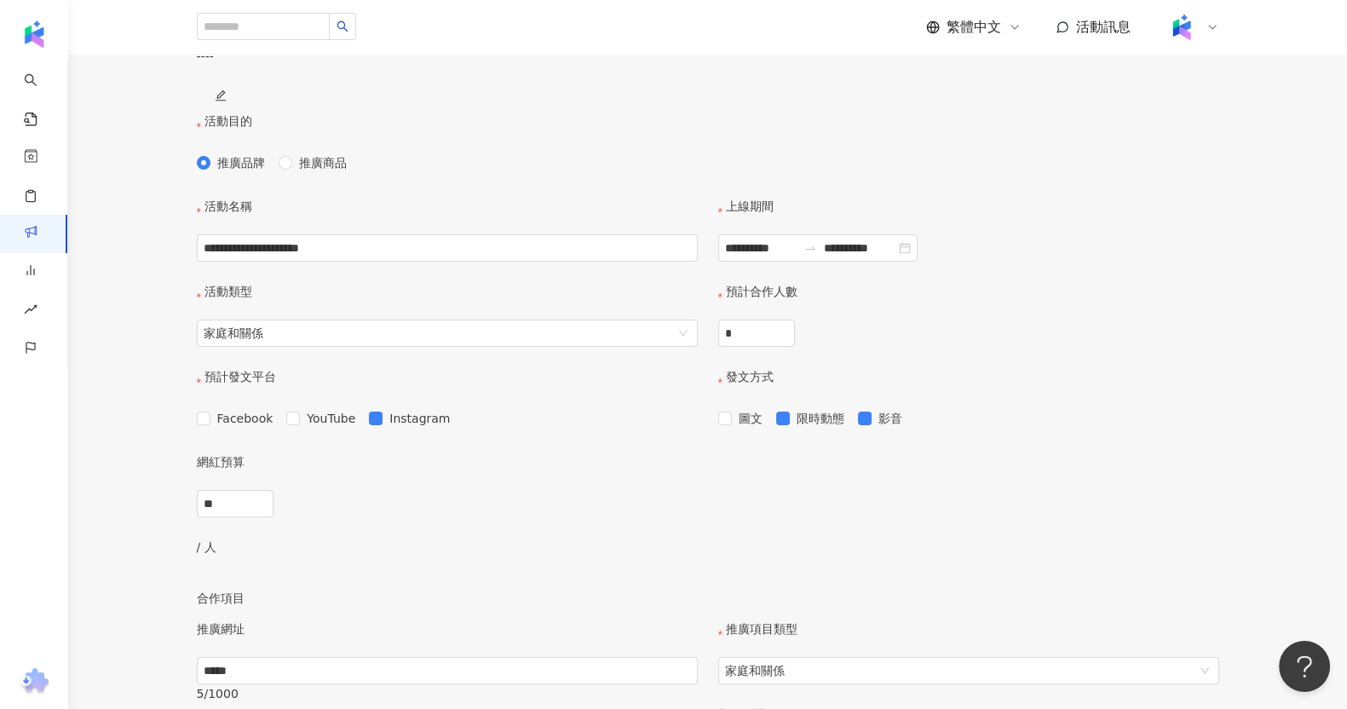
scroll to position [290, 0]
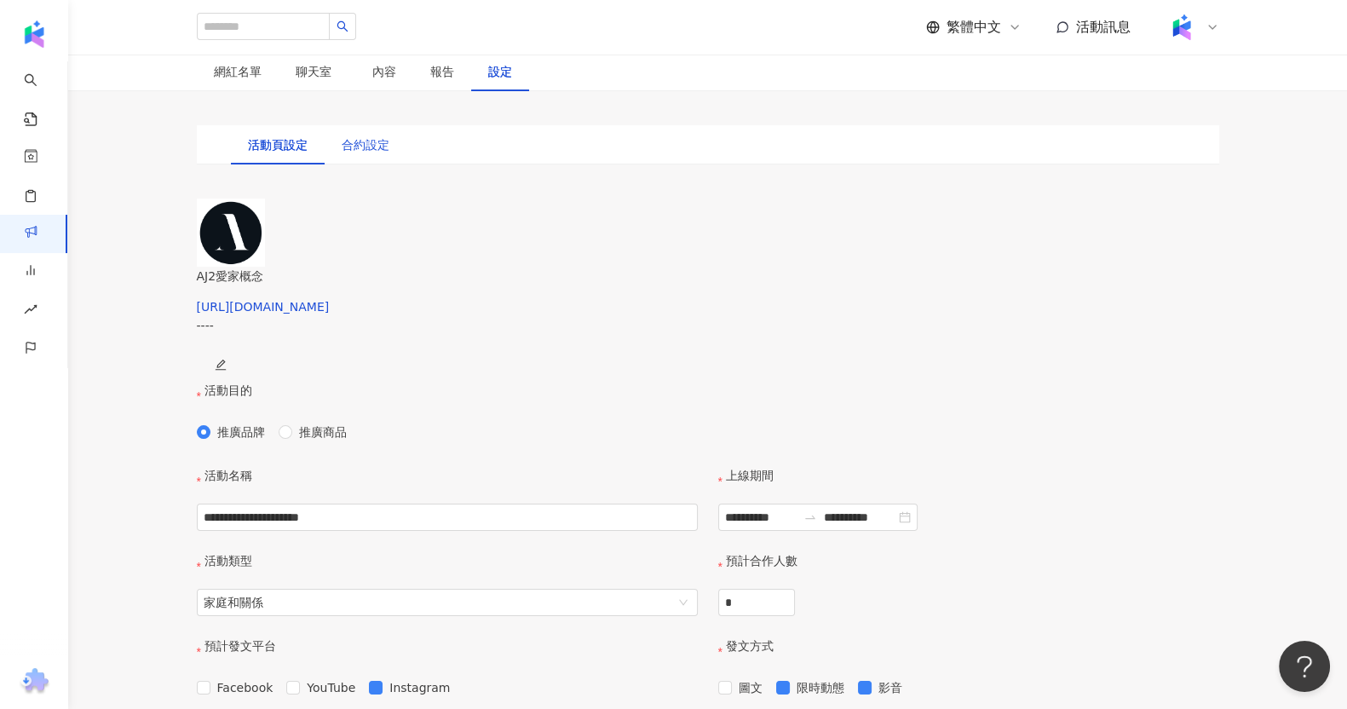
click at [369, 154] on div "合約設定" at bounding box center [366, 144] width 48 height 19
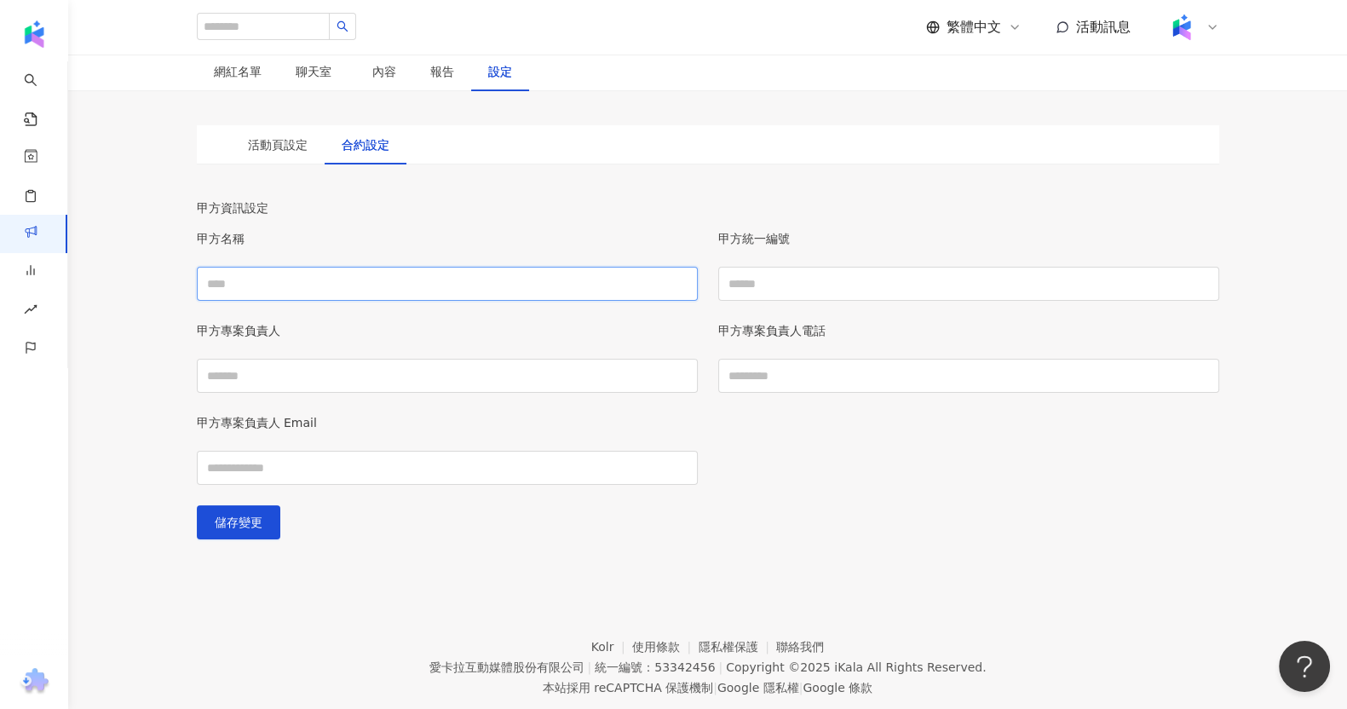
click at [480, 301] on input "甲方名稱" at bounding box center [447, 284] width 501 height 34
type input "**********"
click at [784, 301] on input "甲方統一編號" at bounding box center [968, 284] width 501 height 34
type input "********"
click at [592, 393] on input "甲方專案負責人" at bounding box center [447, 376] width 501 height 34
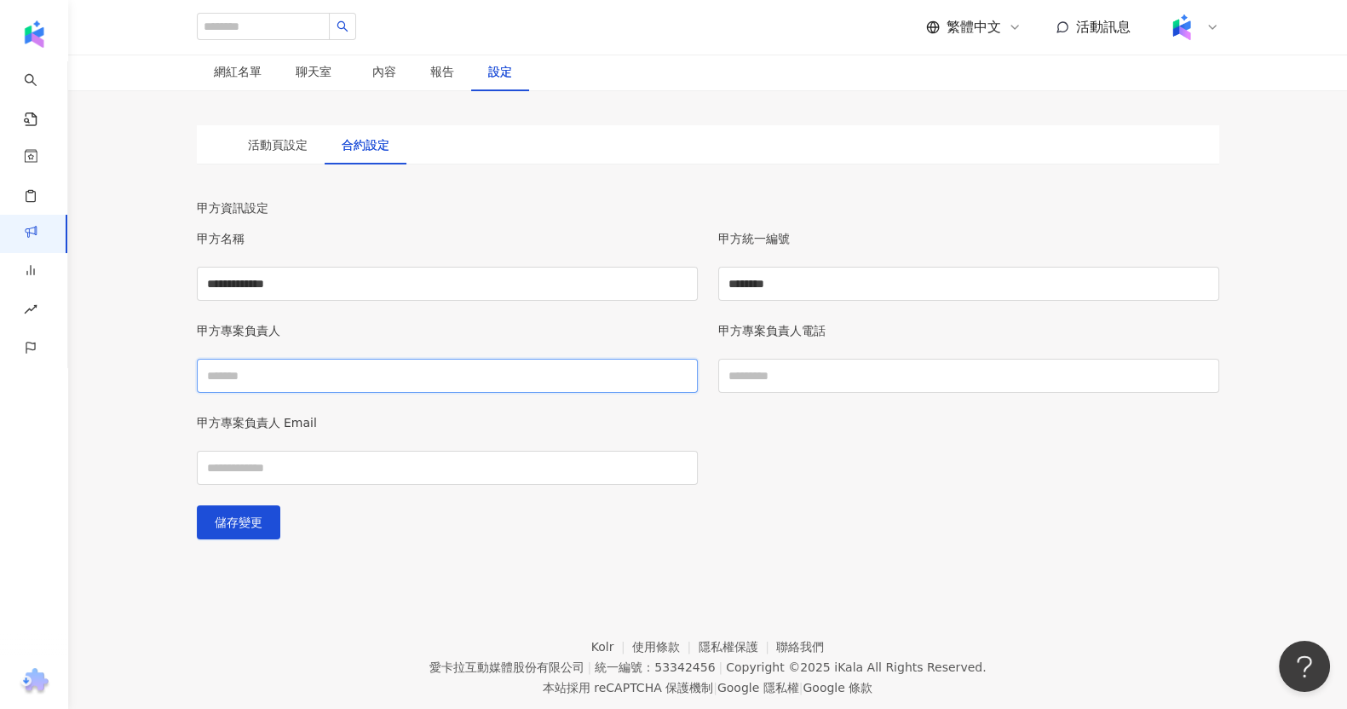
type input "****"
click at [823, 393] on input "甲方專案負責人電話" at bounding box center [968, 376] width 501 height 34
type input "********"
click at [853, 448] on div "甲方專案負責人 Email" at bounding box center [708, 459] width 1043 height 92
click at [507, 479] on input "甲方專案負責人 Email" at bounding box center [447, 468] width 501 height 34
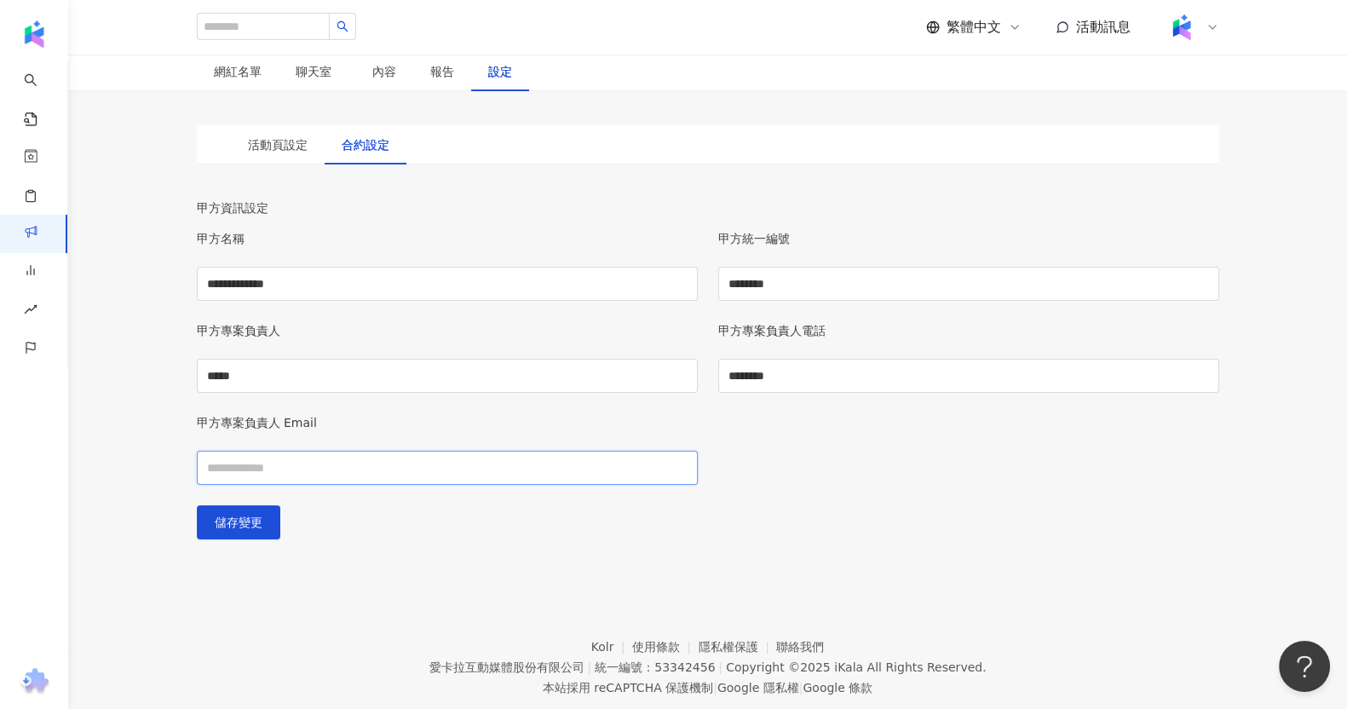
type input "**********"
click at [262, 529] on span "儲存變更" at bounding box center [239, 522] width 48 height 14
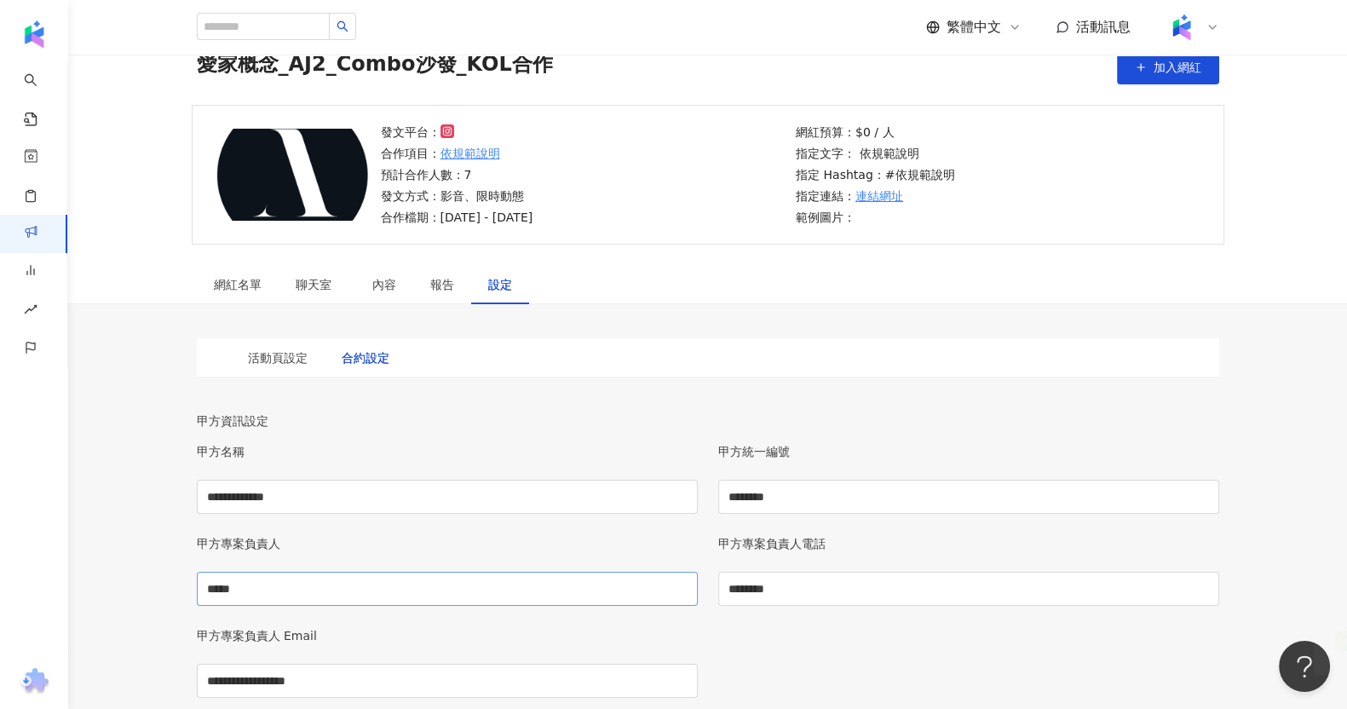
scroll to position [290, 0]
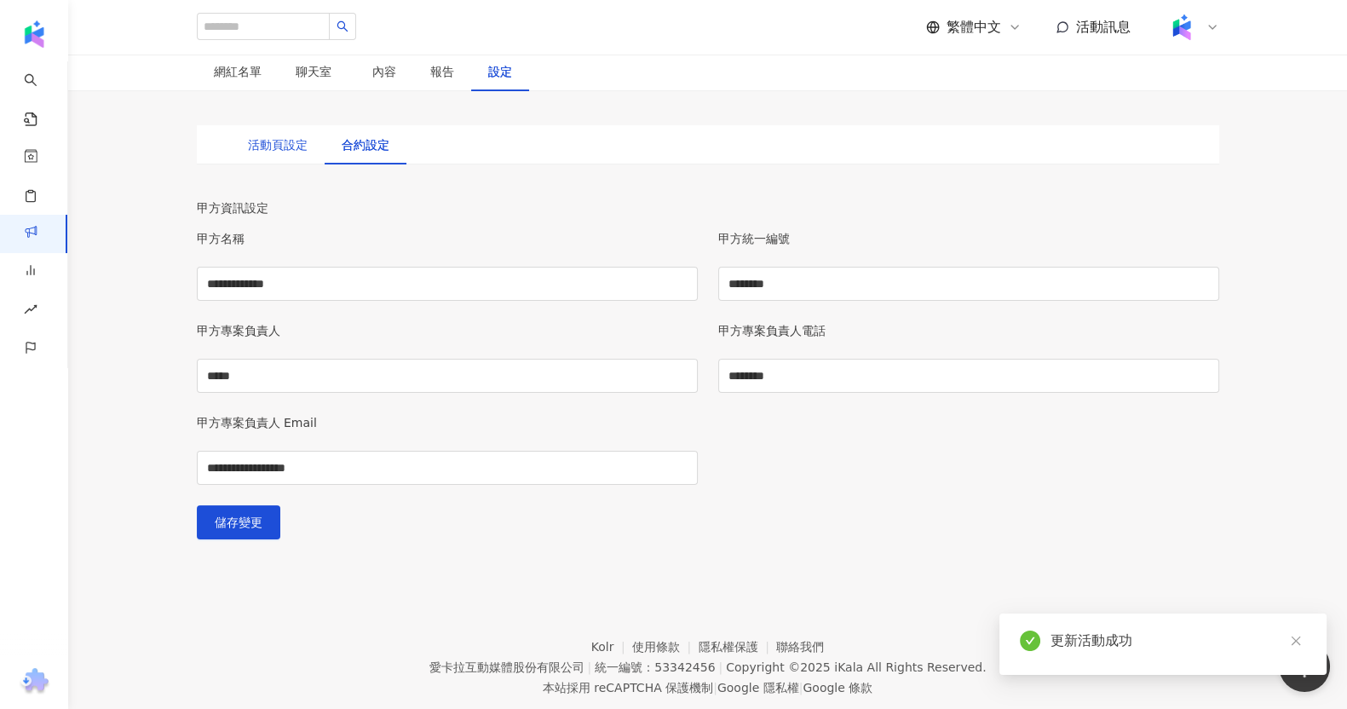
click at [256, 154] on div "活動頁設定" at bounding box center [278, 144] width 60 height 19
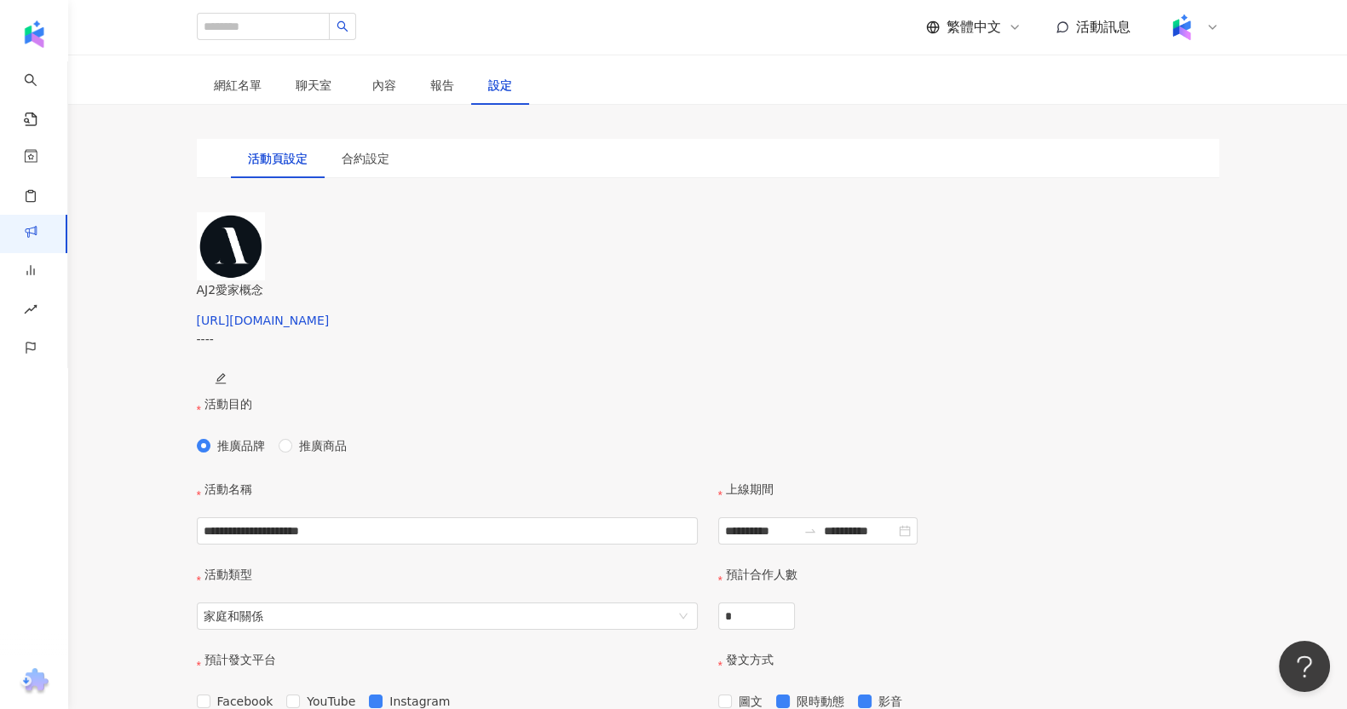
scroll to position [78, 0]
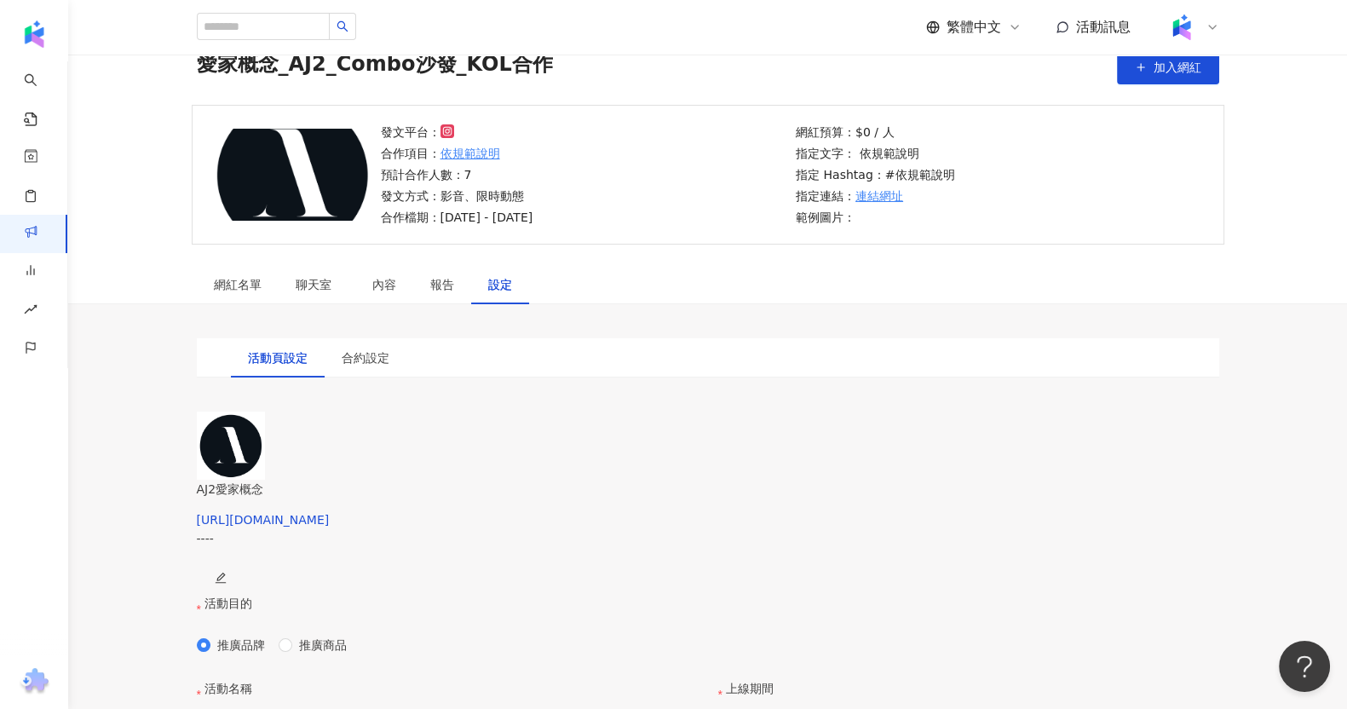
click at [374, 261] on div "發文平台： 合作項目： 依規範說明 預計合作人數：7 發文方式：影音、限時動態 合作檔期：2025/10/10 - 2025/12/30 網紅預算：$0 / …" at bounding box center [707, 185] width 1278 height 160
click at [336, 284] on span "聊天室" at bounding box center [317, 285] width 43 height 12
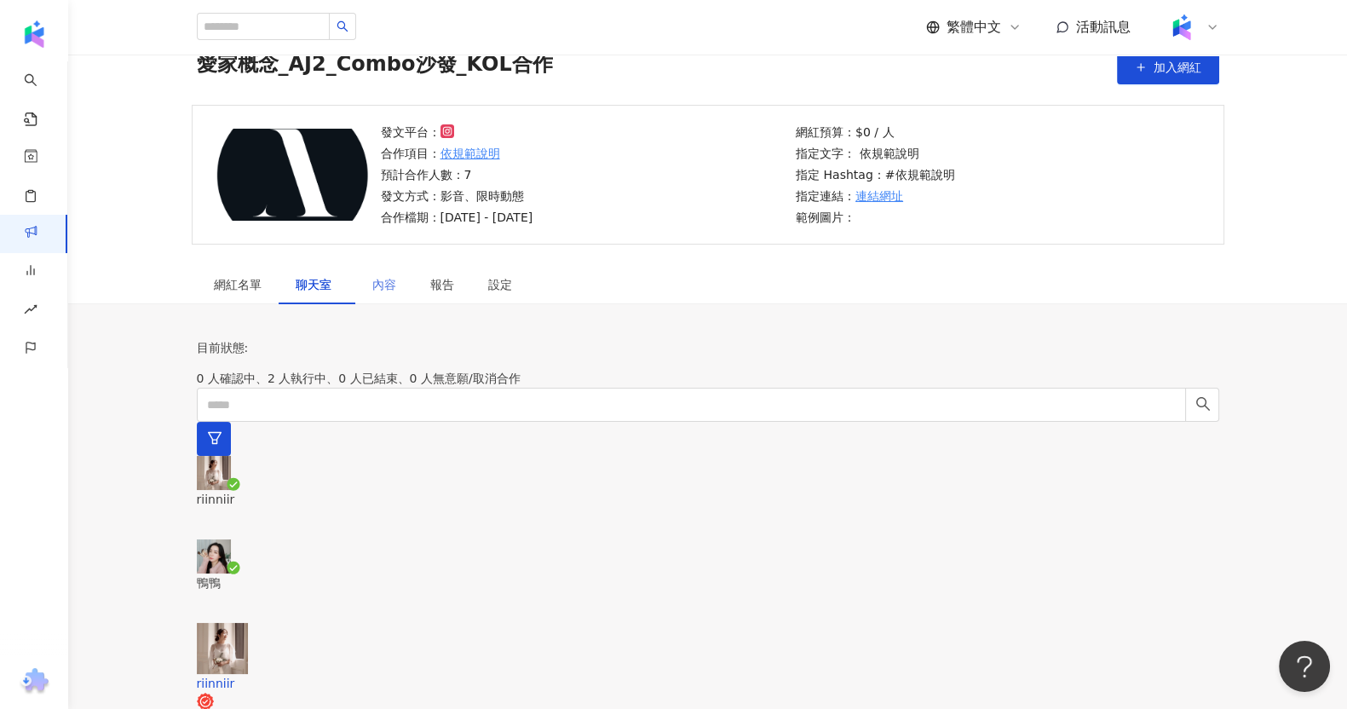
click at [358, 283] on div "內容" at bounding box center [384, 284] width 58 height 39
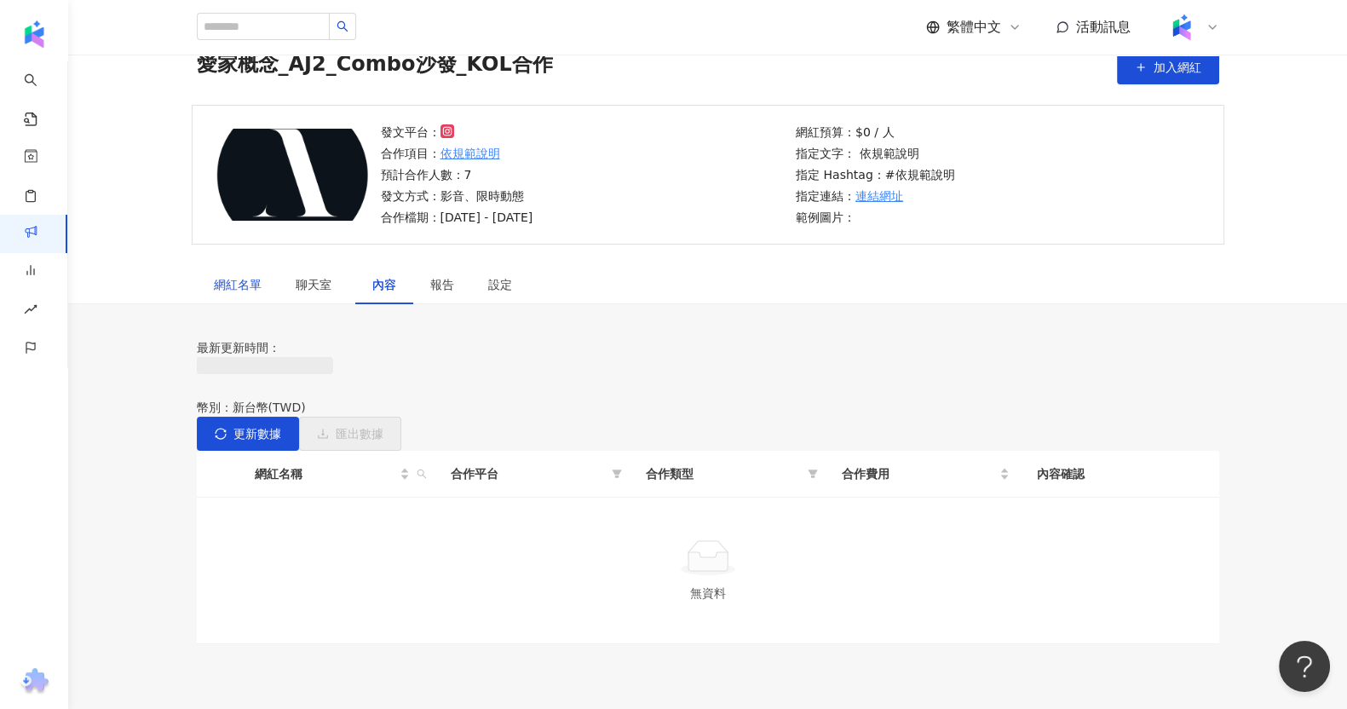
click at [245, 283] on div "網紅名單" at bounding box center [238, 284] width 48 height 19
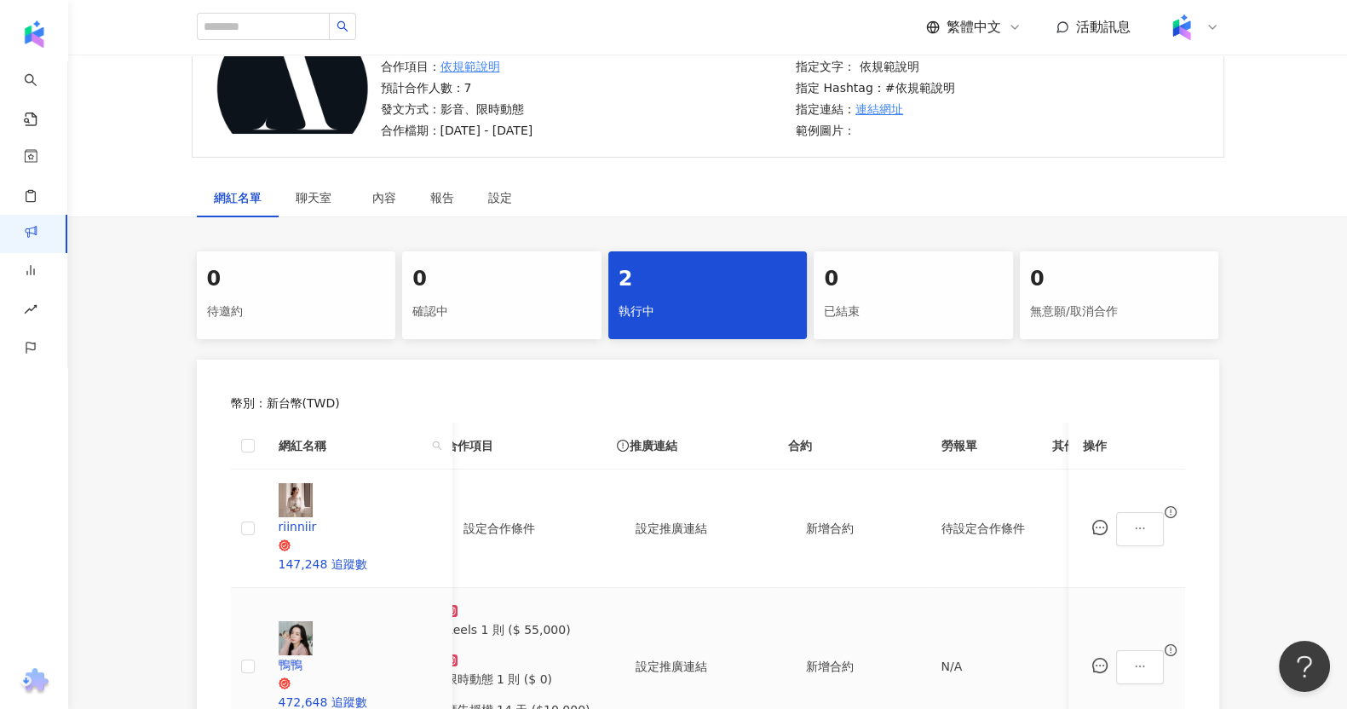
scroll to position [184, 0]
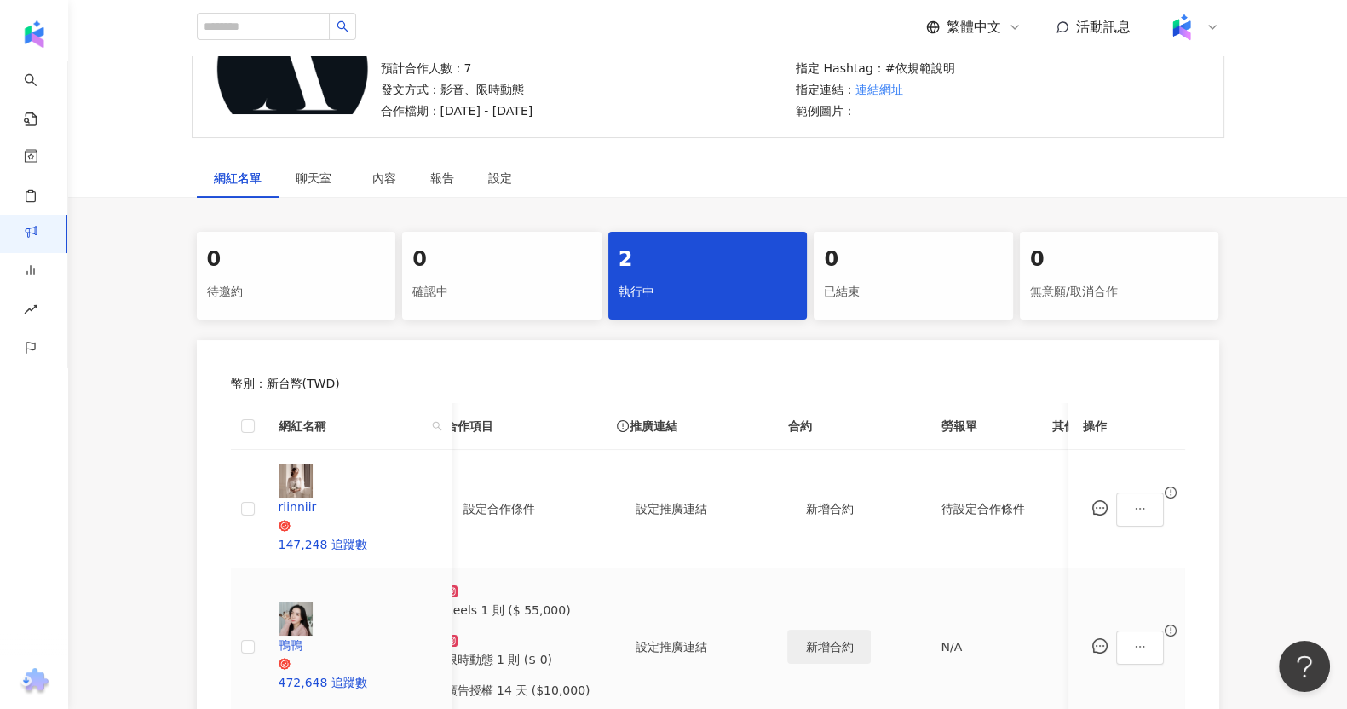
click at [805, 640] on span "新增合約" at bounding box center [829, 647] width 48 height 14
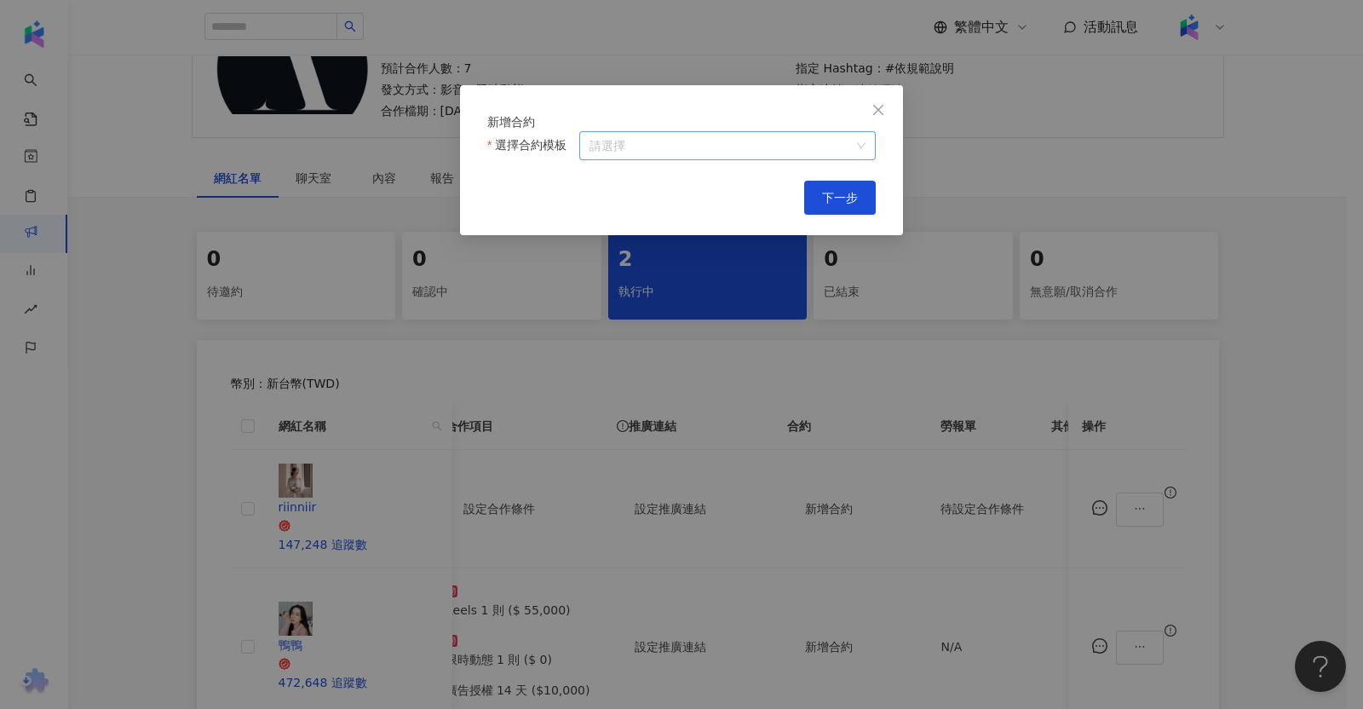
click at [826, 159] on input "選擇合約模板" at bounding box center [727, 145] width 276 height 27
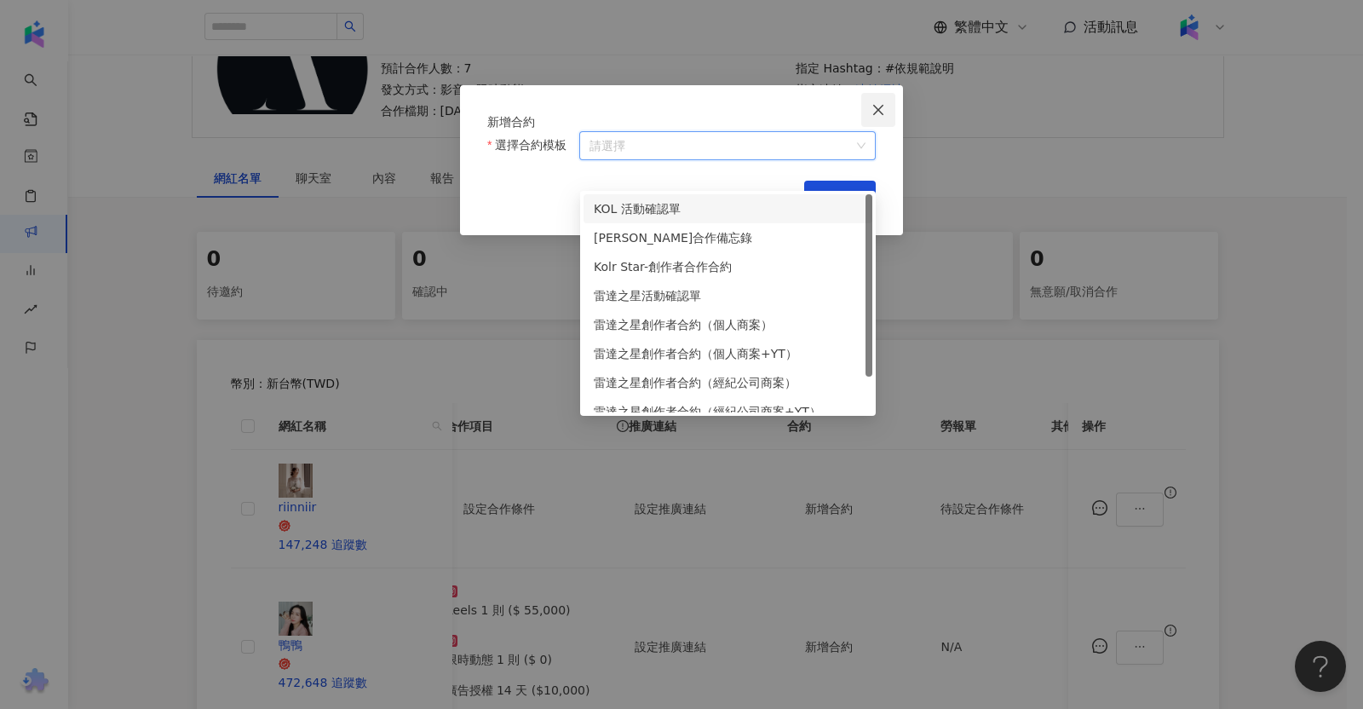
click at [893, 100] on button "Close" at bounding box center [878, 110] width 34 height 34
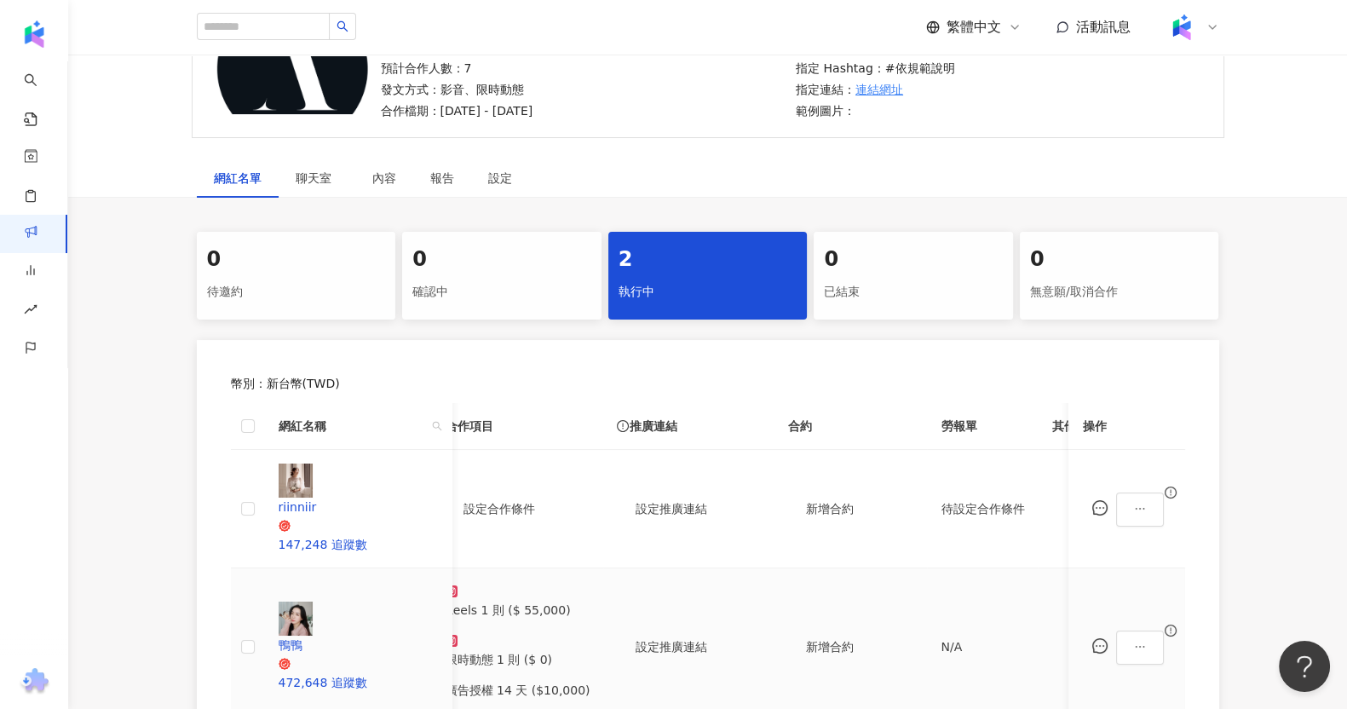
click at [1167, 630] on span at bounding box center [1144, 647] width 55 height 34
click at [1146, 641] on icon "ellipsis" at bounding box center [1141, 647] width 12 height 12
click at [1176, 292] on span "新增附件" at bounding box center [1181, 293] width 48 height 14
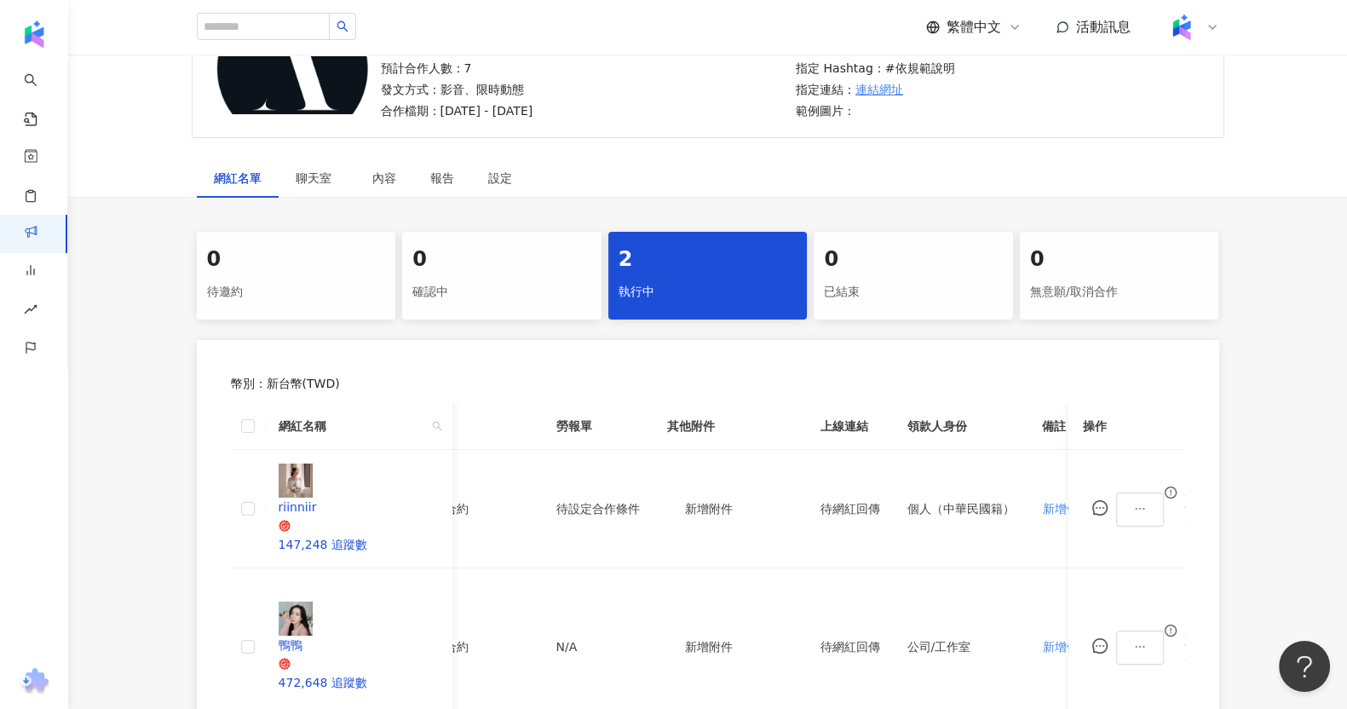
scroll to position [0, 63]
